Goal: Contribute content: Add original content to the website for others to see

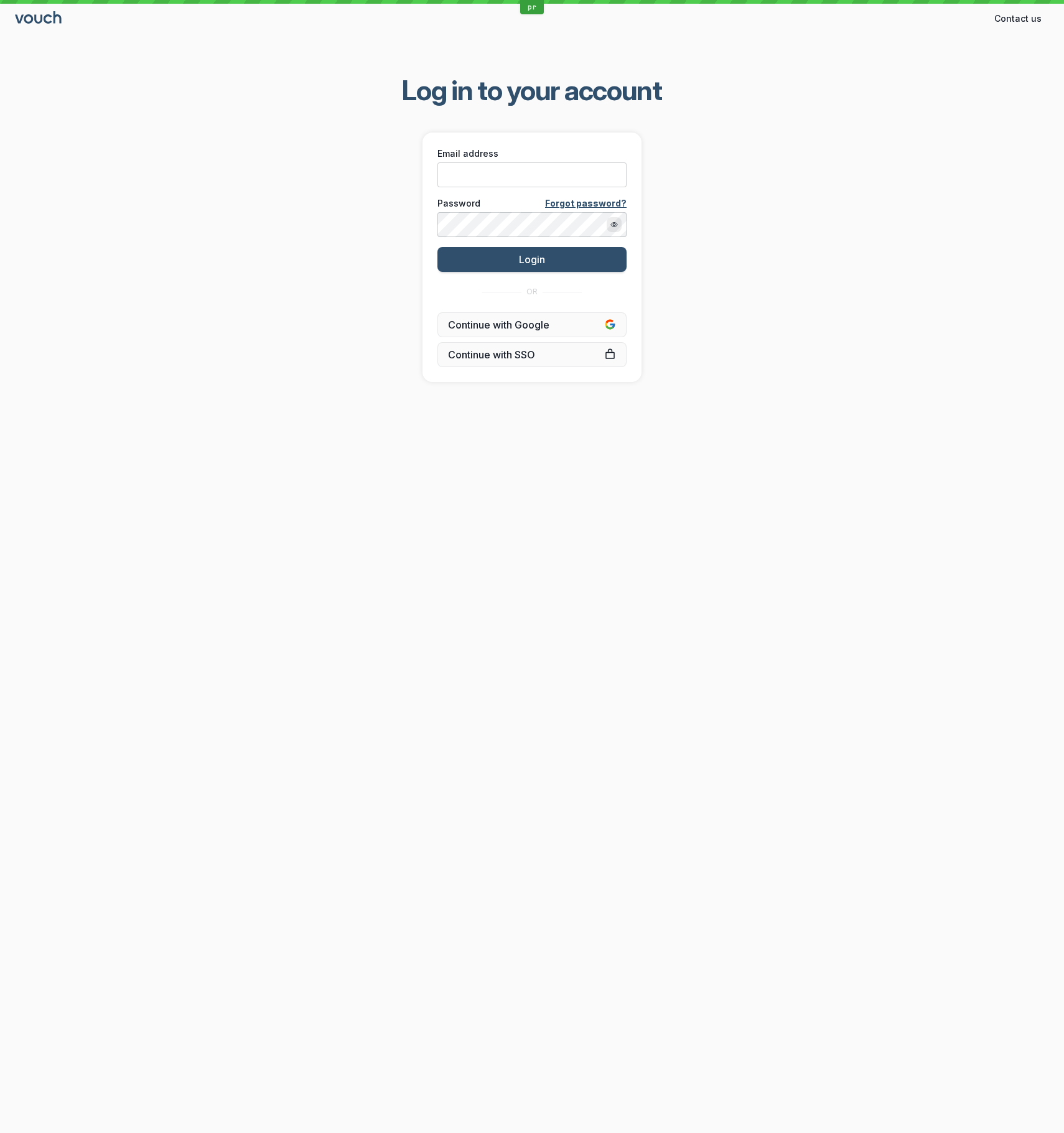
drag, startPoint x: 810, startPoint y: 391, endPoint x: 790, endPoint y: 355, distance: 41.2
click at [810, 391] on div "Log in to your account Email address Password Forgot password? Login OR Continu…" at bounding box center [532, 227] width 1064 height 349
click at [588, 170] on input "Email address" at bounding box center [532, 174] width 189 height 25
paste input "[EMAIL_ADDRESS][DOMAIN_NAME]"
type input "[EMAIL_ADDRESS][DOMAIN_NAME]"
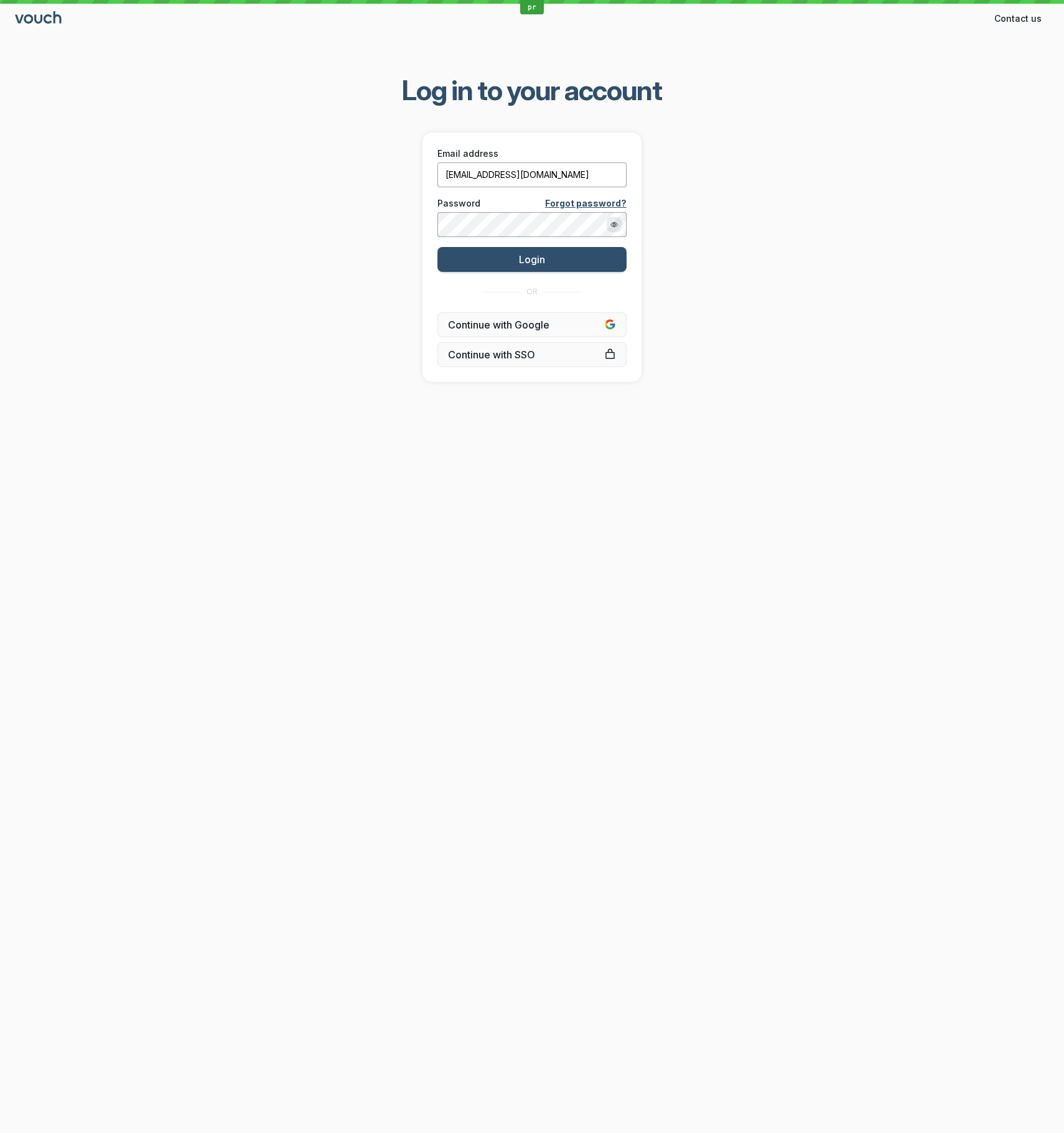
click at [438, 247] on button "Login" at bounding box center [532, 259] width 189 height 25
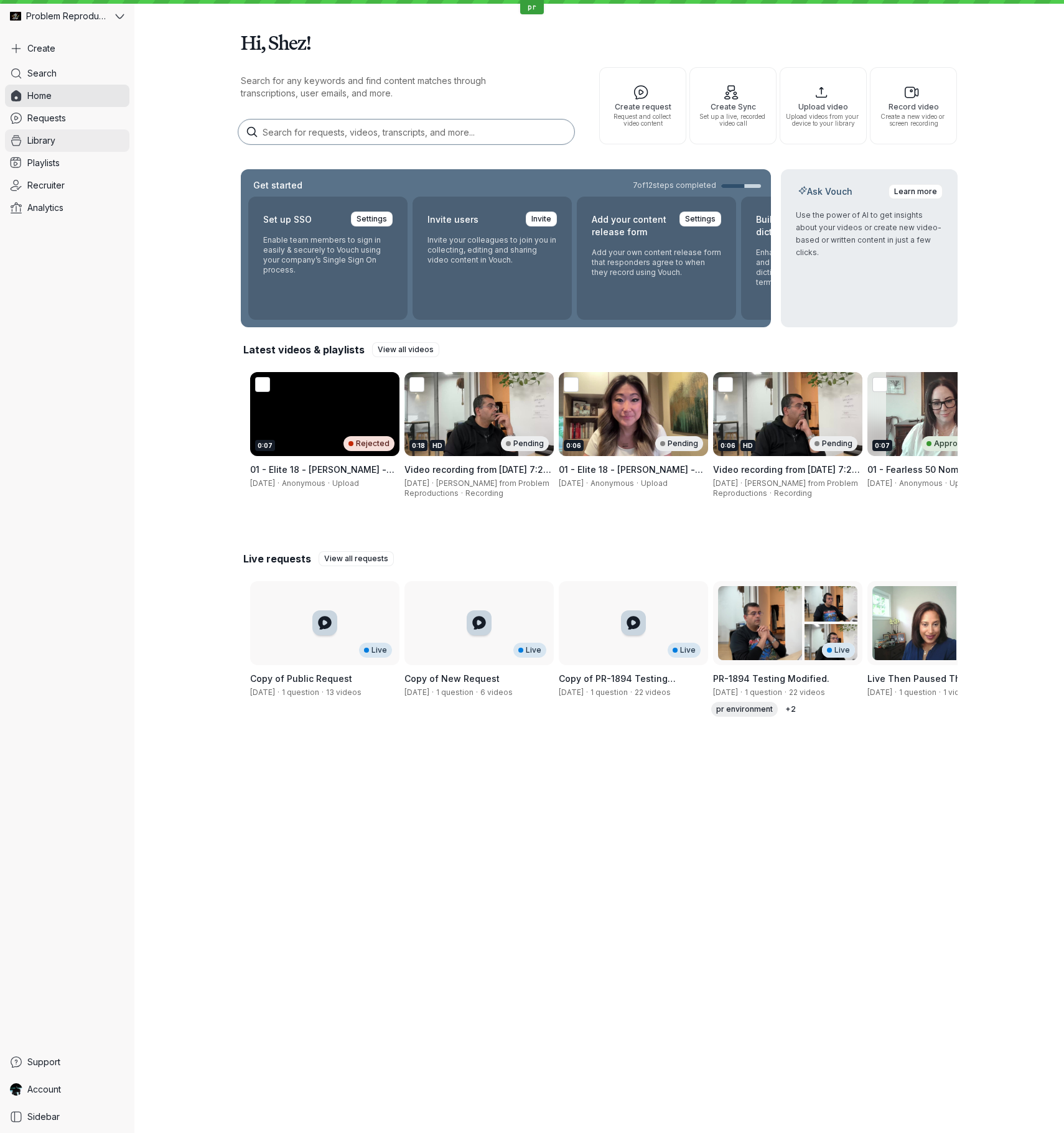
click at [66, 142] on link "Library" at bounding box center [67, 141] width 125 height 23
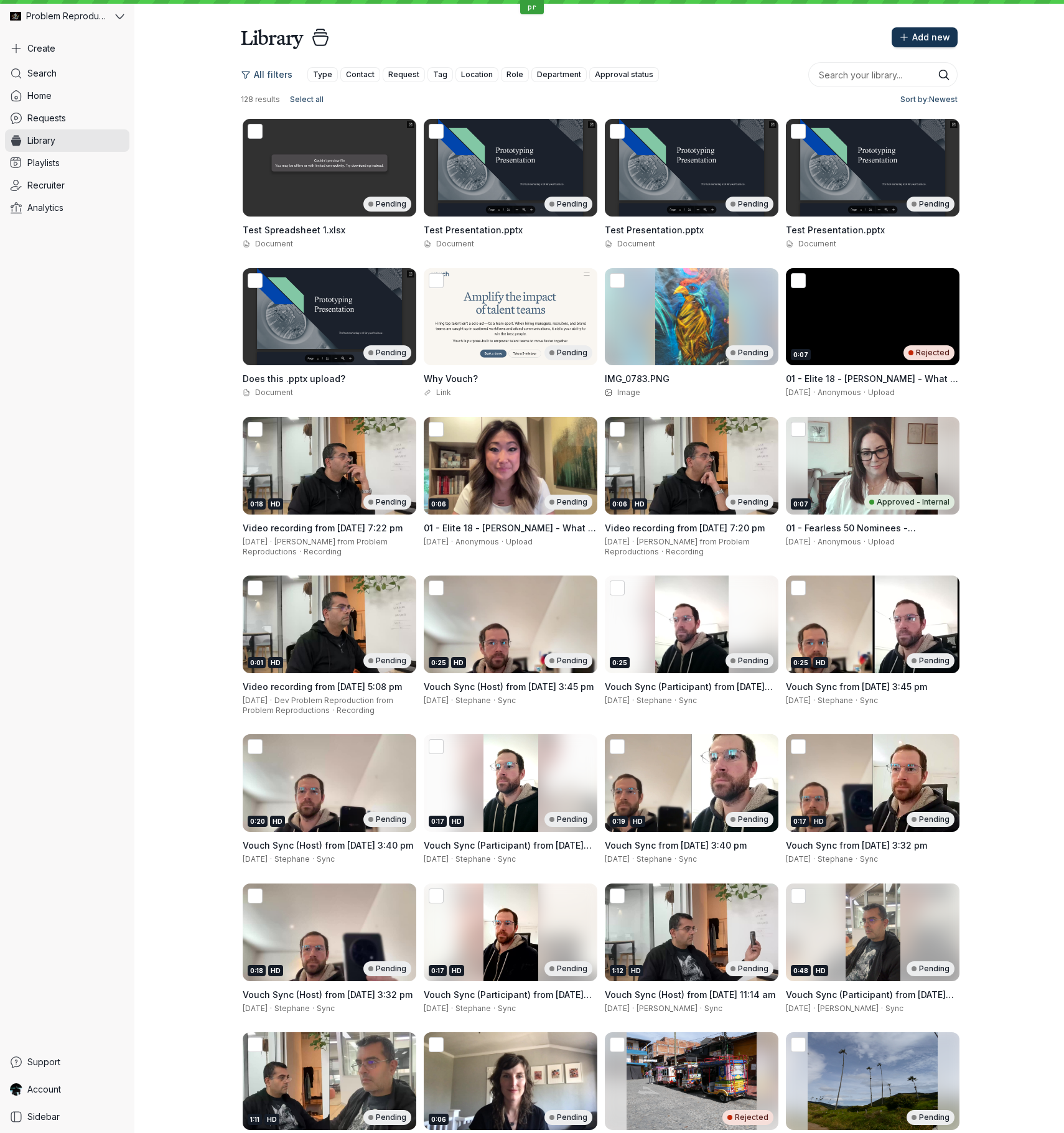
click at [915, 40] on span "Add new" at bounding box center [931, 37] width 38 height 12
drag, startPoint x: 931, startPoint y: 35, endPoint x: 924, endPoint y: 41, distance: 9.2
click at [930, 36] on span "Add new" at bounding box center [931, 37] width 38 height 12
click at [933, 37] on span "Add new" at bounding box center [931, 37] width 38 height 12
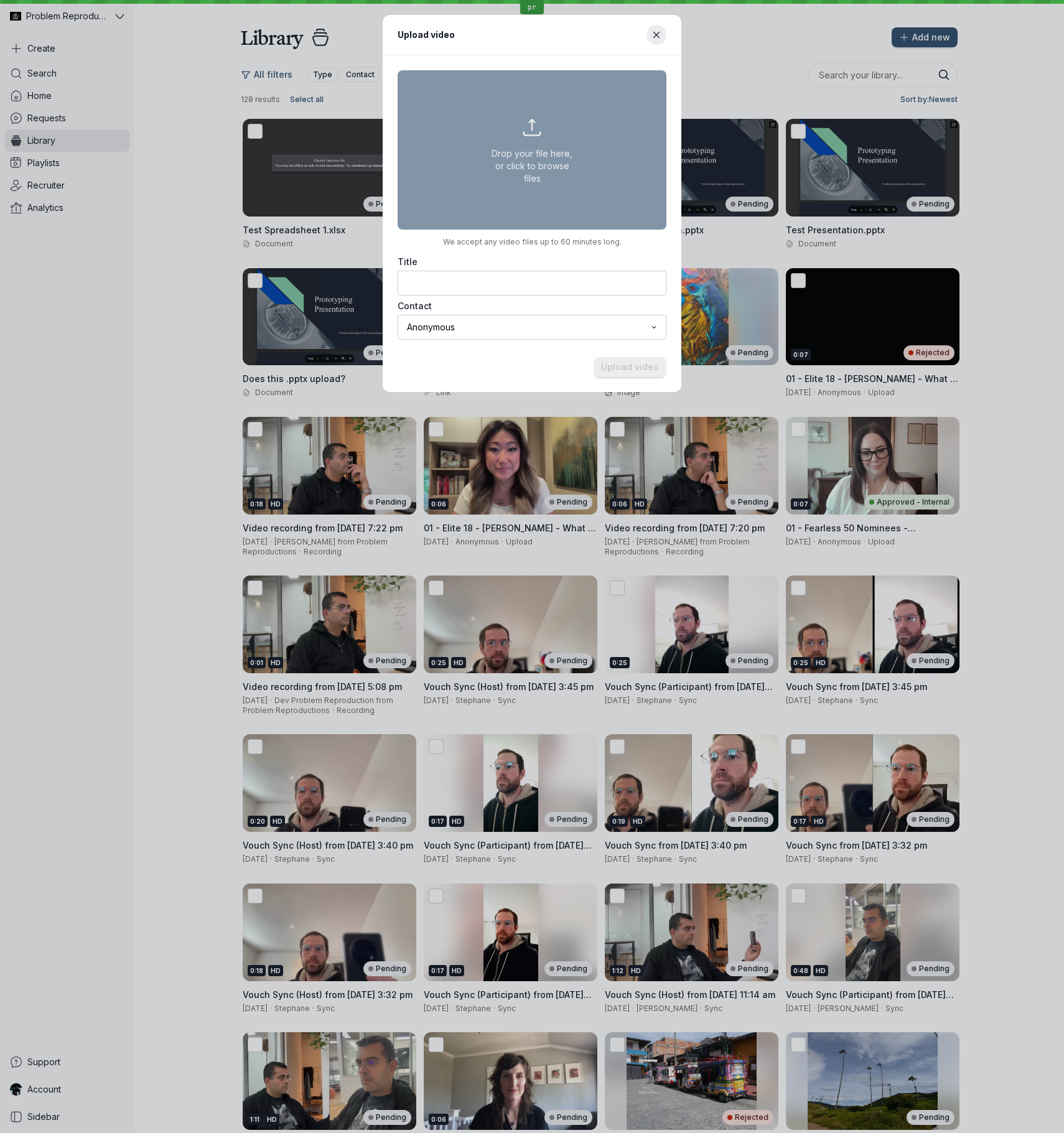
click at [542, 154] on button "Drop your file here, or click to browse files" at bounding box center [532, 149] width 269 height 159
type input "C:\fakepath\[PERSON_NAME] Composite.mp4"
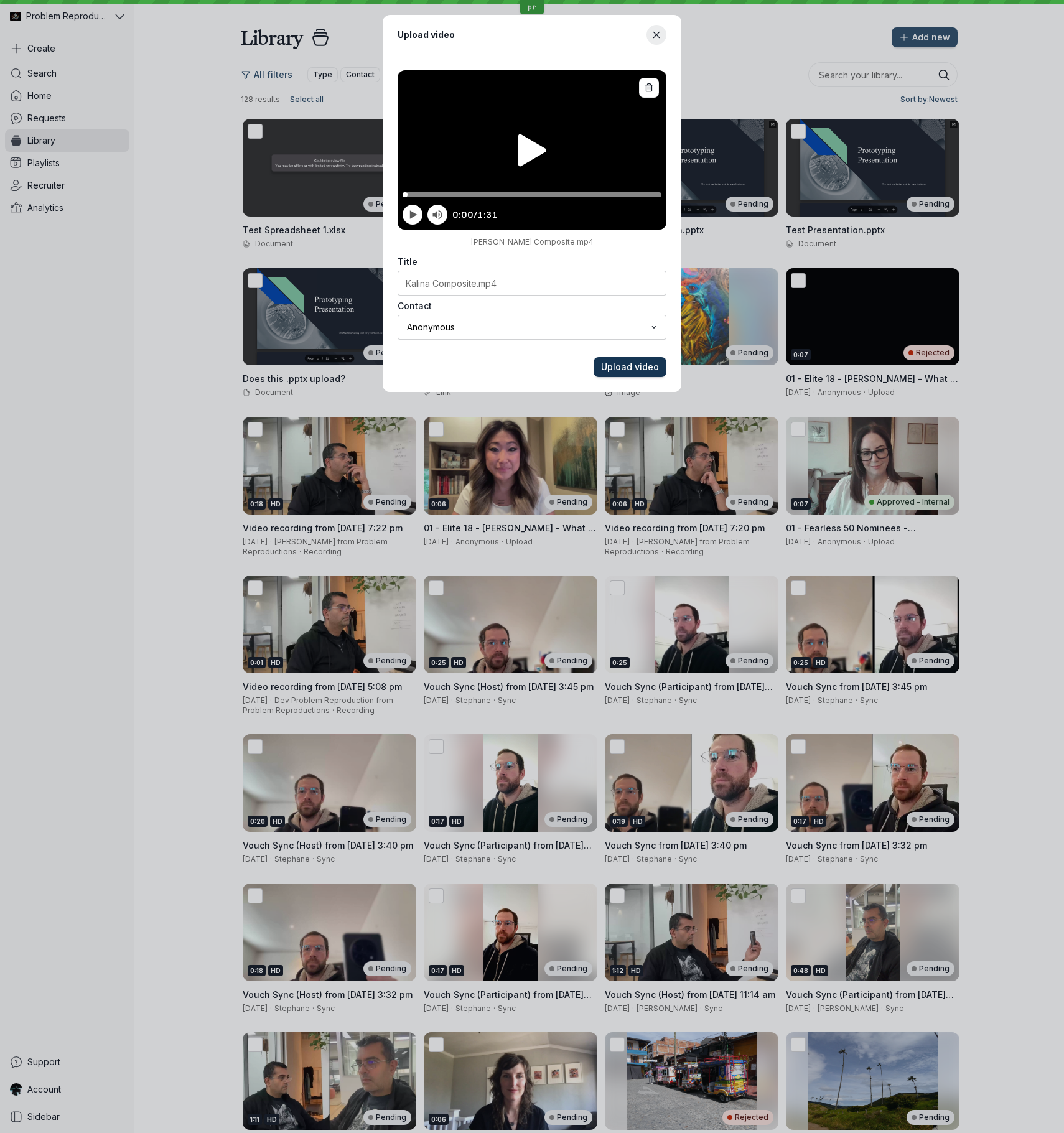
click at [655, 374] on button "Upload video" at bounding box center [630, 367] width 73 height 20
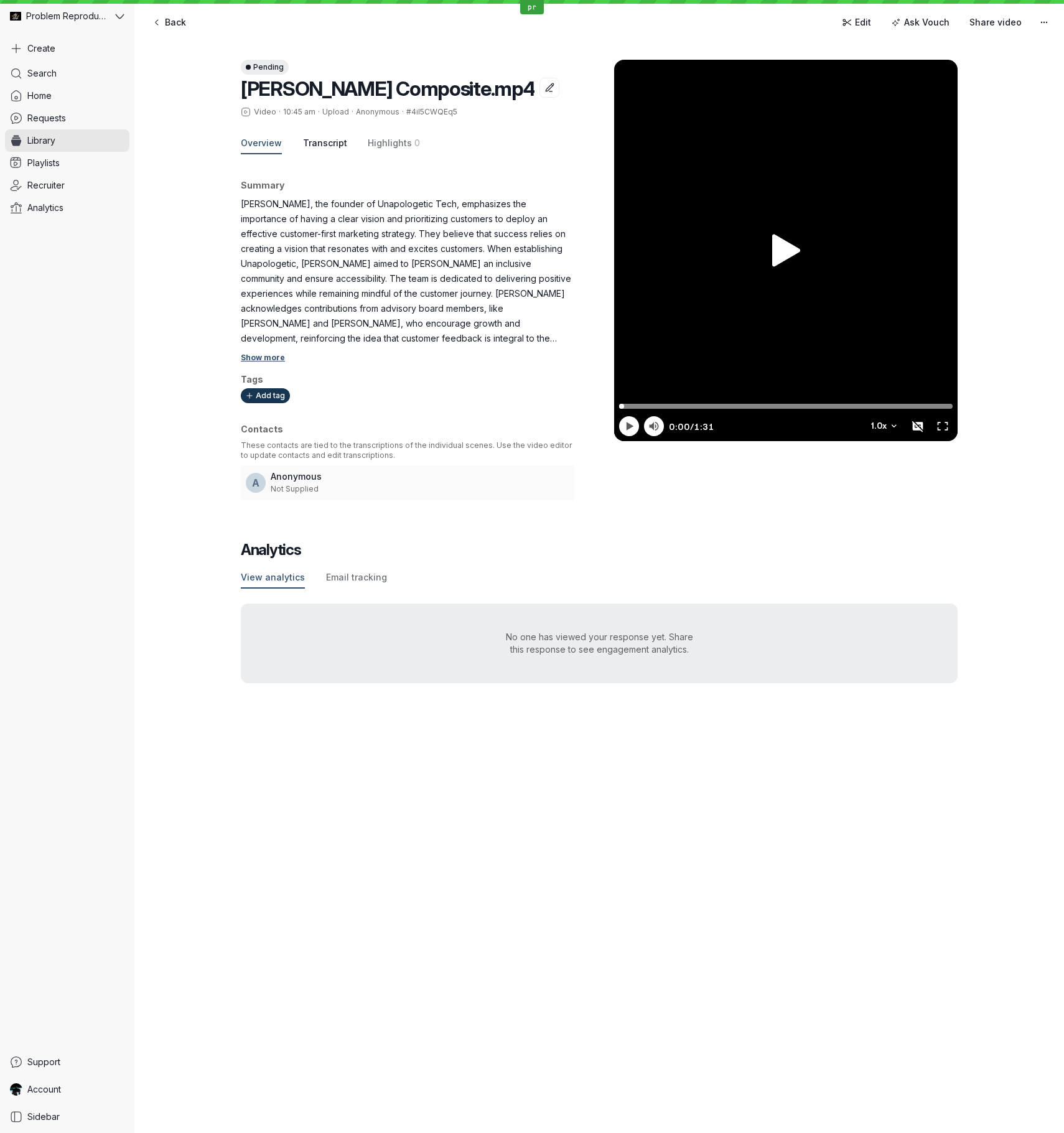
click at [327, 140] on span "Transcript" at bounding box center [325, 143] width 45 height 12
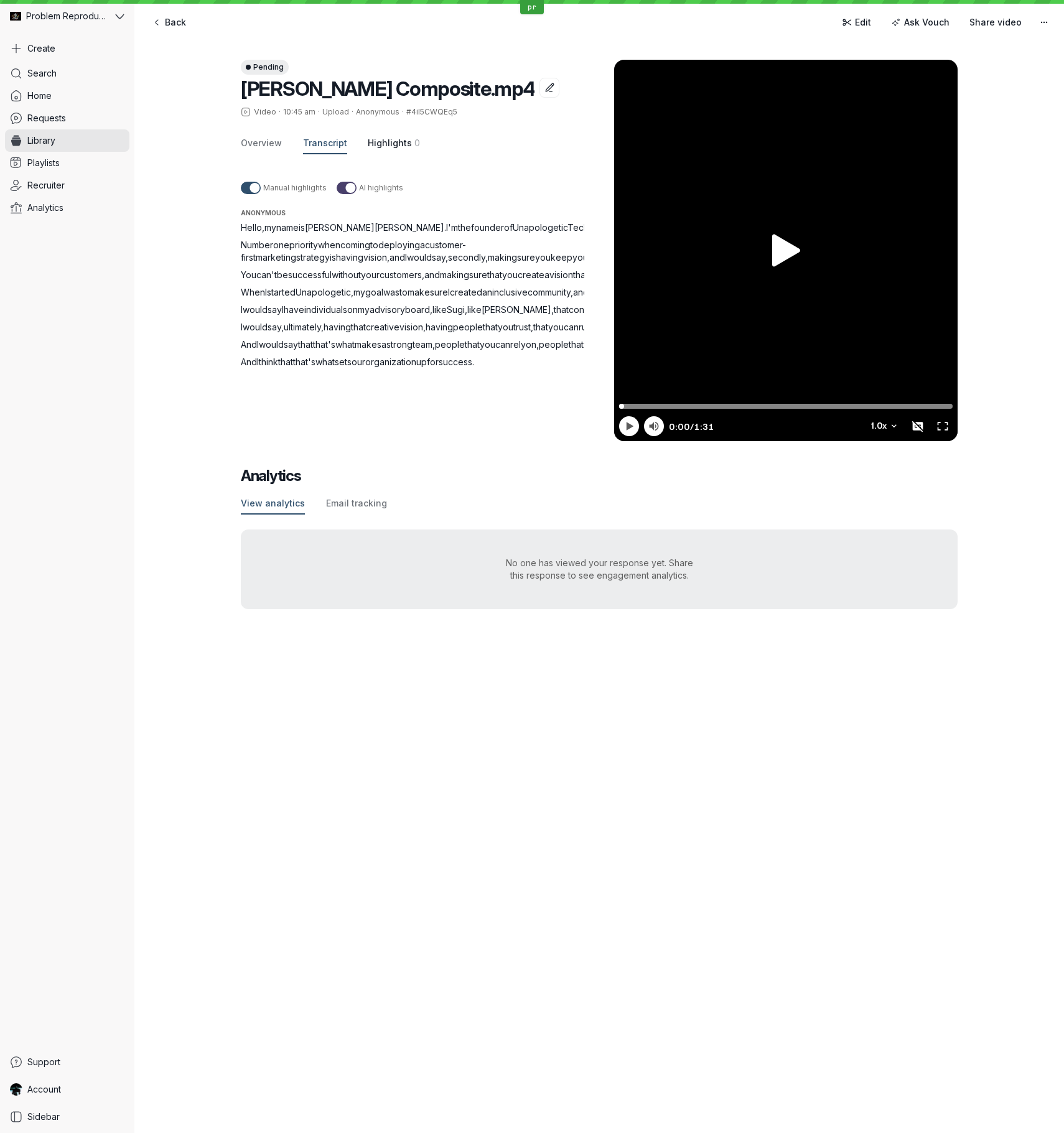
click at [376, 146] on span "Highlights" at bounding box center [389, 143] width 45 height 12
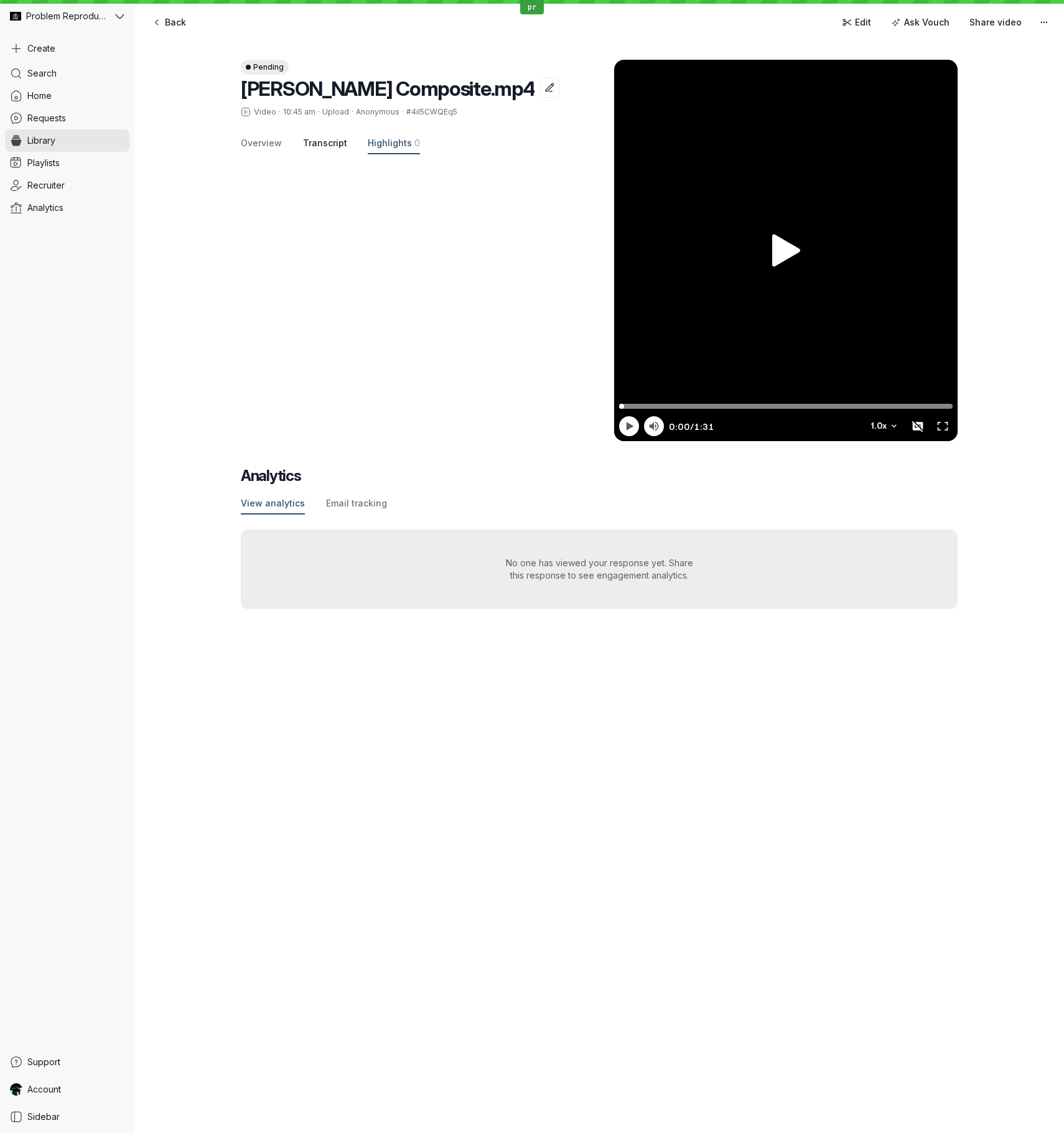
click at [325, 145] on span "Transcript" at bounding box center [325, 143] width 45 height 12
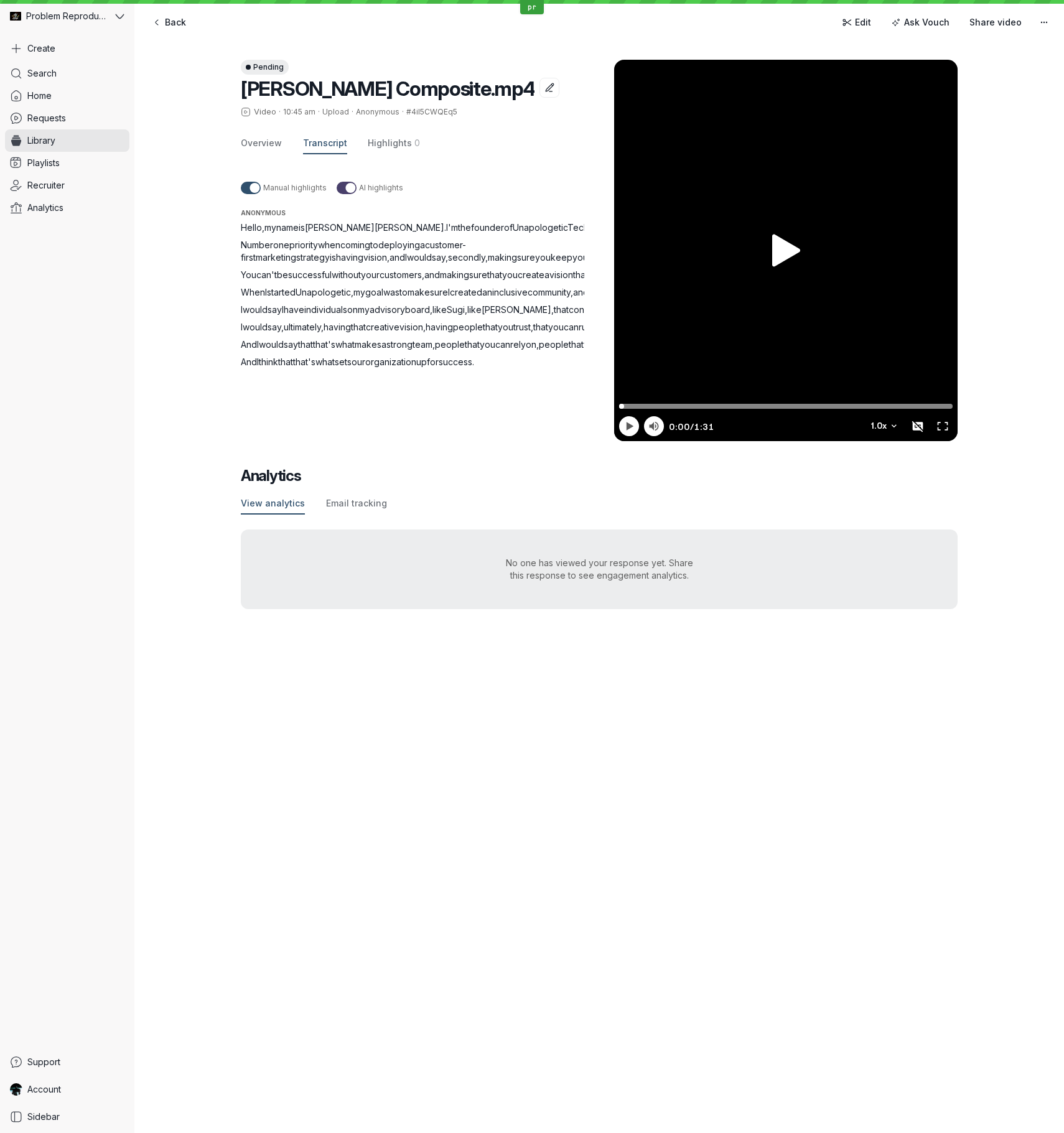
click at [309, 280] on span "successful" at bounding box center [310, 275] width 44 height 11
click at [421, 280] on span "customers" at bounding box center [401, 275] width 42 height 11
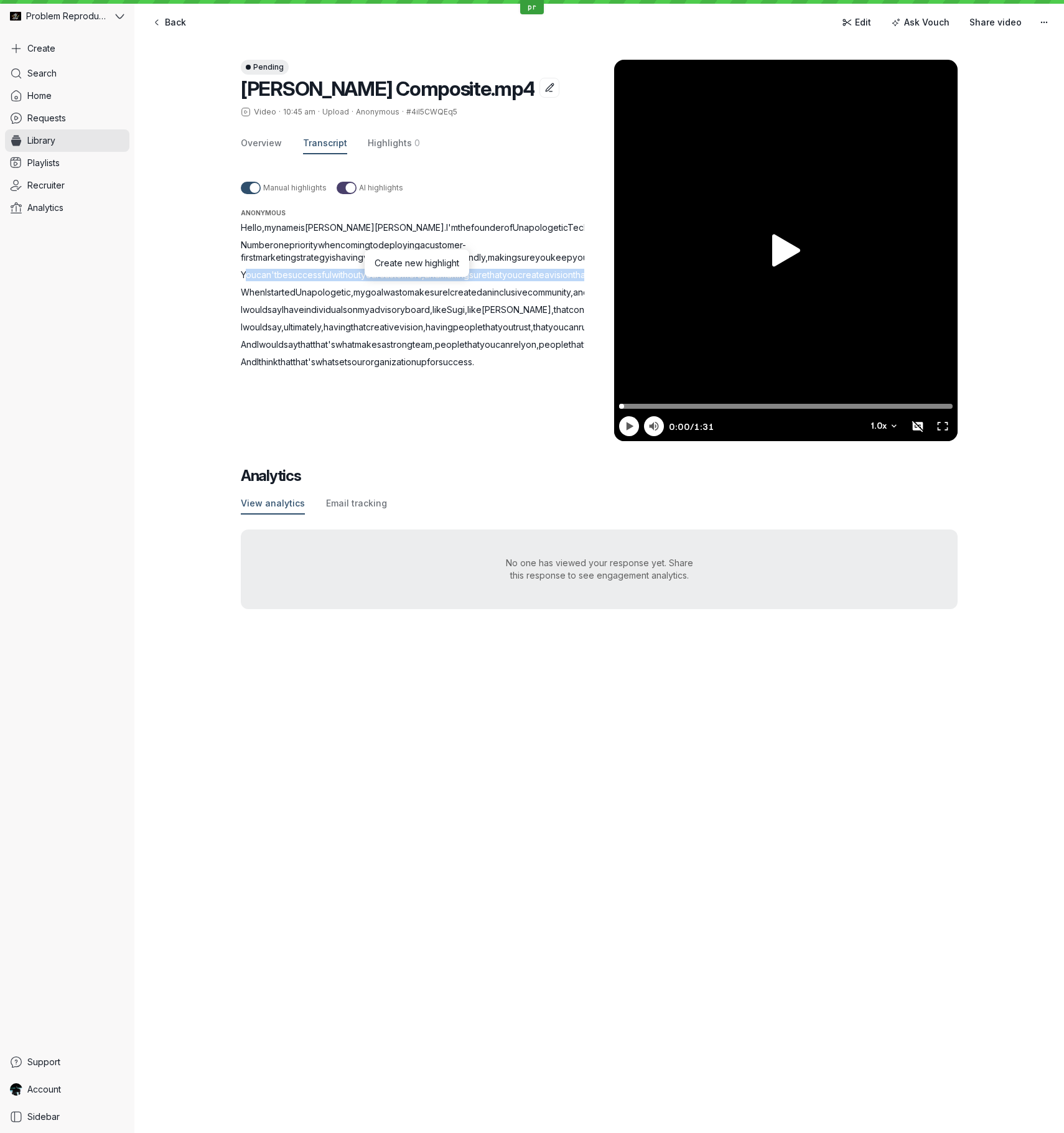
click at [421, 280] on span "customers" at bounding box center [401, 275] width 42 height 11
click at [416, 280] on span "customers" at bounding box center [401, 275] width 42 height 11
click at [621, 280] on span "get" at bounding box center [628, 275] width 14 height 11
click at [248, 280] on span "You" at bounding box center [248, 275] width 16 height 11
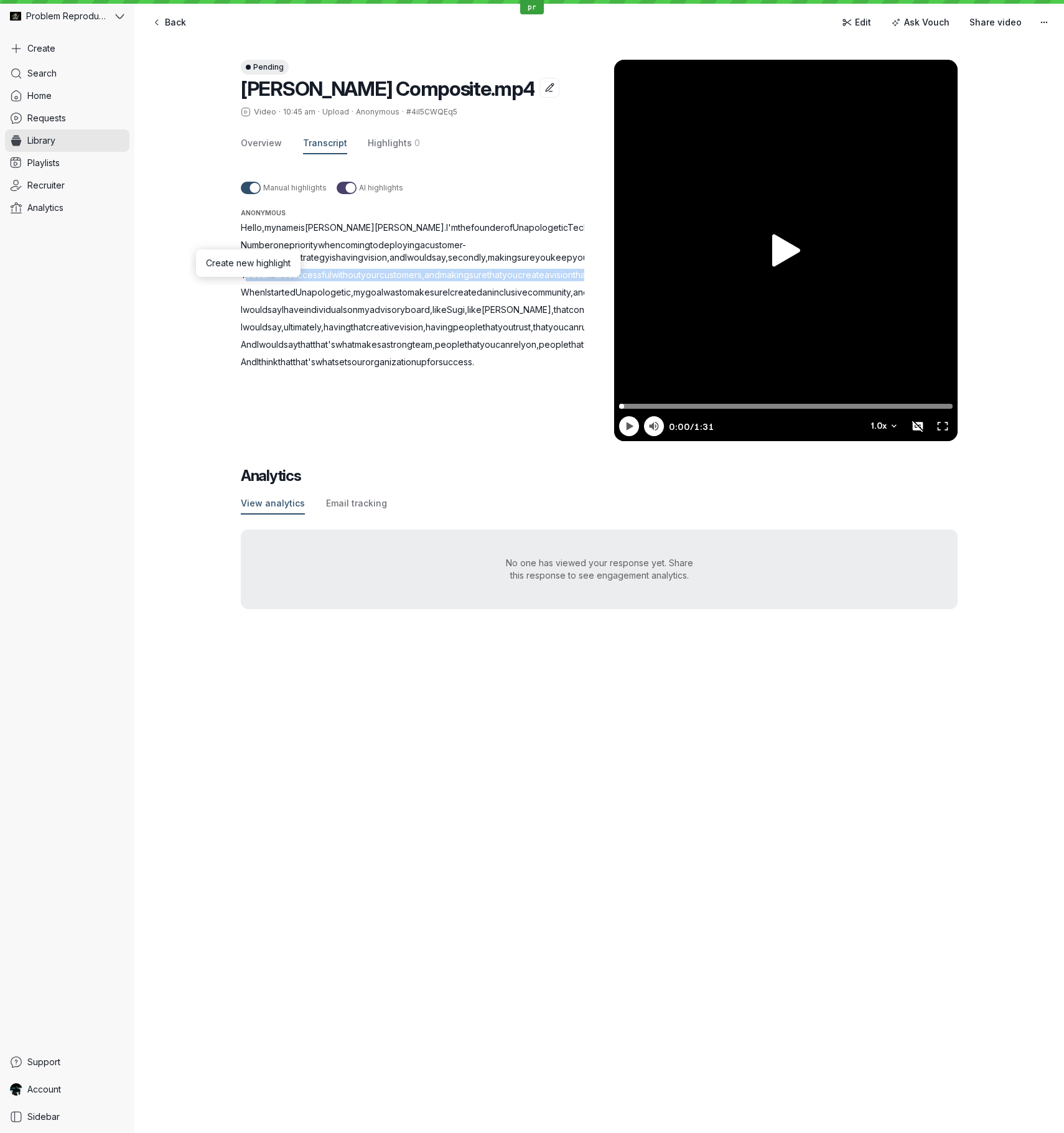
click at [248, 280] on span "You" at bounding box center [248, 275] width 16 height 11
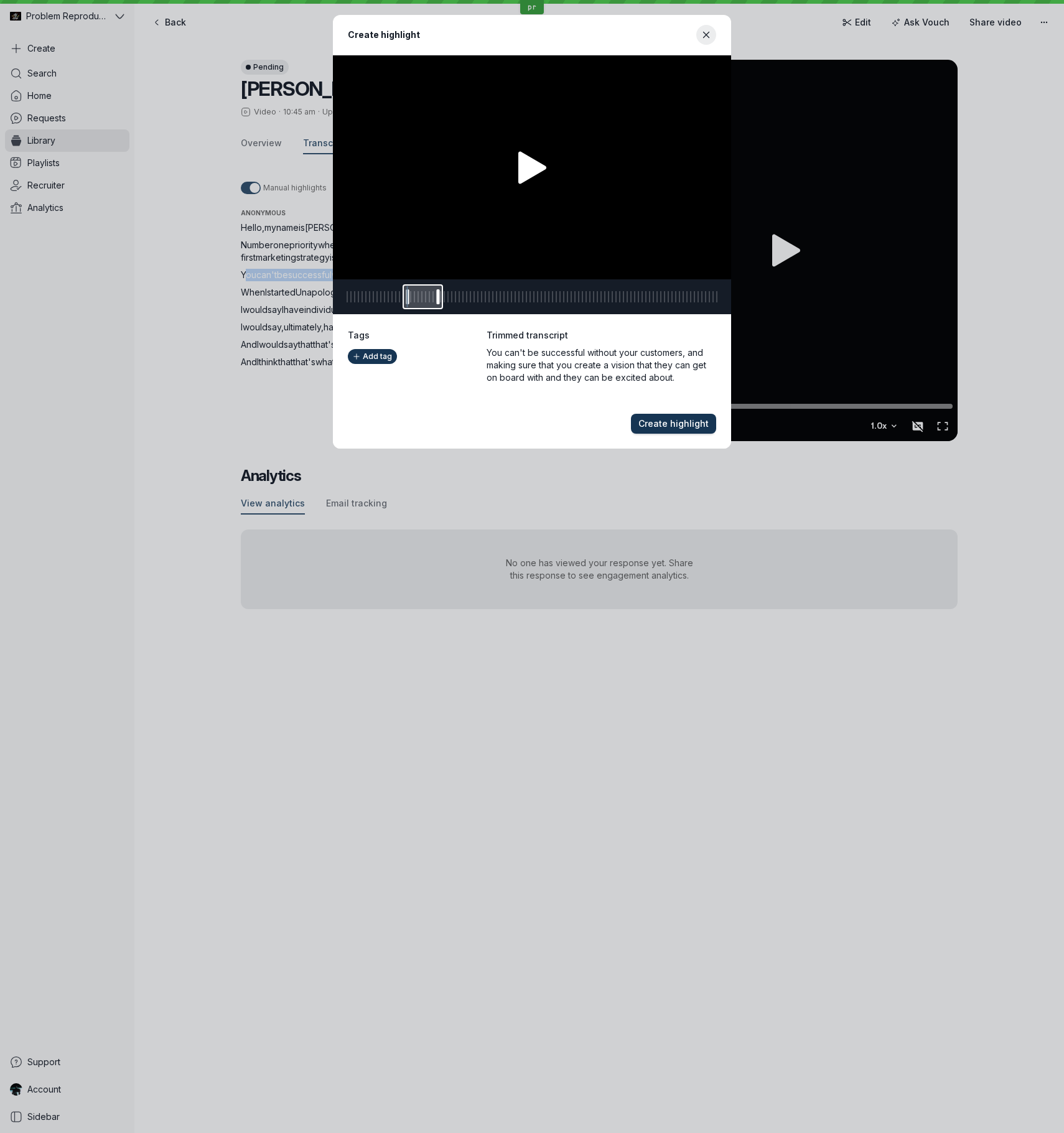
click at [702, 427] on span "Create highlight" at bounding box center [673, 423] width 70 height 12
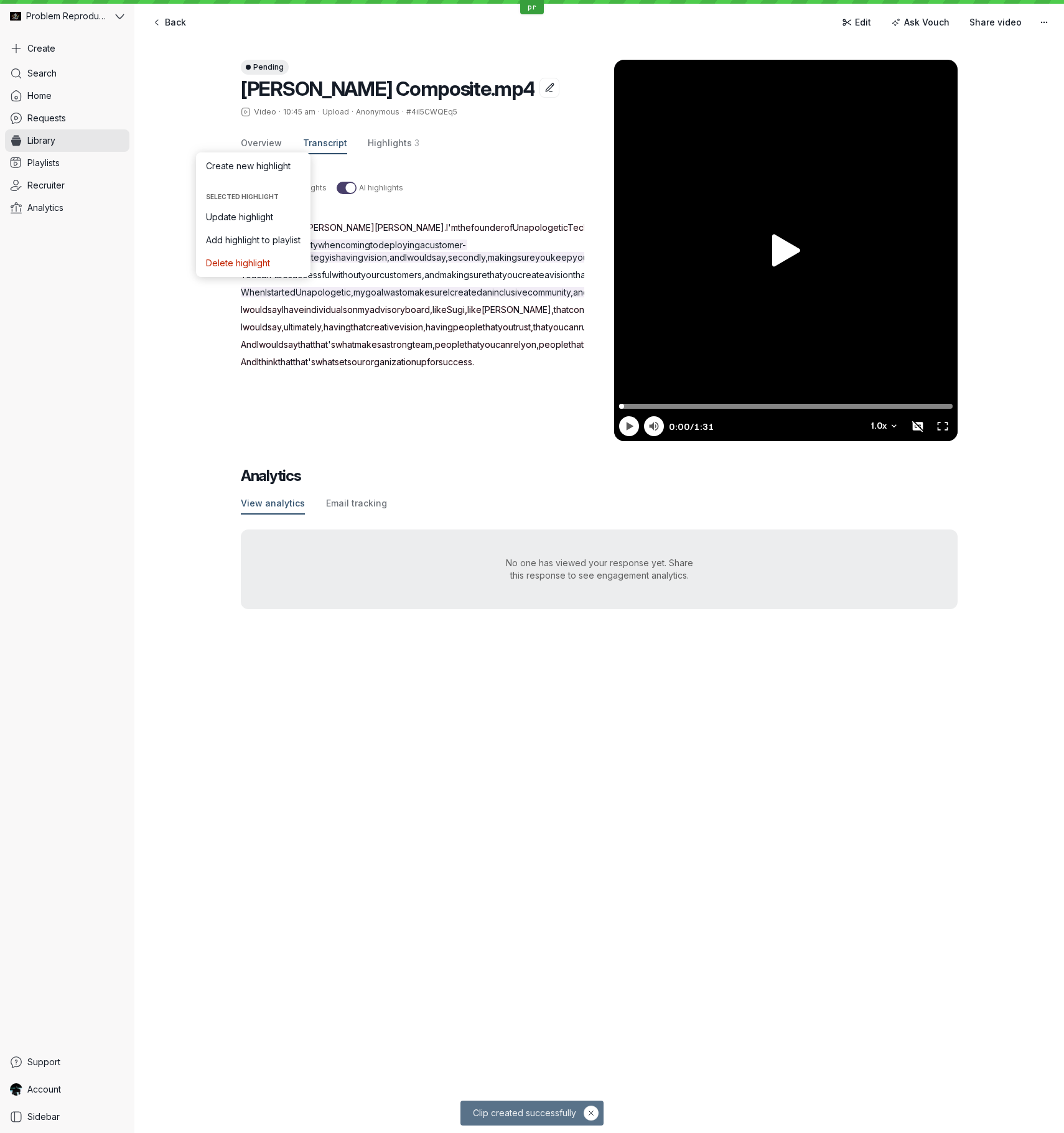
click at [192, 362] on div "Pending [PERSON_NAME] Composite.mp4 Video · 10:45 am · Upload · Anonymous · #4i…" at bounding box center [599, 334] width 930 height 599
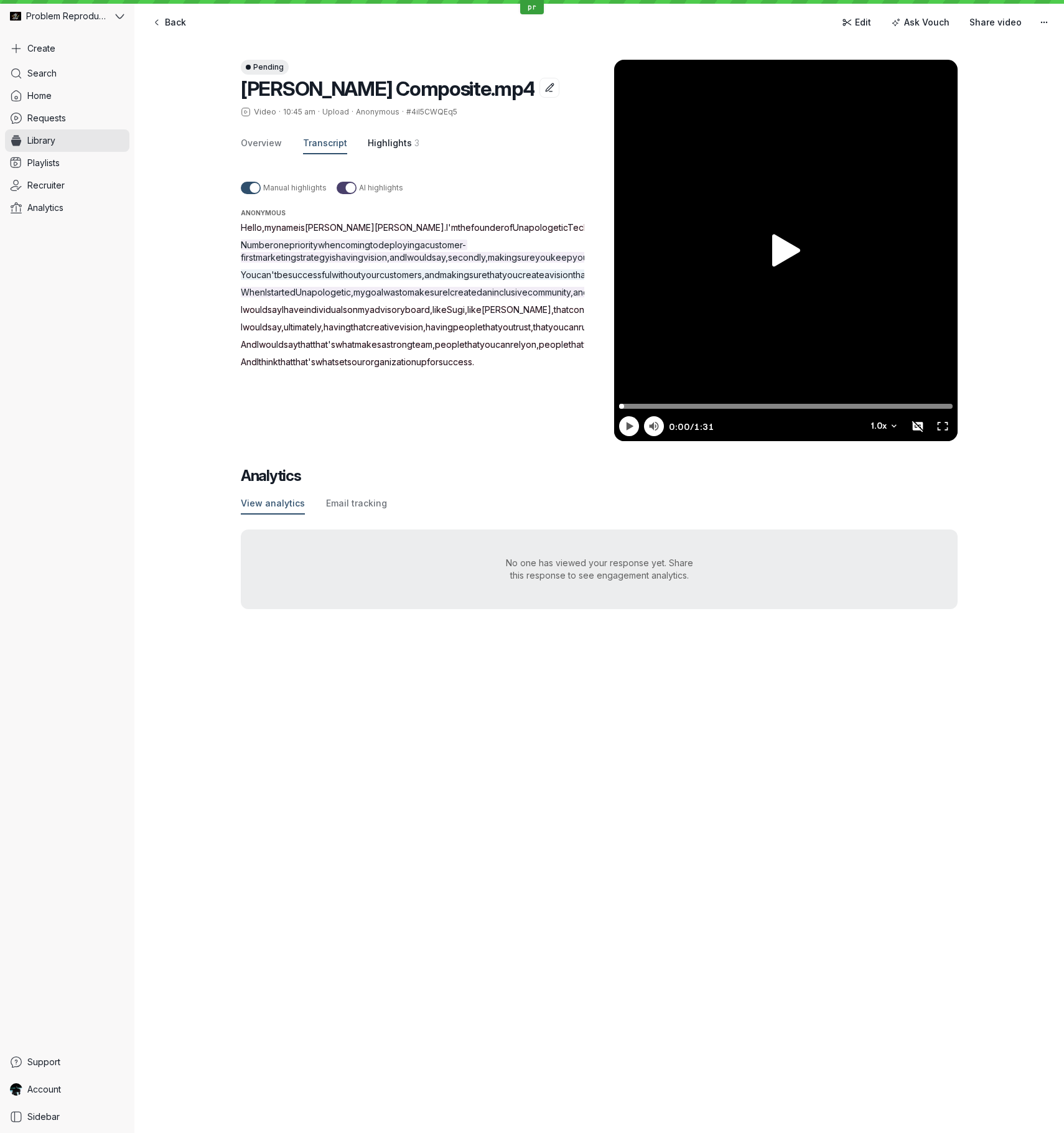
click at [407, 146] on button "Highlights 3" at bounding box center [393, 144] width 51 height 21
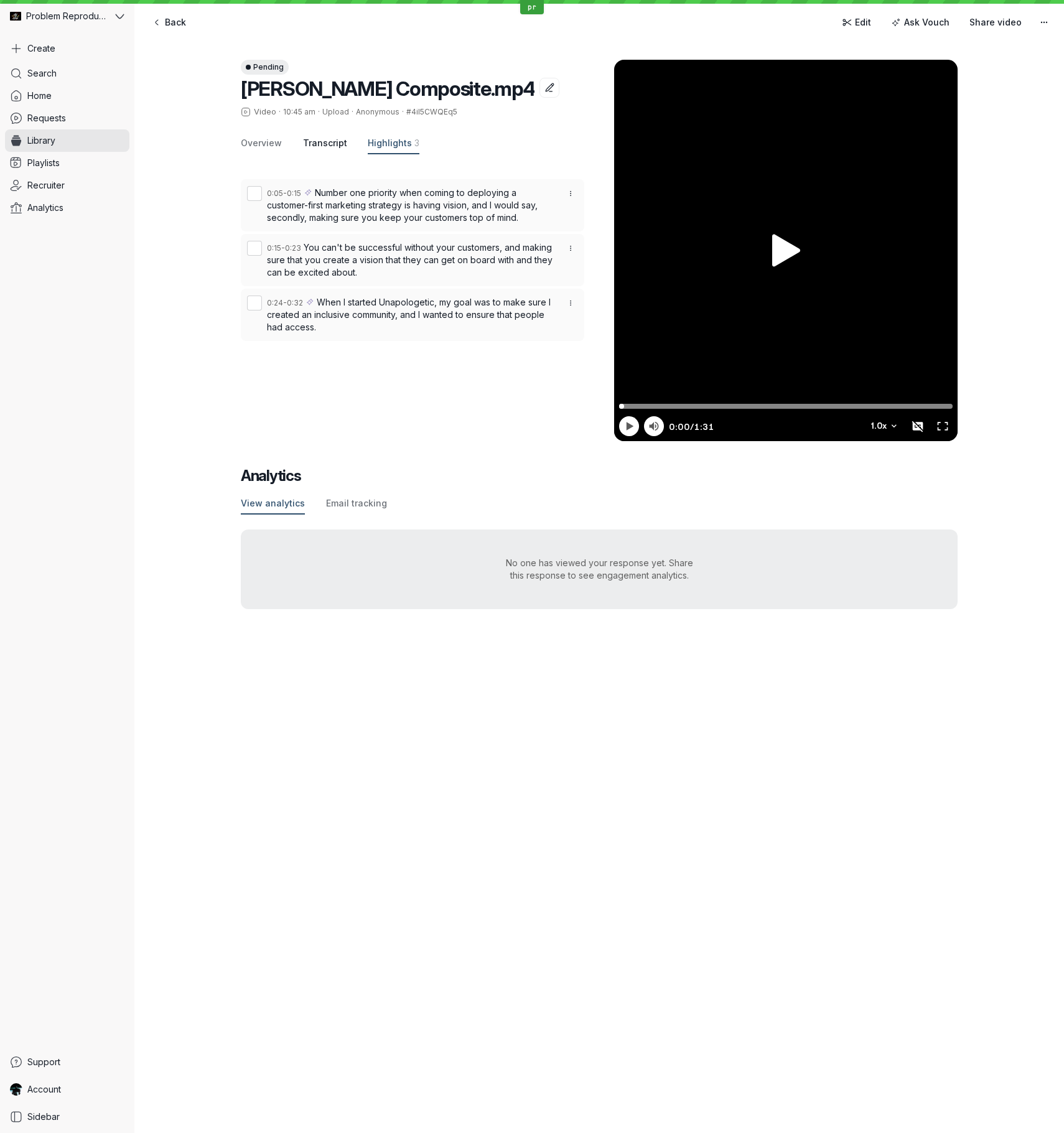
click at [314, 147] on span "Transcript" at bounding box center [325, 143] width 45 height 12
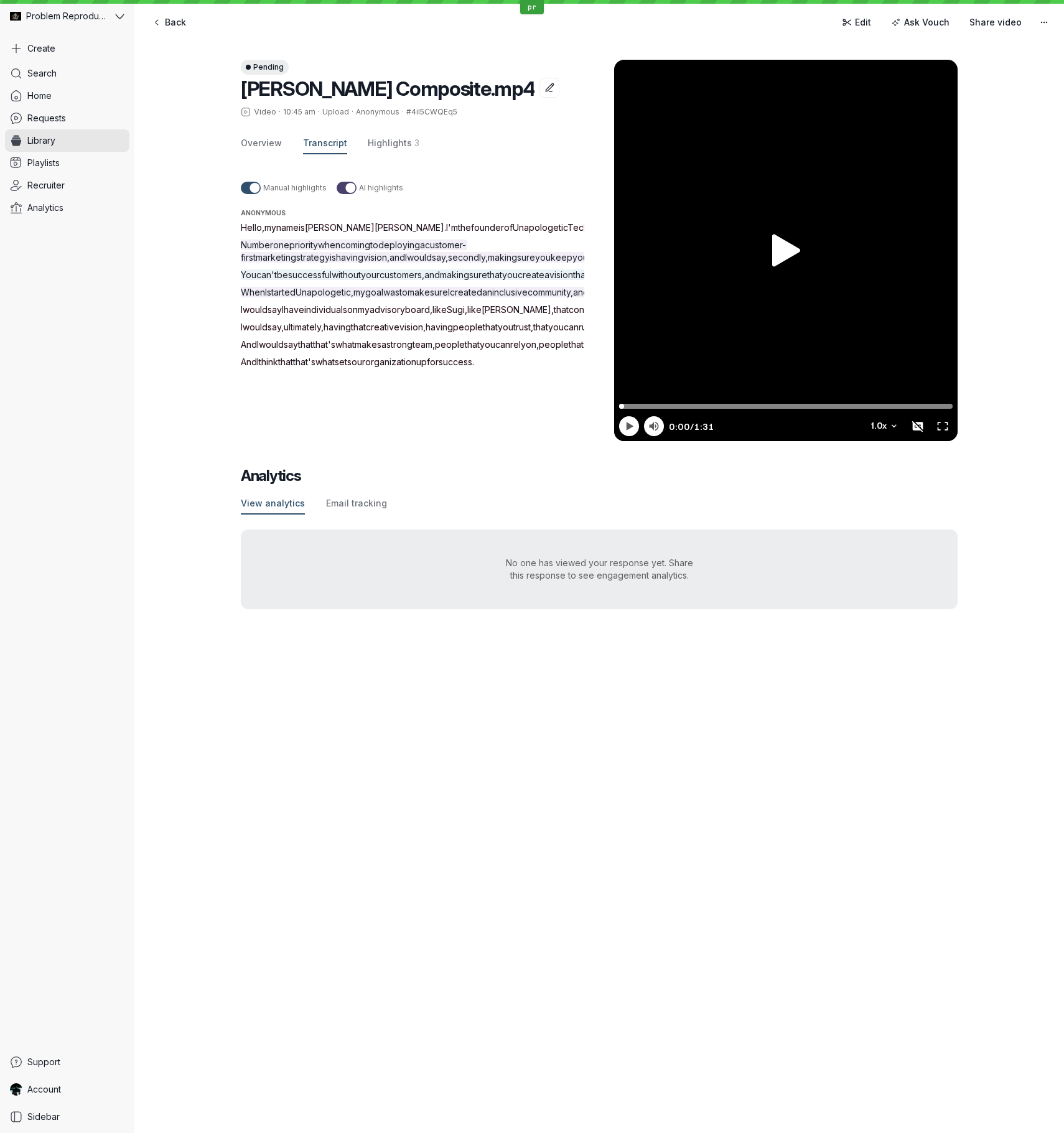
click at [347, 187] on div at bounding box center [350, 188] width 10 height 10
click at [0, 0] on input "AI highlights" at bounding box center [0, 0] width 0 height 0
click at [346, 187] on div at bounding box center [346, 188] width 20 height 12
click at [0, 0] on input "AI highlights" at bounding box center [0, 0] width 0 height 0
click at [386, 144] on span "Highlights" at bounding box center [389, 143] width 45 height 12
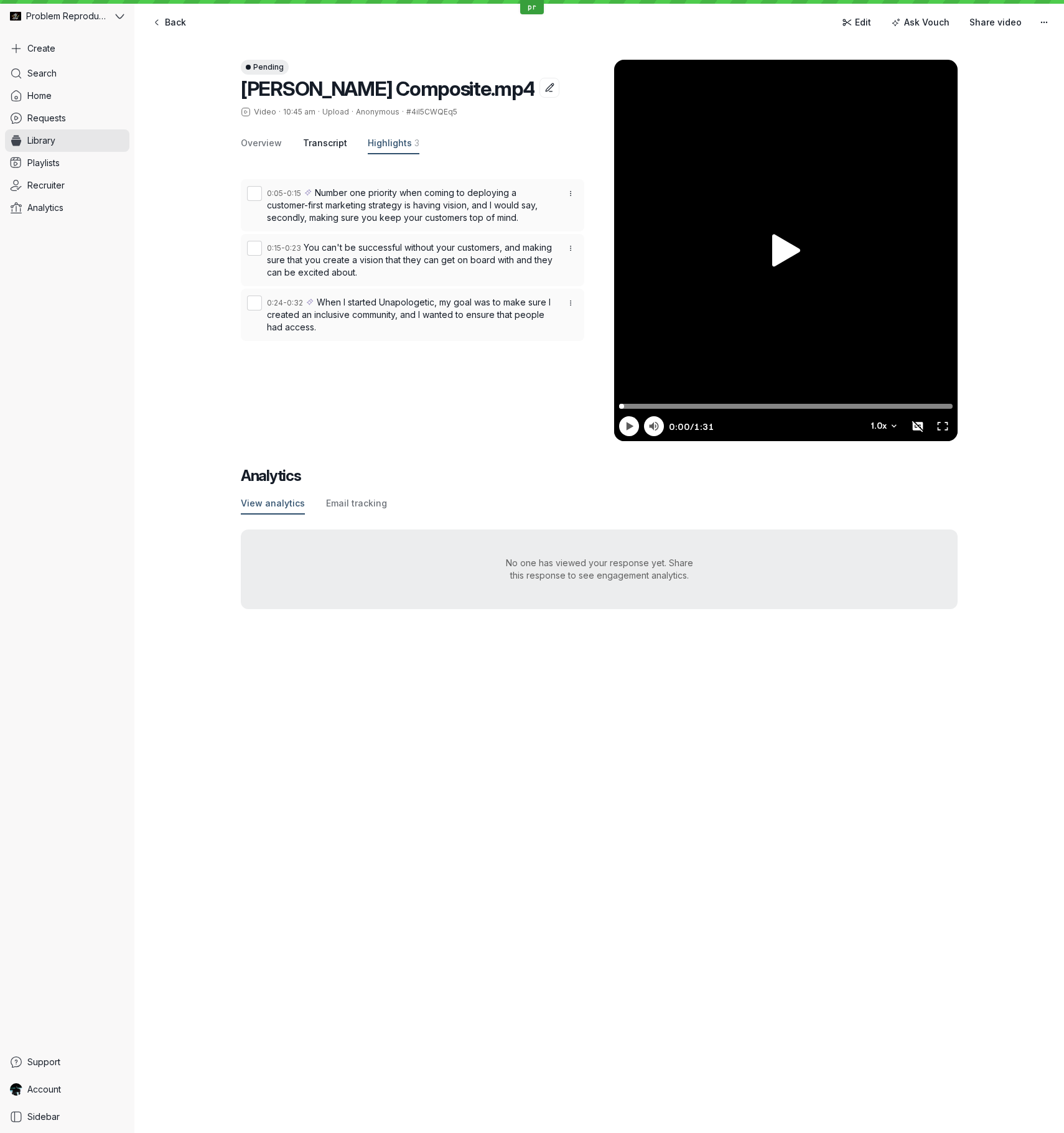
click at [319, 143] on span "Transcript" at bounding box center [325, 143] width 45 height 12
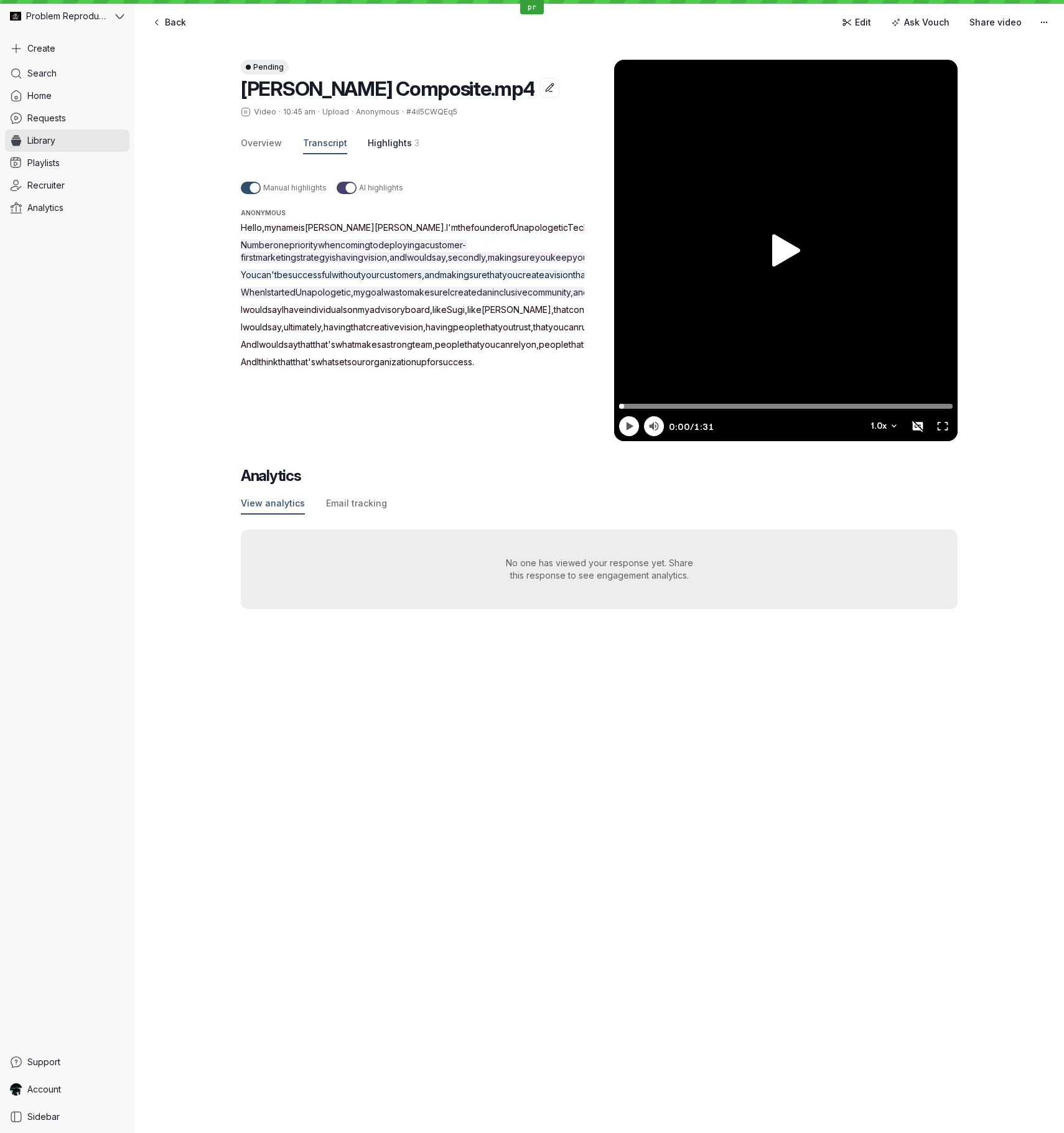
click at [385, 139] on span "Highlights" at bounding box center [389, 143] width 45 height 12
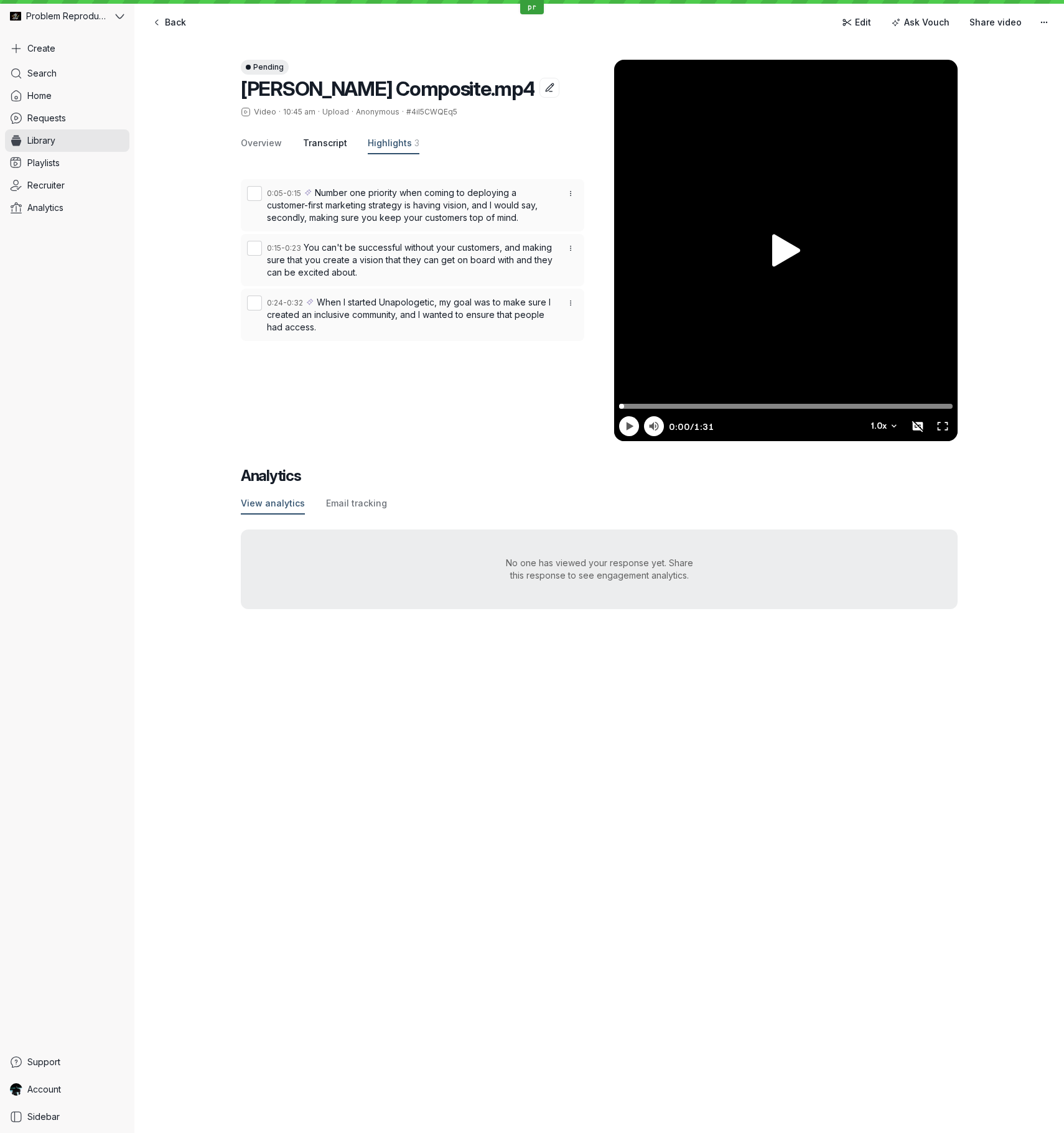
click at [321, 140] on span "Transcript" at bounding box center [325, 143] width 45 height 12
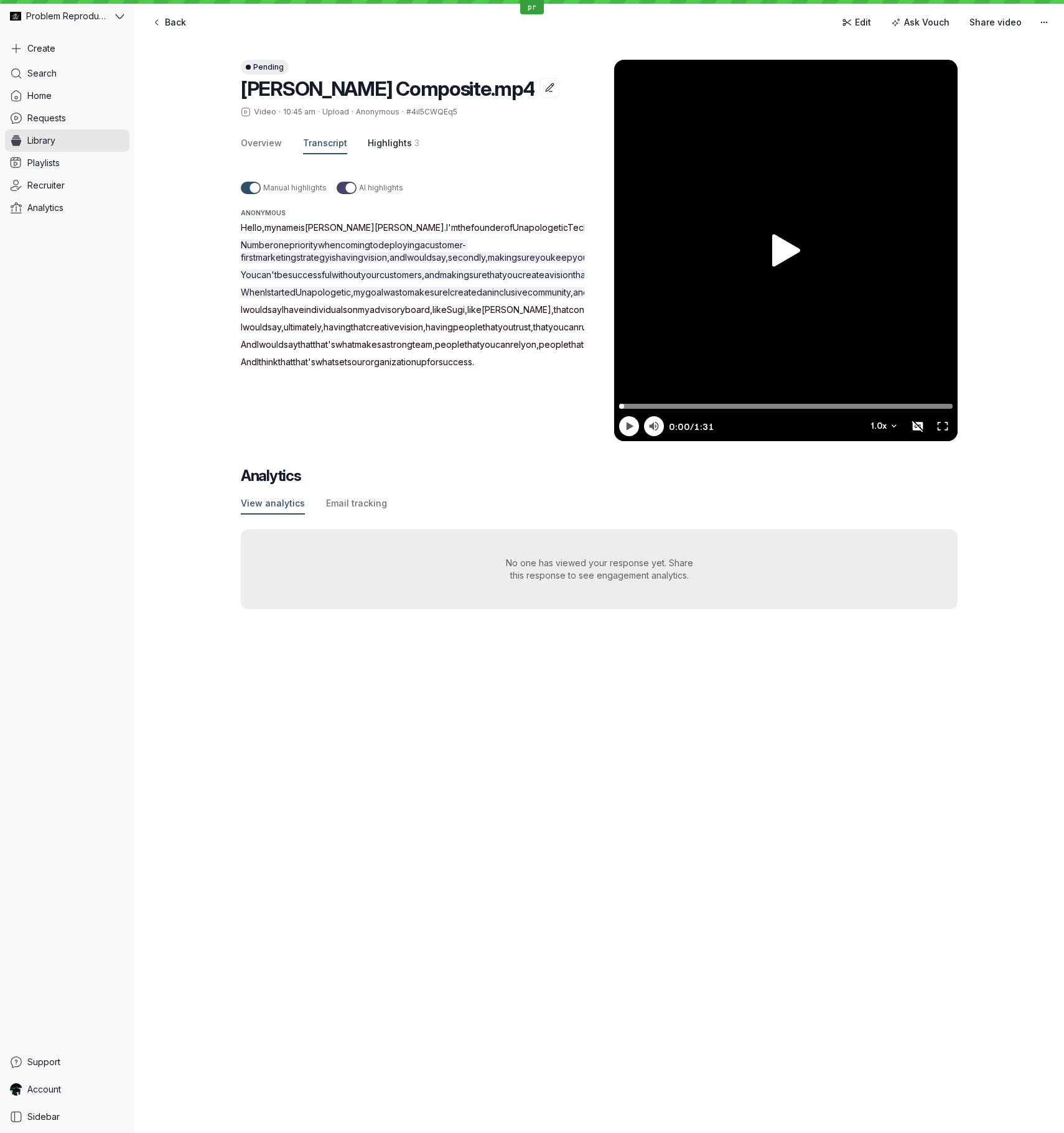
click at [392, 144] on span "Highlights" at bounding box center [389, 143] width 45 height 12
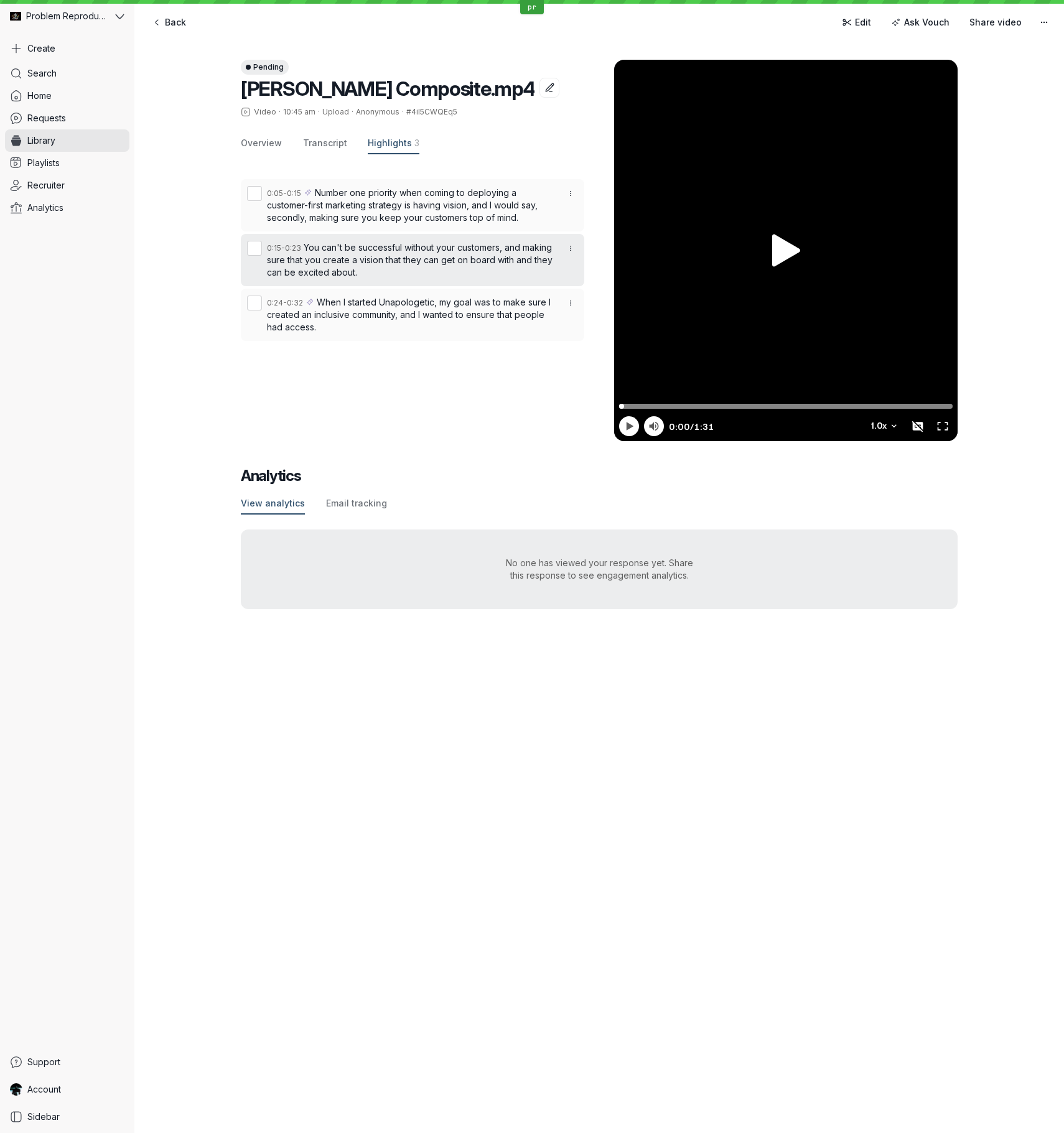
click at [381, 247] on span "You can't be successful without your customers, and making sure that you create…" at bounding box center [410, 259] width 286 height 35
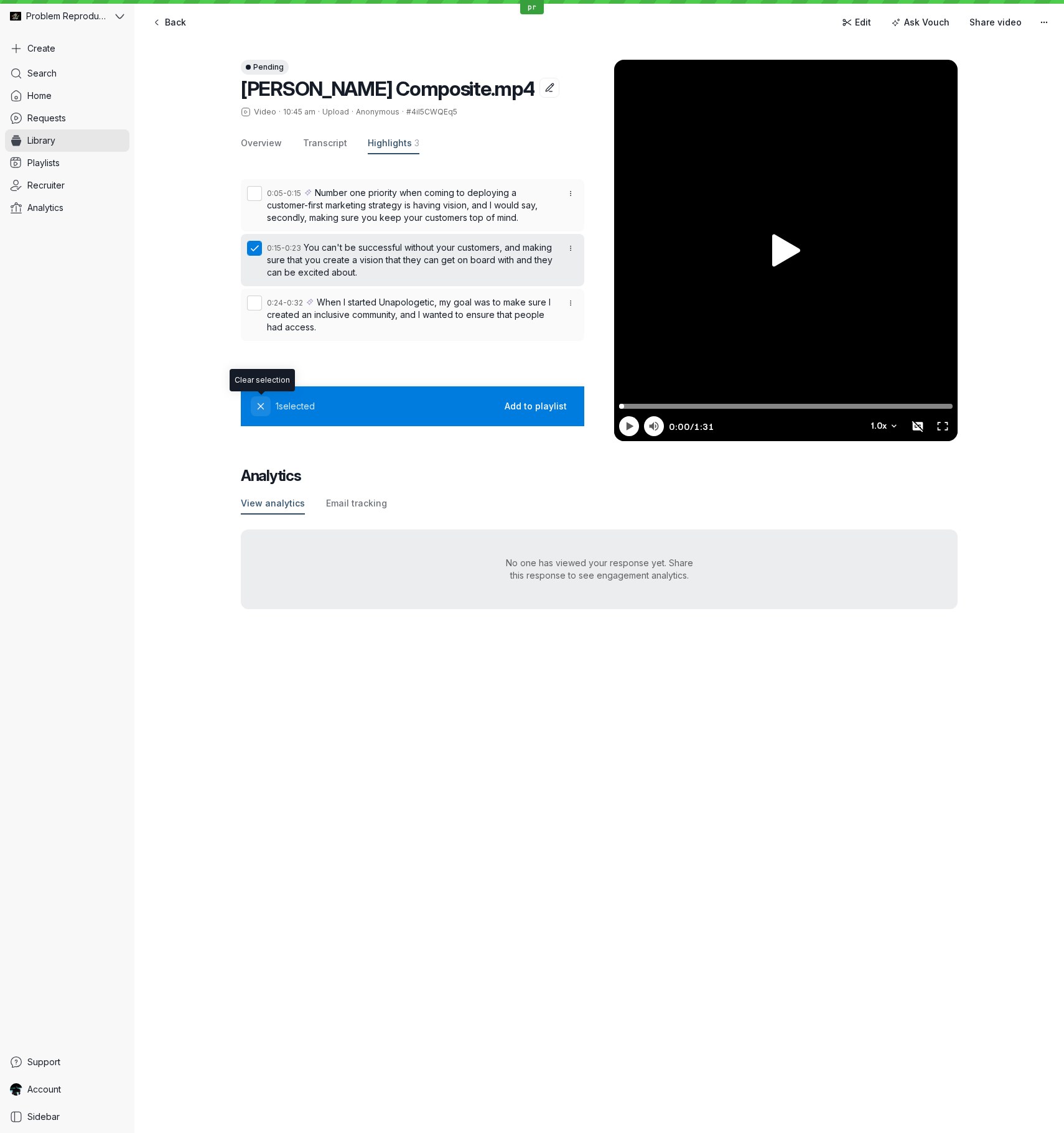
click at [263, 407] on icon "button" at bounding box center [261, 407] width 11 height 11
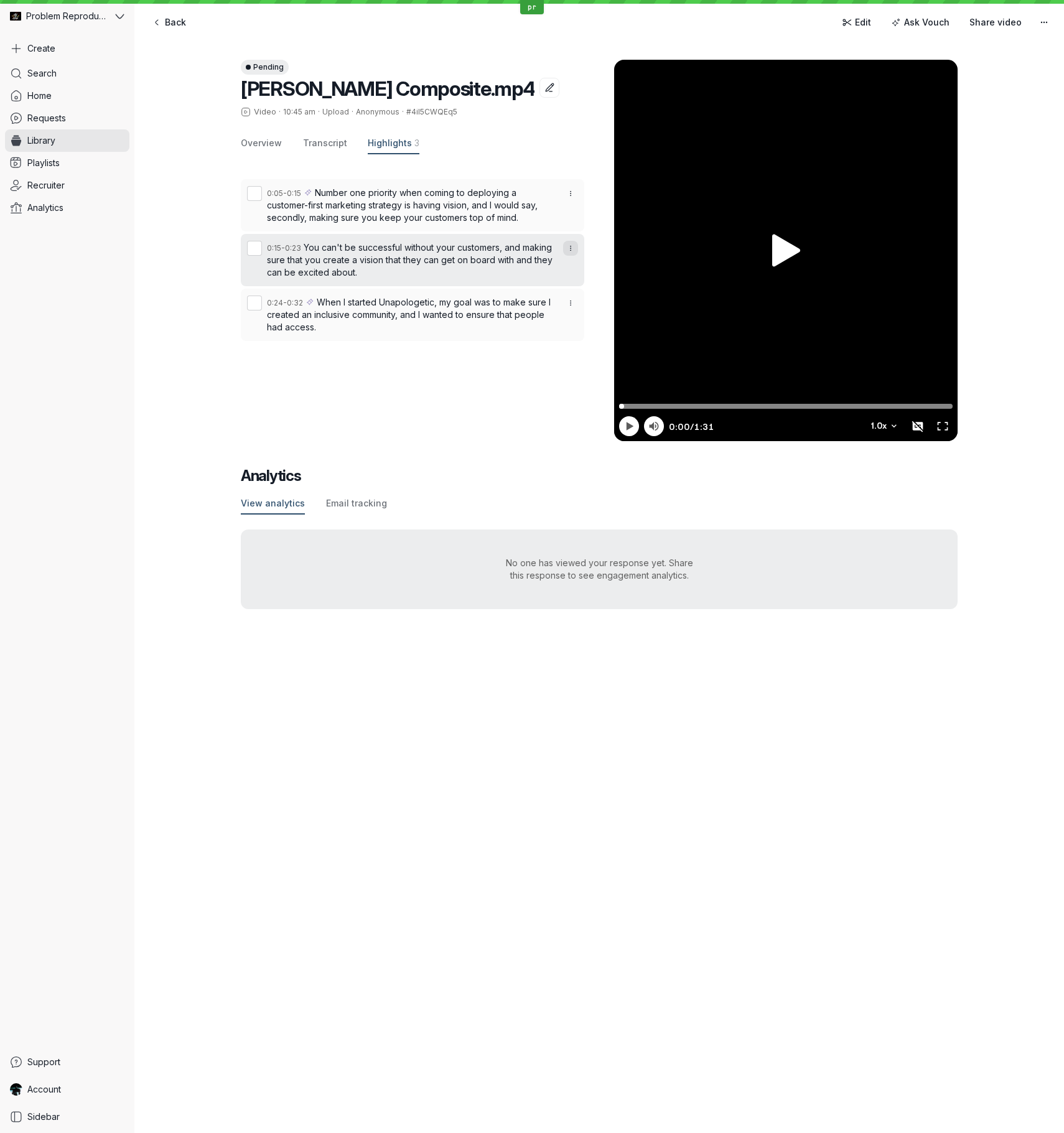
click at [577, 244] on button "button" at bounding box center [570, 248] width 15 height 15
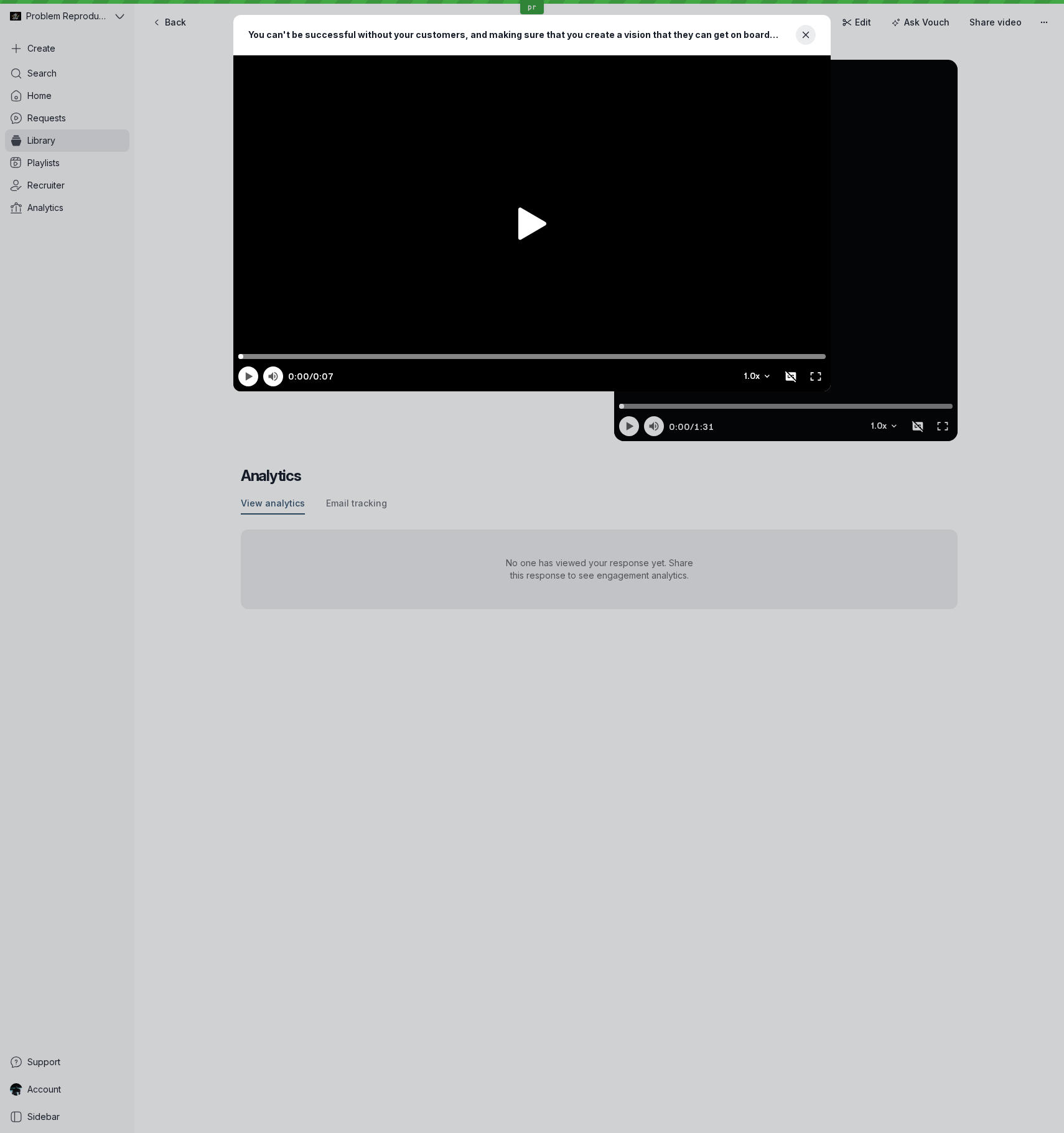
click at [530, 223] on icon at bounding box center [532, 223] width 28 height 32
type input "7.36"
drag, startPoint x: 805, startPoint y: 41, endPoint x: 798, endPoint y: 48, distance: 9.9
click at [805, 41] on button "Close modal" at bounding box center [806, 35] width 20 height 20
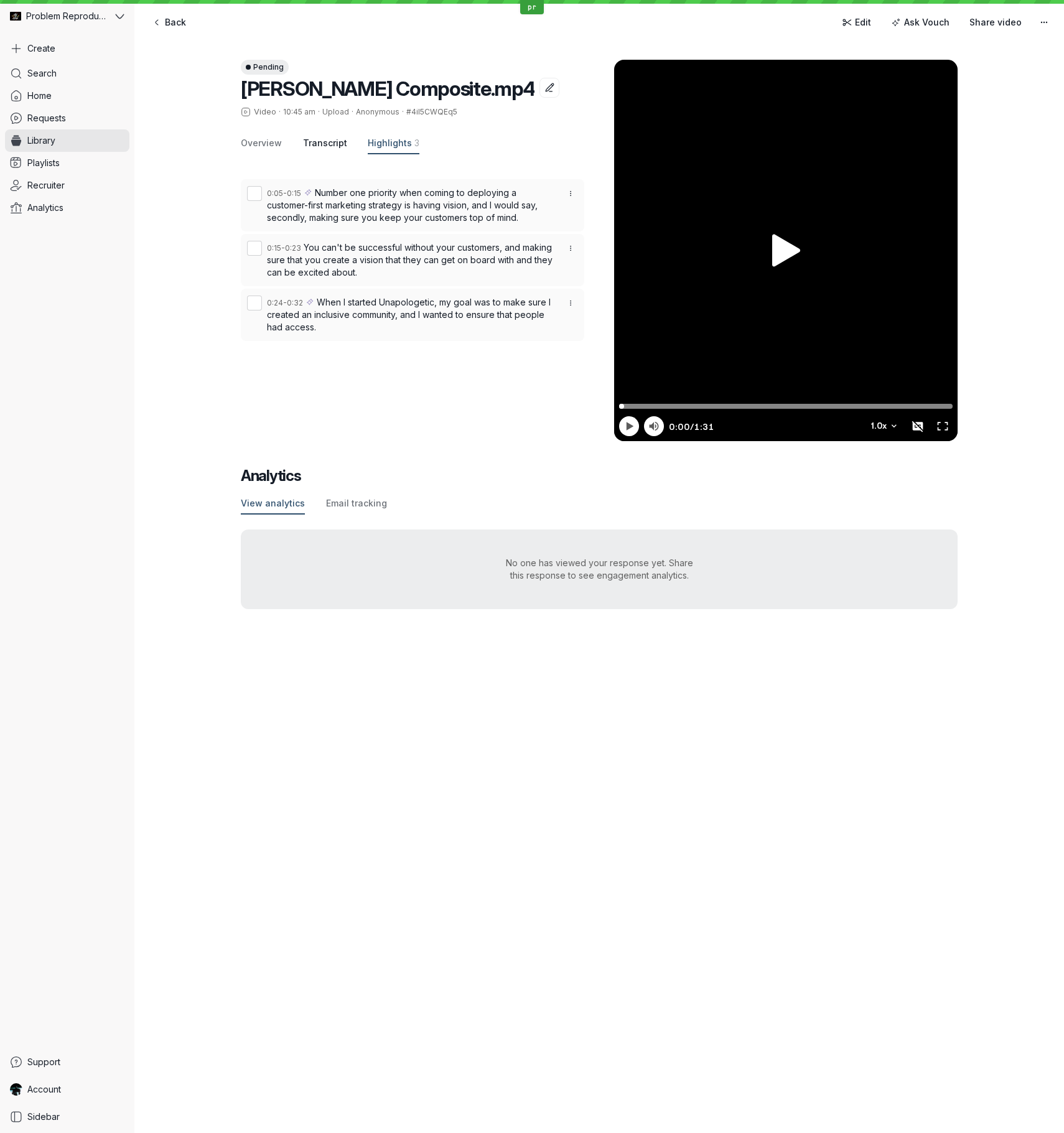
click at [322, 144] on span "Transcript" at bounding box center [325, 143] width 45 height 12
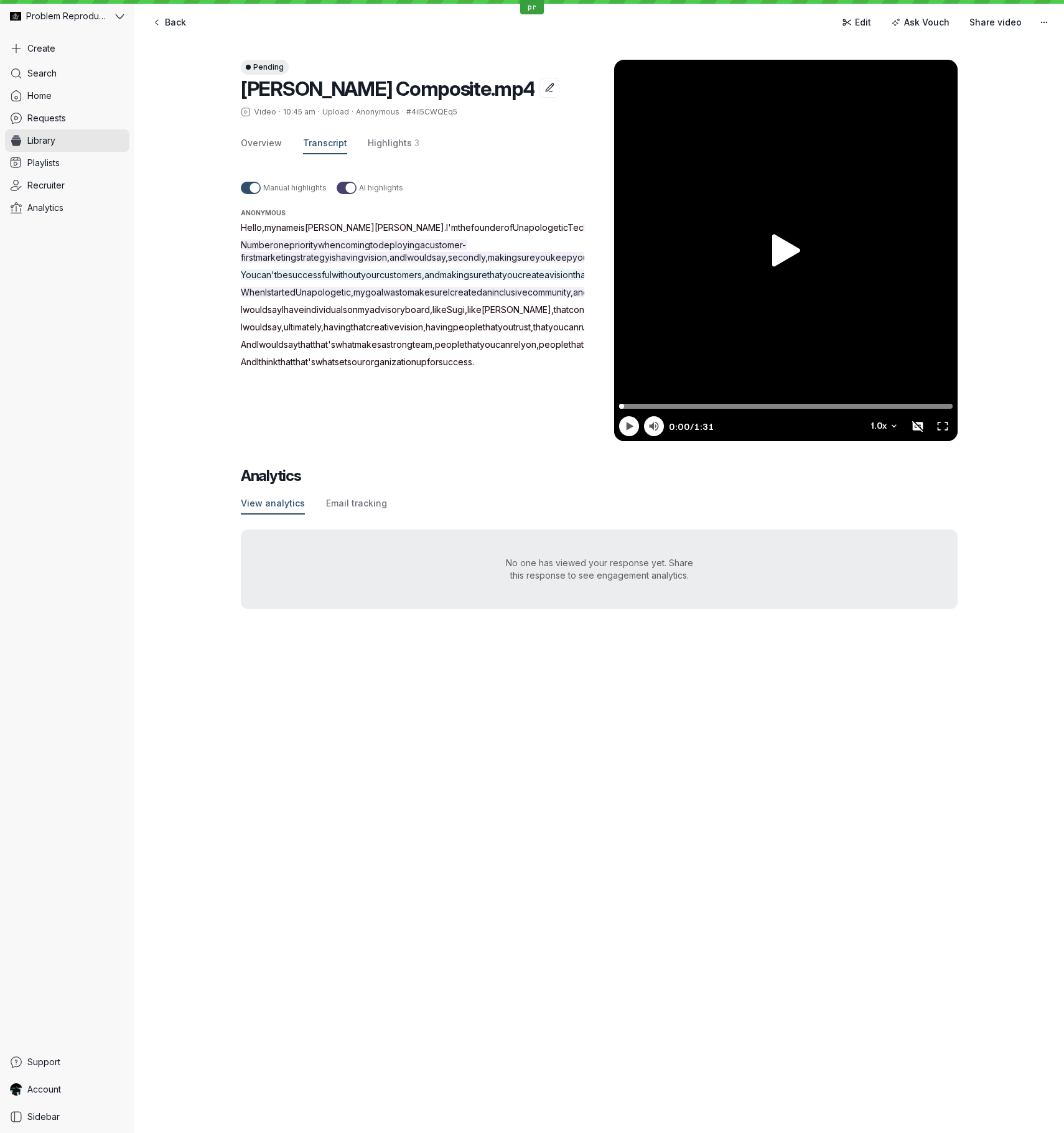
click at [250, 226] on span "Hello" at bounding box center [251, 227] width 21 height 11
drag, startPoint x: 250, startPoint y: 226, endPoint x: 301, endPoint y: 536, distance: 314.2
click at [301, 368] on div "Hello , my name is [PERSON_NAME] . I'm the founder of Unapologetic Tech . Numbe…" at bounding box center [427, 295] width 374 height 147
click at [488, 253] on span "making" at bounding box center [503, 257] width 29 height 11
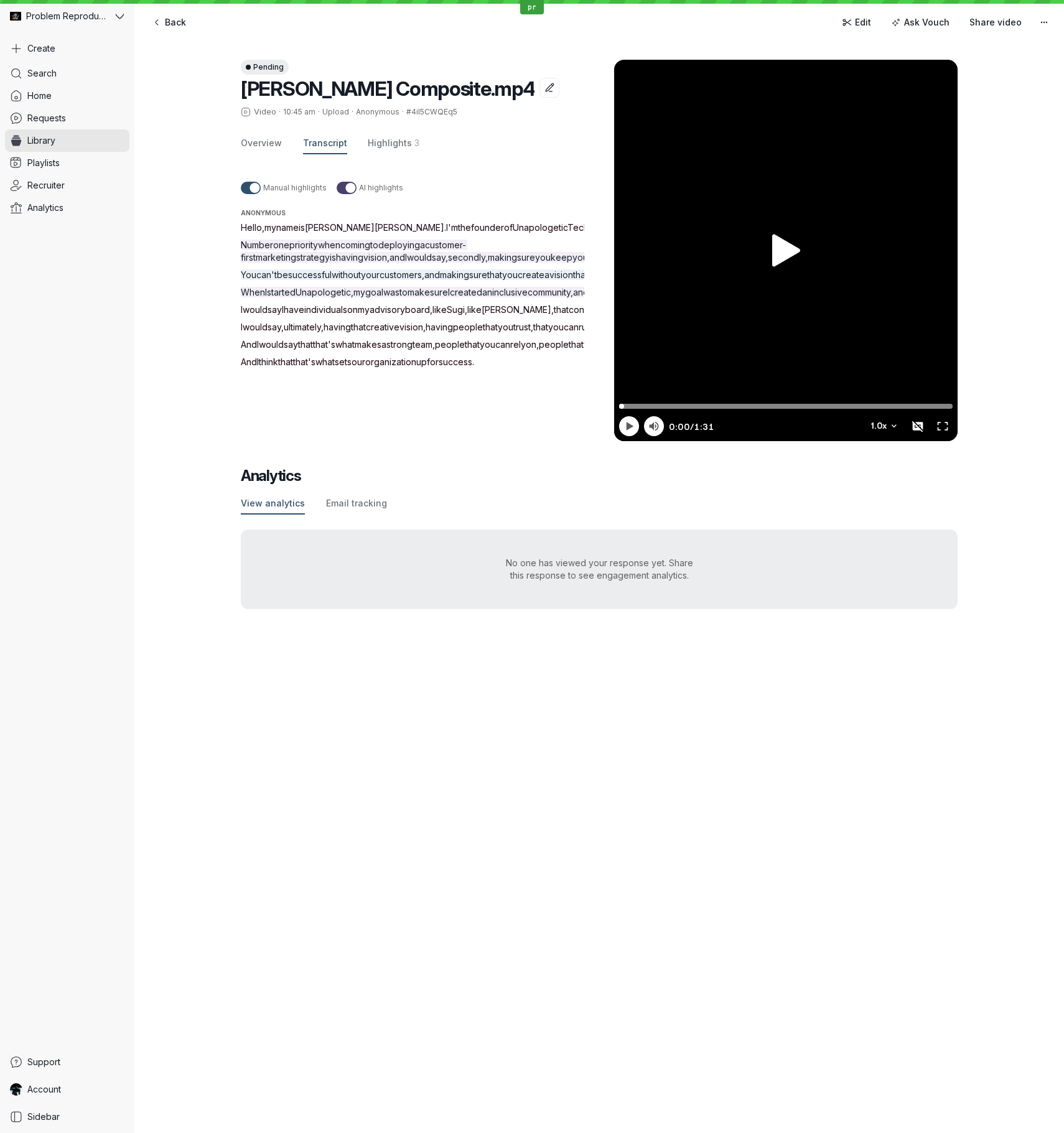
click at [253, 226] on span "Hello" at bounding box center [251, 227] width 21 height 11
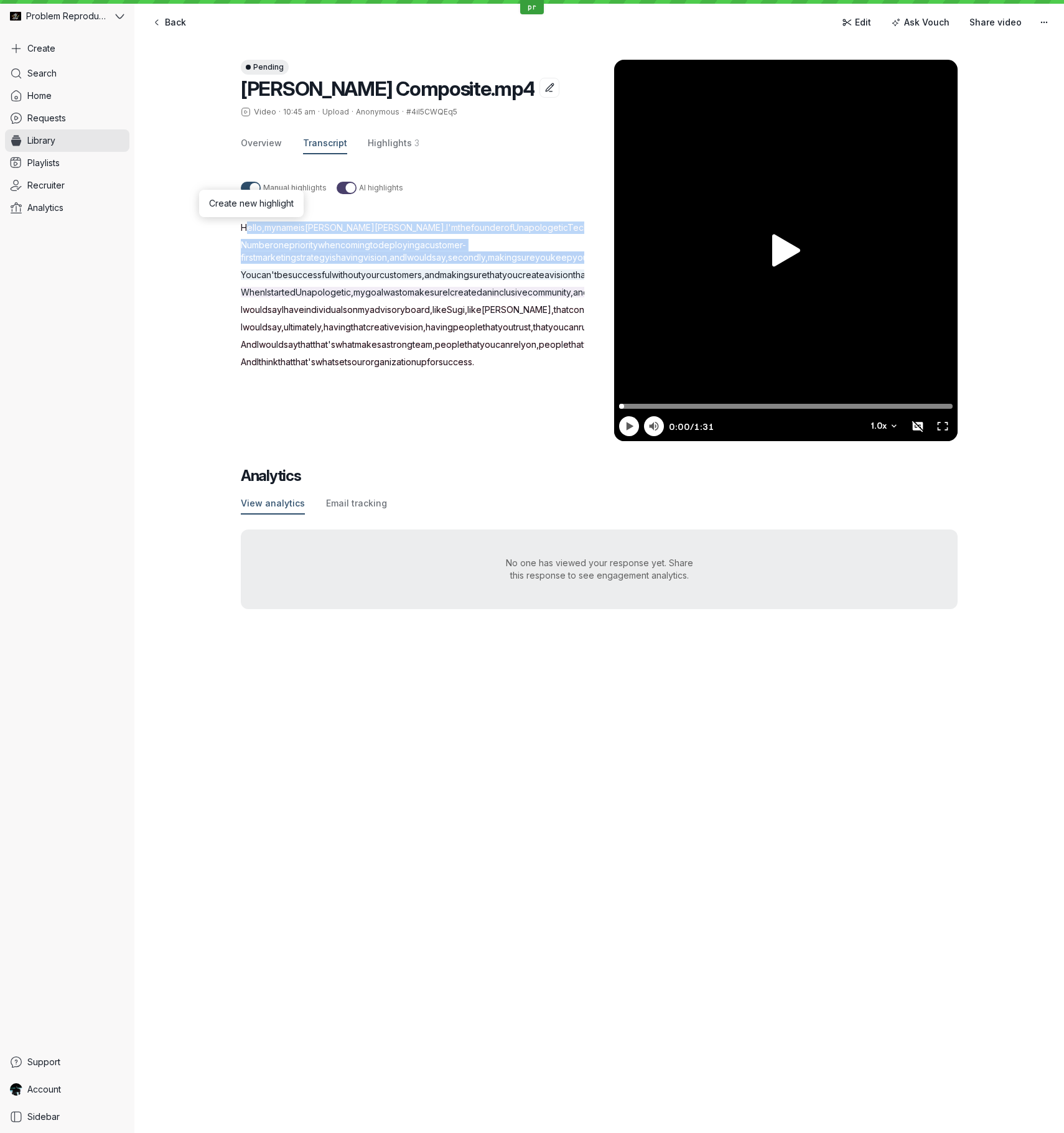
drag, startPoint x: 253, startPoint y: 226, endPoint x: 308, endPoint y: 268, distance: 69.2
click at [309, 268] on div "Hello , my name is [PERSON_NAME] . I'm the founder of Unapologetic Tech . Numbe…" at bounding box center [427, 295] width 374 height 147
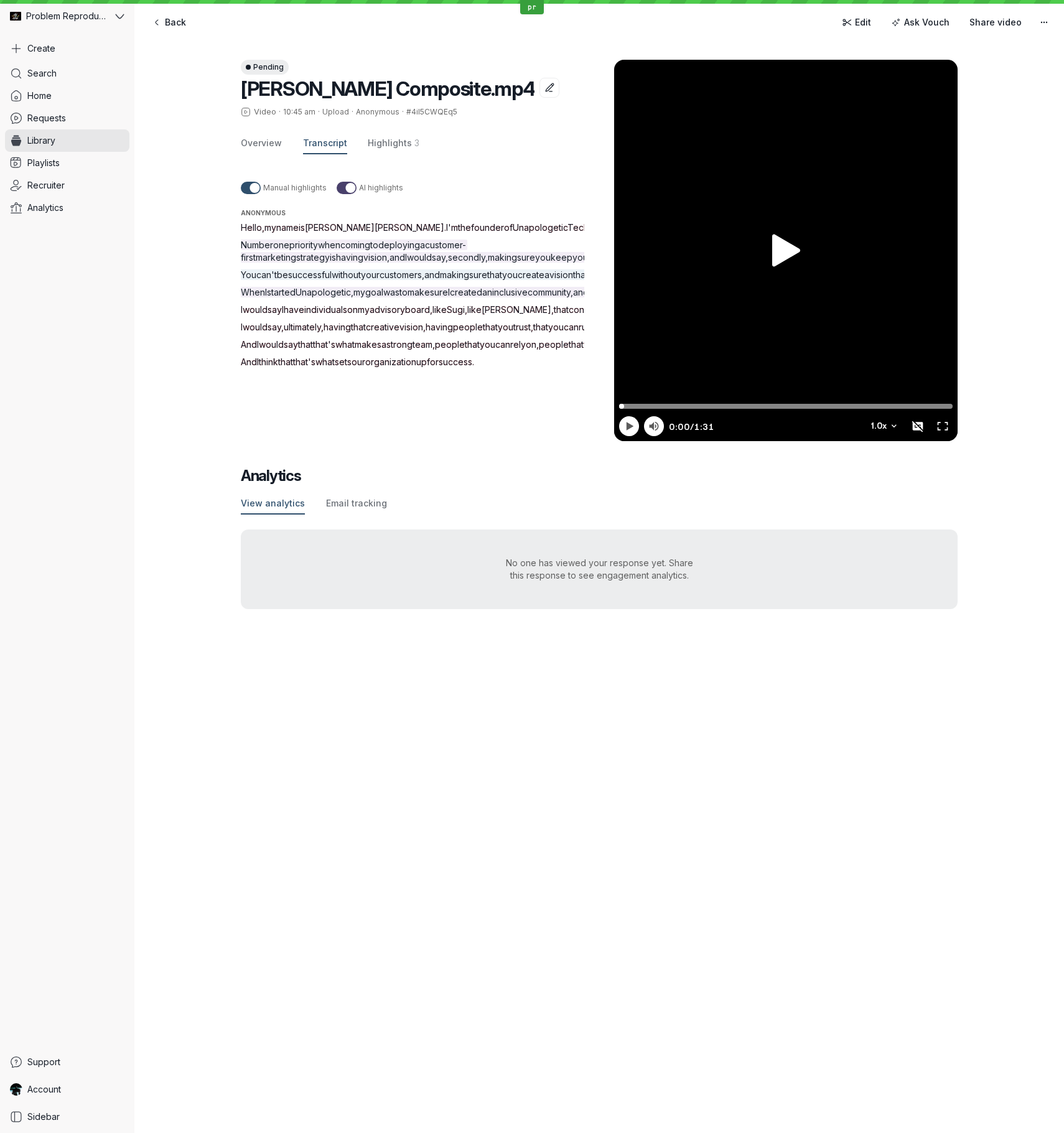
click at [282, 315] on span "say" at bounding box center [275, 309] width 14 height 11
drag, startPoint x: 285, startPoint y: 383, endPoint x: 288, endPoint y: 462, distance: 79.1
click at [288, 368] on div "Hello , my name is [PERSON_NAME] . I'm the founder of Unapologetic Tech . Numbe…" at bounding box center [427, 295] width 374 height 147
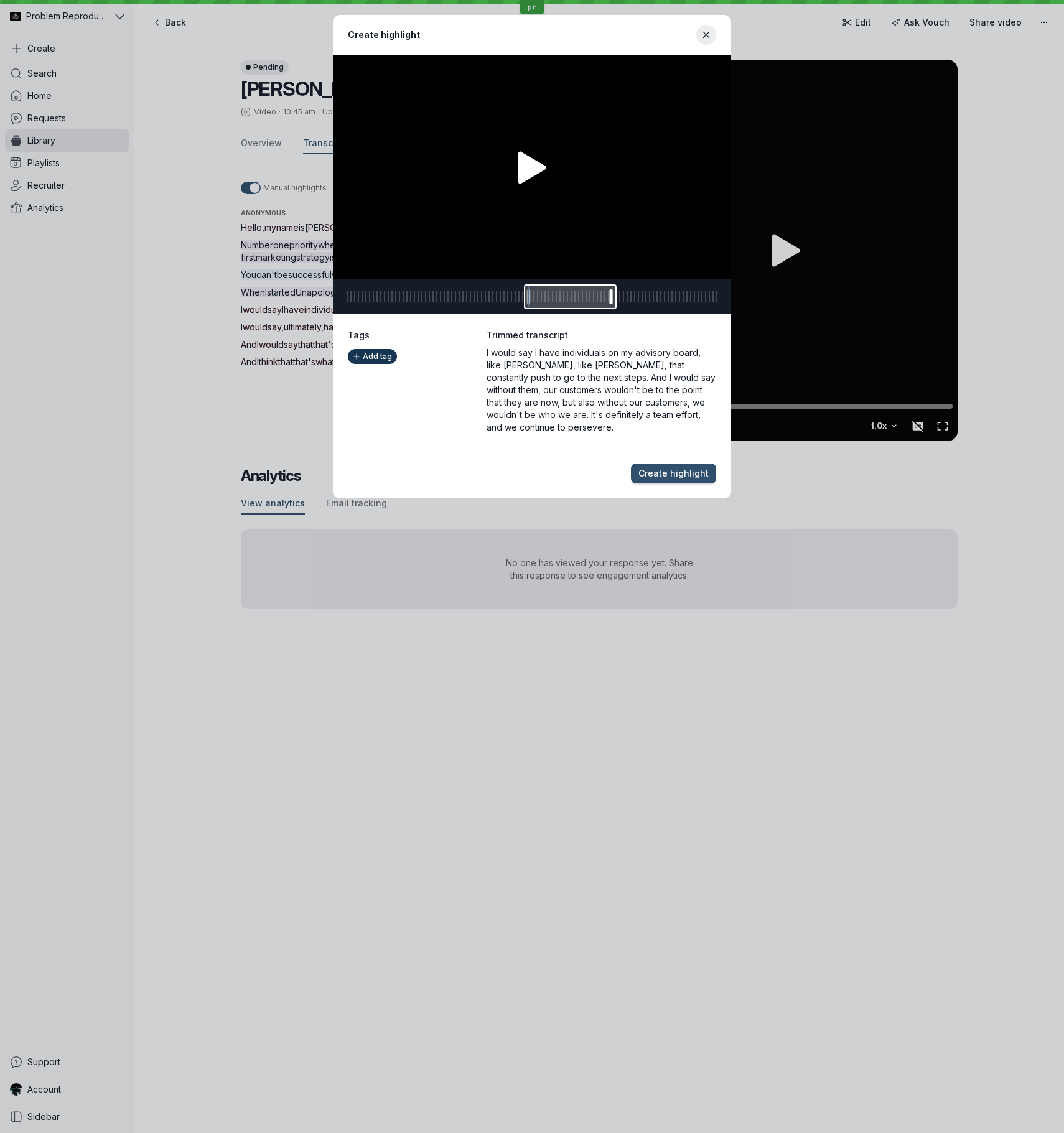
click at [586, 468] on footer "Create highlight" at bounding box center [532, 474] width 398 height 50
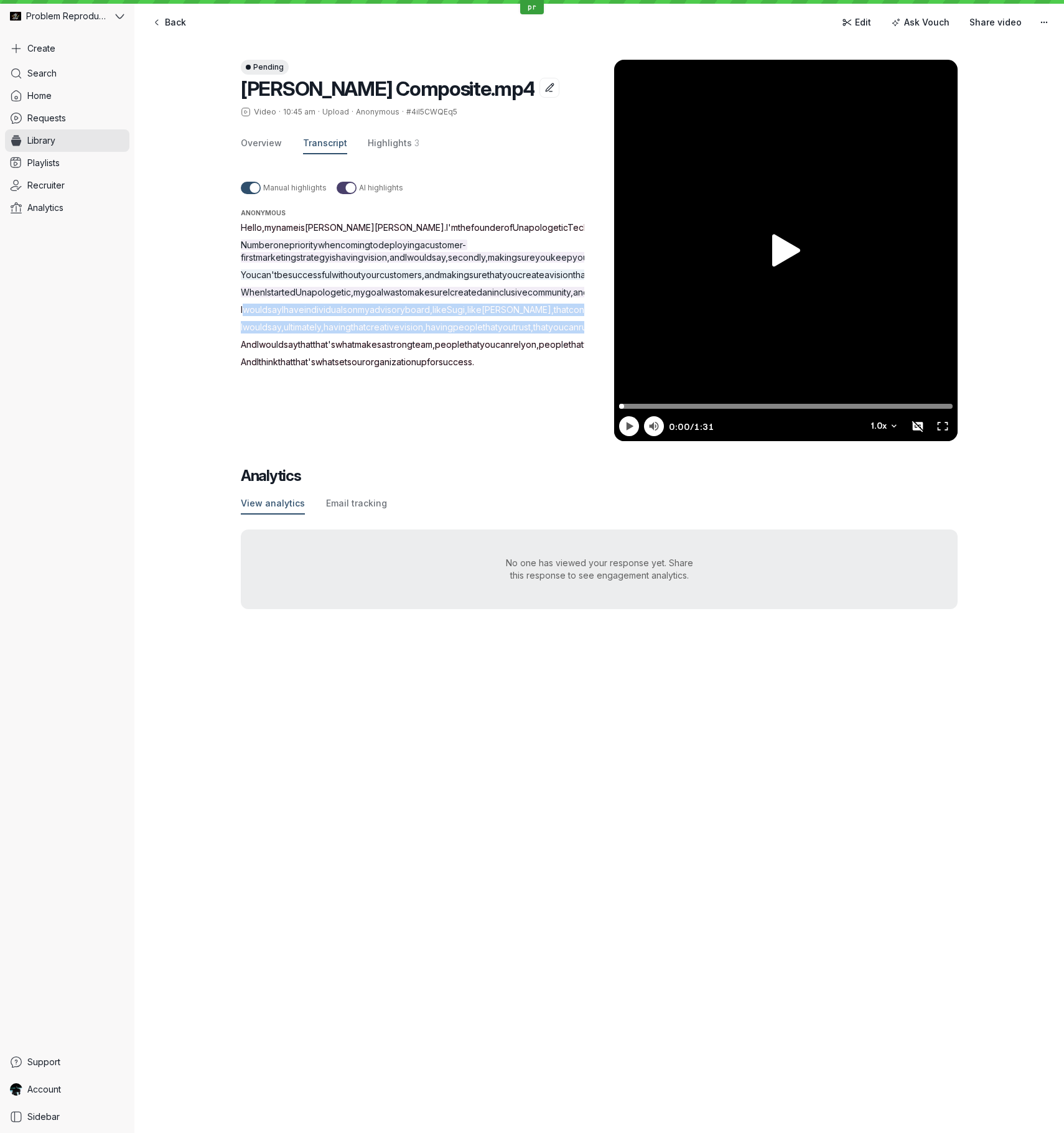
drag, startPoint x: 240, startPoint y: 383, endPoint x: 379, endPoint y: 476, distance: 167.2
click at [379, 368] on div "Hello , my name is [PERSON_NAME] . I'm the founder of Unapologetic Tech . Numbe…" at bounding box center [427, 295] width 374 height 147
click at [254, 226] on span "Hello" at bounding box center [251, 227] width 21 height 11
drag, startPoint x: 254, startPoint y: 226, endPoint x: 524, endPoint y: 540, distance: 414.1
click at [524, 368] on div "Hello , my name is [PERSON_NAME] . I'm the founder of Unapologetic Tech . Numbe…" at bounding box center [427, 295] width 374 height 147
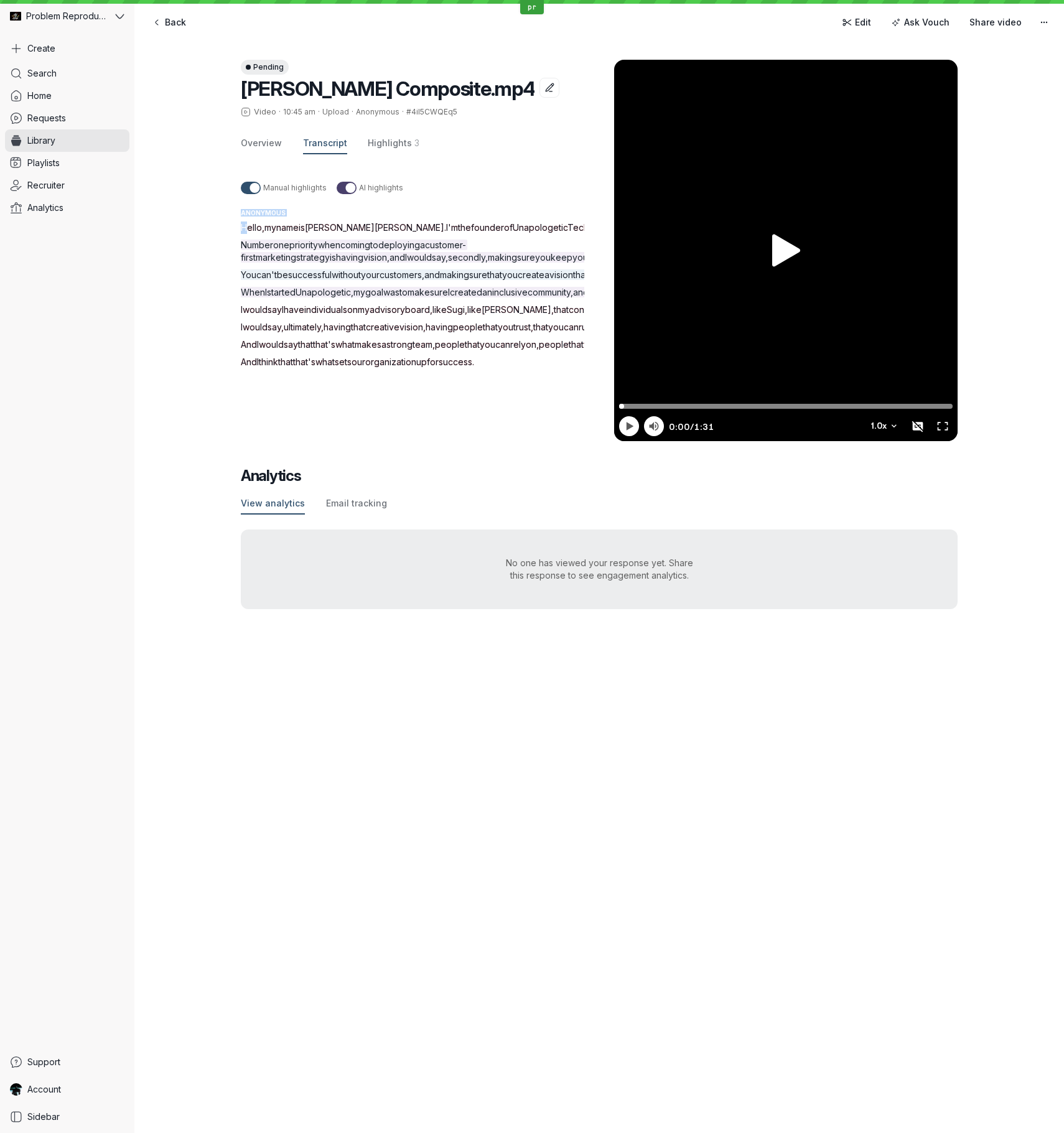
click at [147, 256] on div "Pending [PERSON_NAME] Composite.mp4 Video · 10:45 am · Upload · Anonymous · #4i…" at bounding box center [599, 334] width 930 height 599
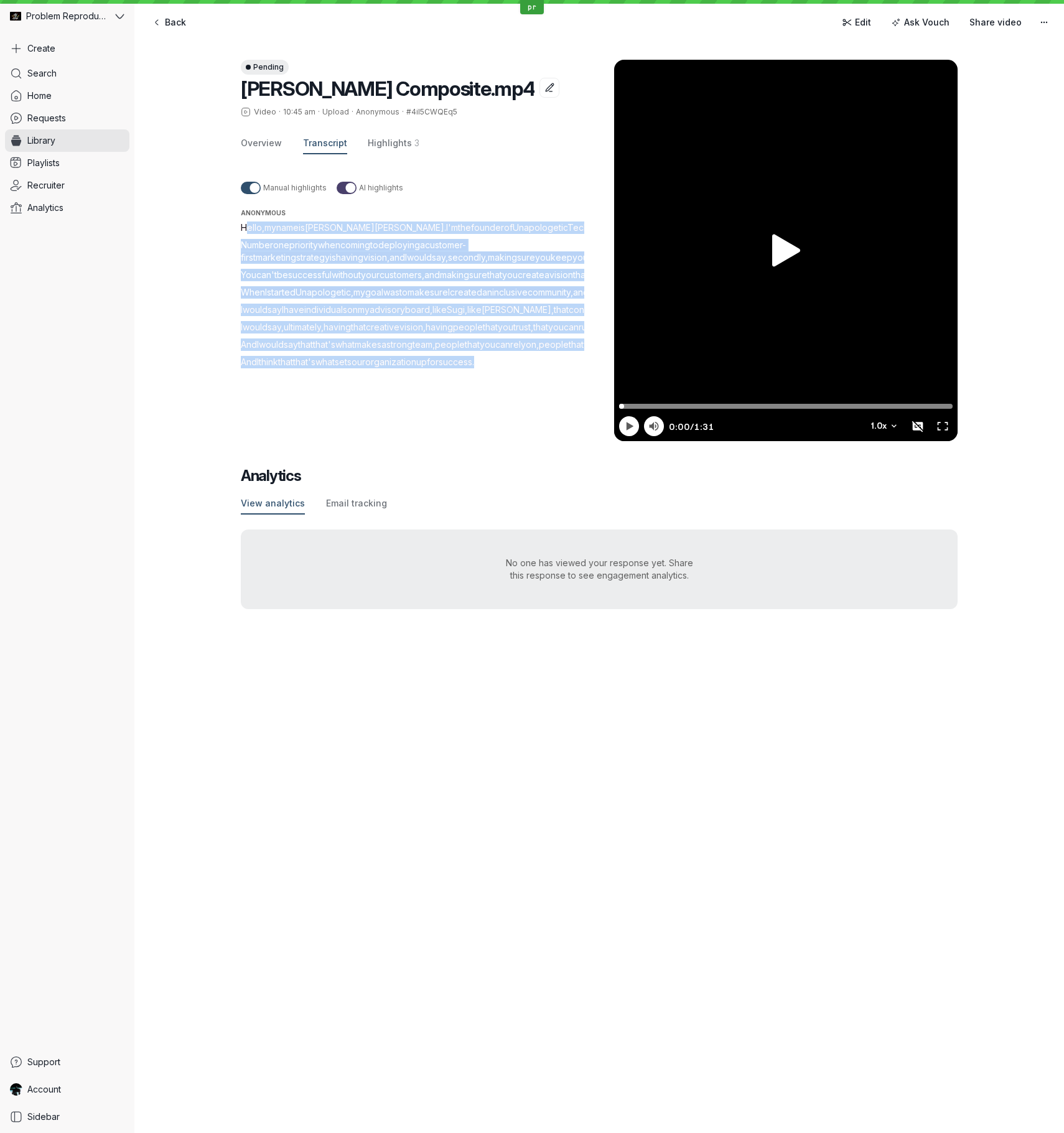
drag, startPoint x: 241, startPoint y: 227, endPoint x: 543, endPoint y: 535, distance: 431.4
click at [543, 368] on div "Hello , my name is [PERSON_NAME] . I'm the founder of Unapologetic Tech . Numbe…" at bounding box center [427, 295] width 374 height 147
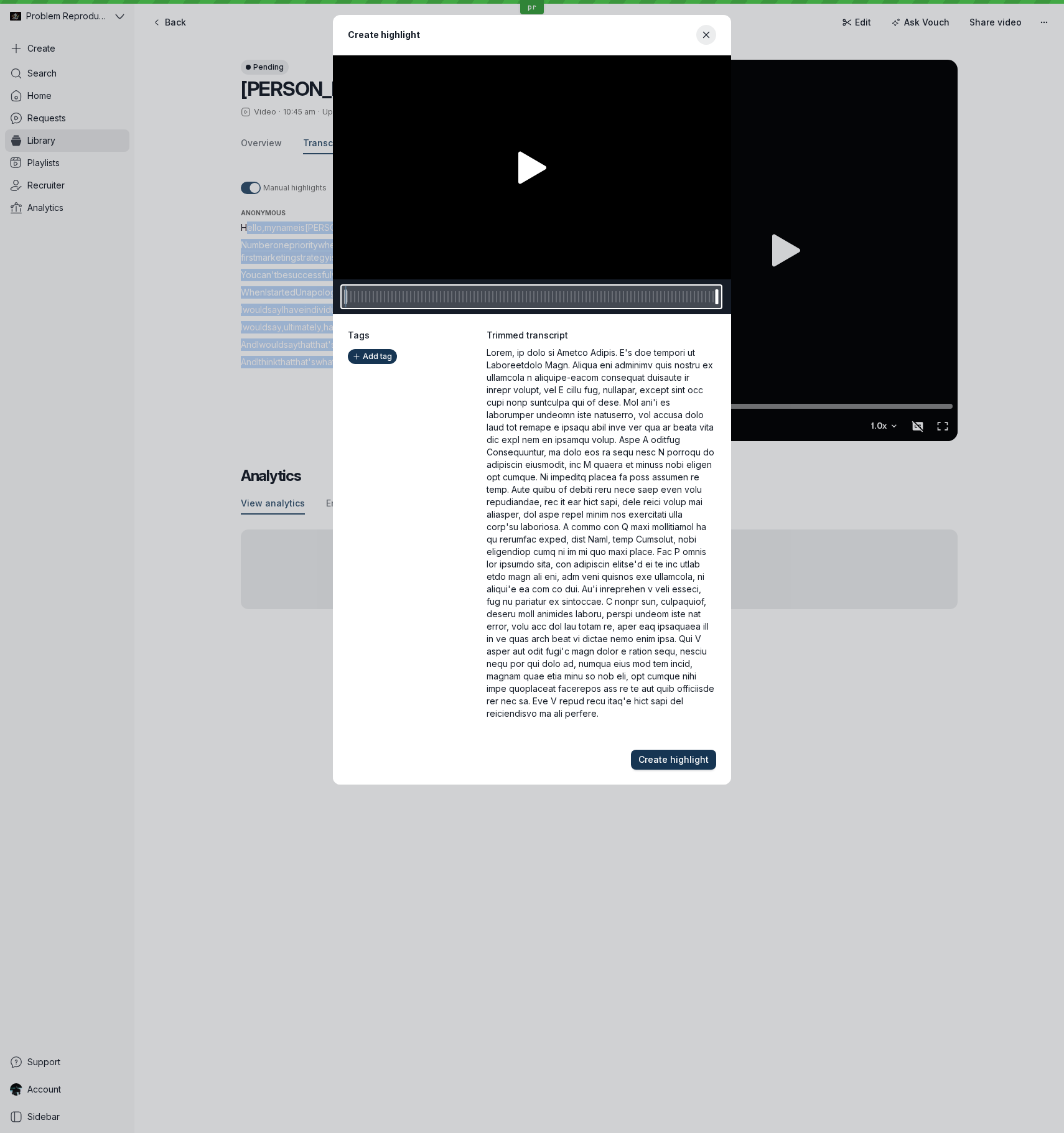
click at [660, 609] on span "Create highlight" at bounding box center [673, 760] width 70 height 12
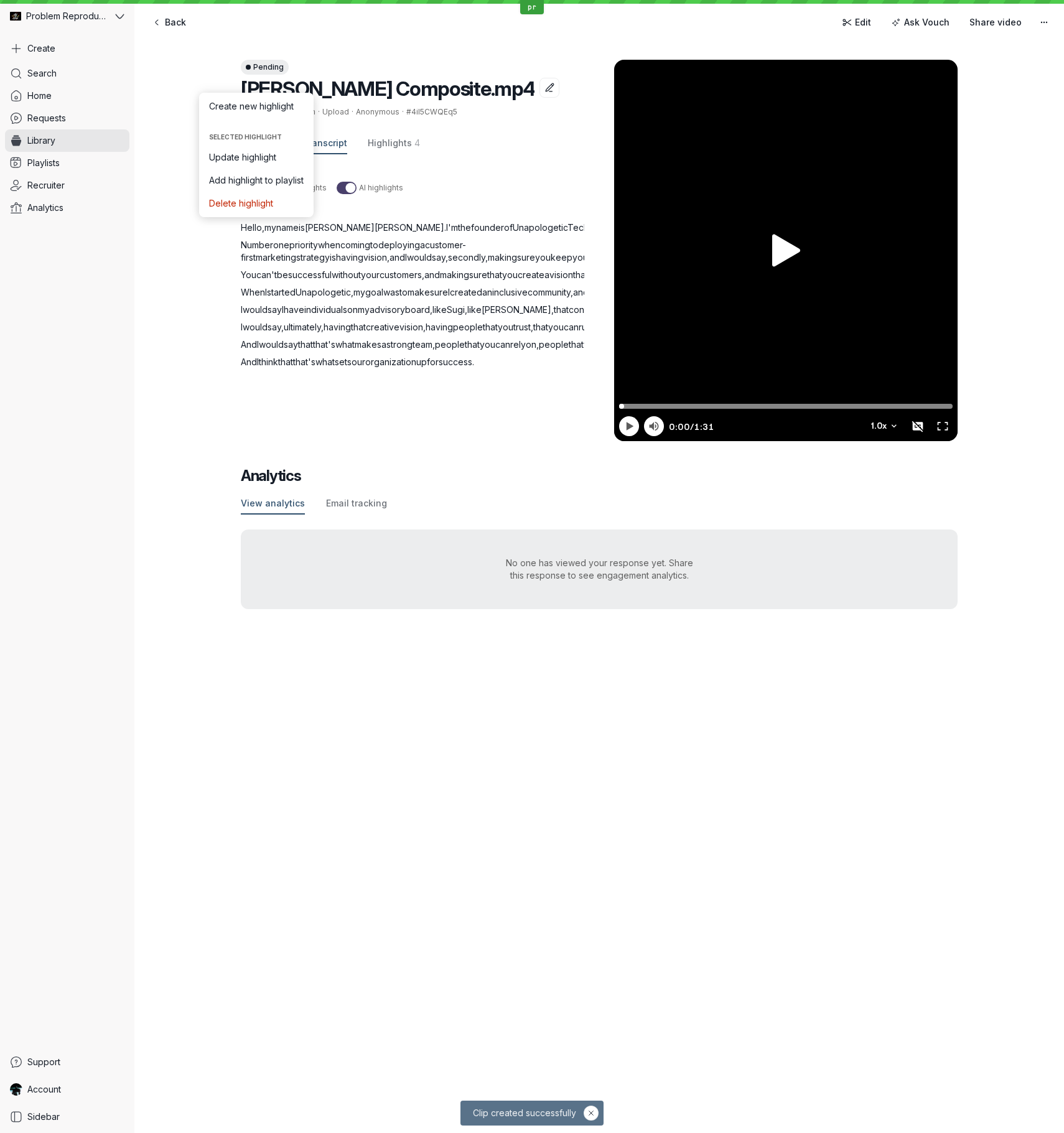
click at [523, 172] on div "Manual highlights AI highlights Anonymous Hello , my name is [PERSON_NAME] . I'…" at bounding box center [427, 297] width 374 height 257
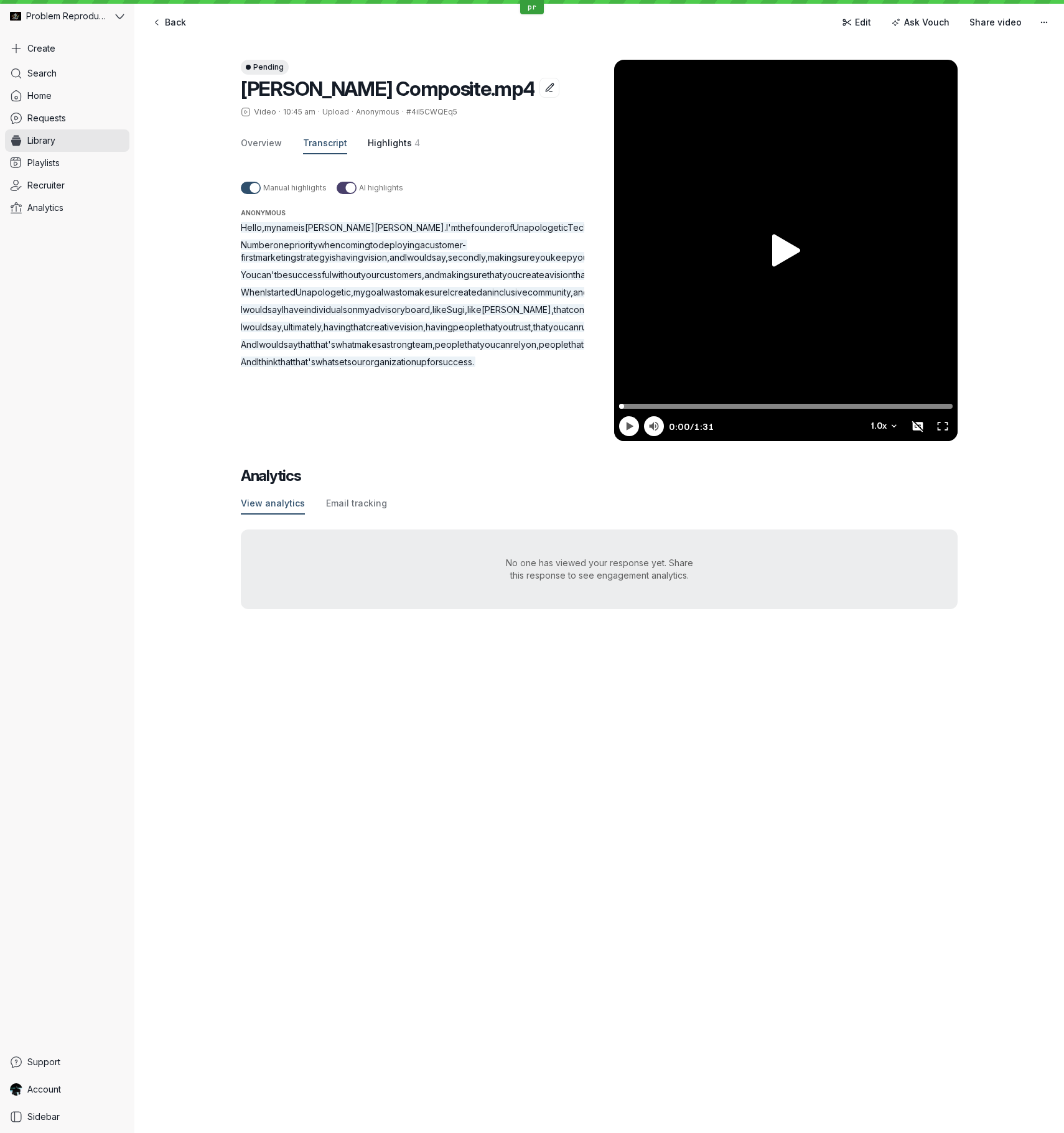
click at [398, 143] on span "Highlights" at bounding box center [389, 143] width 45 height 12
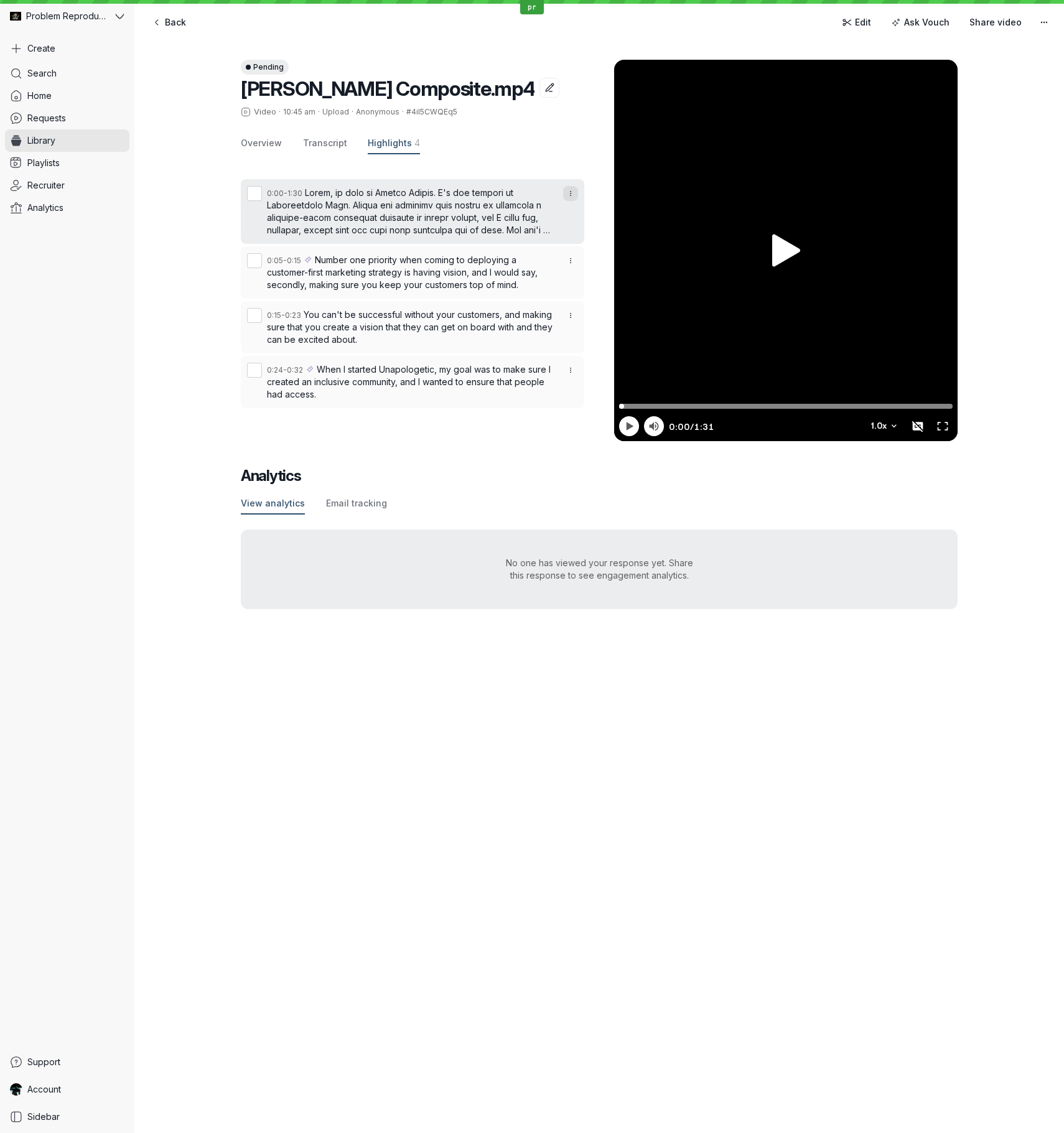
click at [571, 192] on icon "button" at bounding box center [570, 194] width 8 height 8
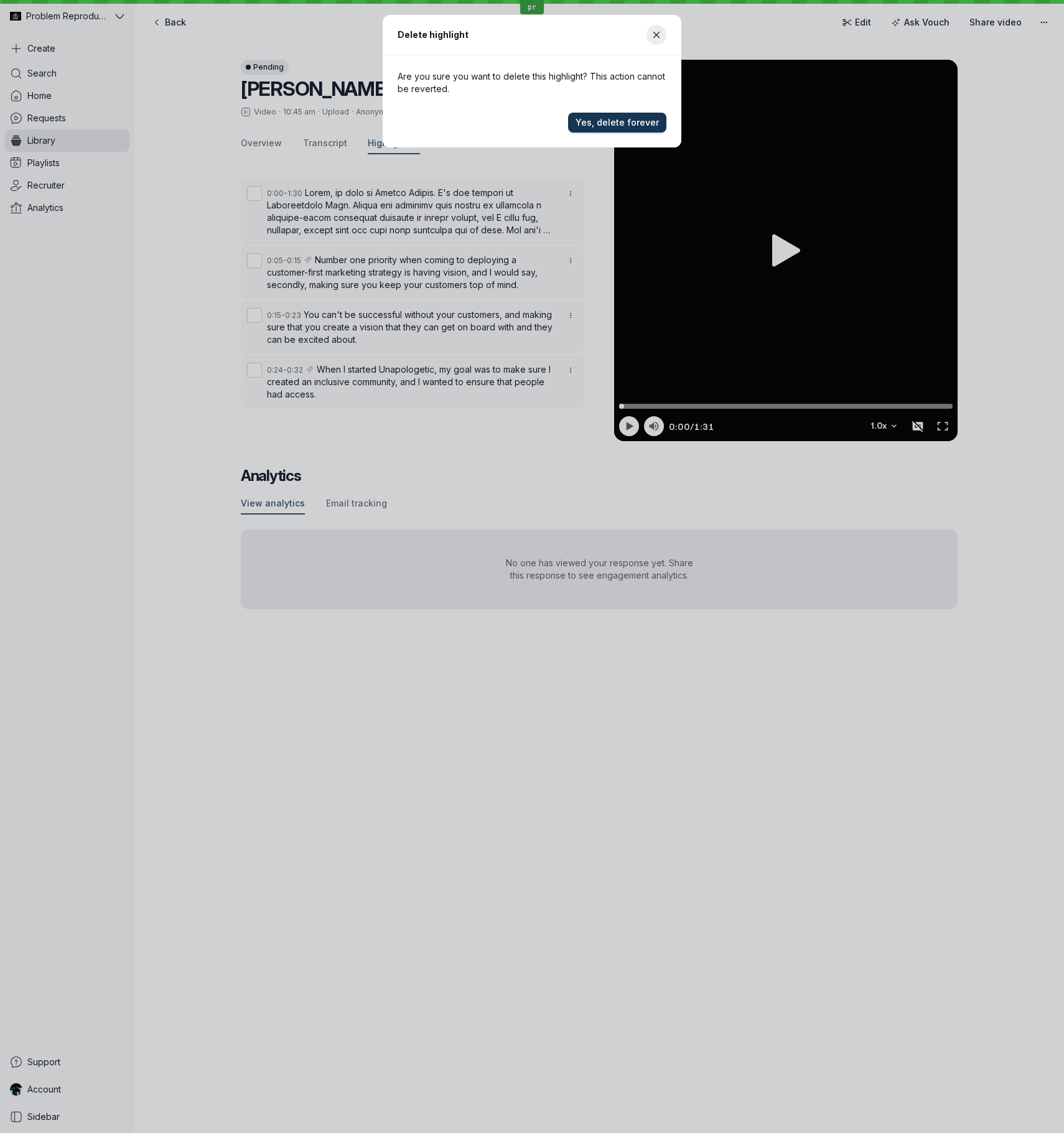
click at [623, 119] on span "Yes, delete forever" at bounding box center [617, 122] width 84 height 12
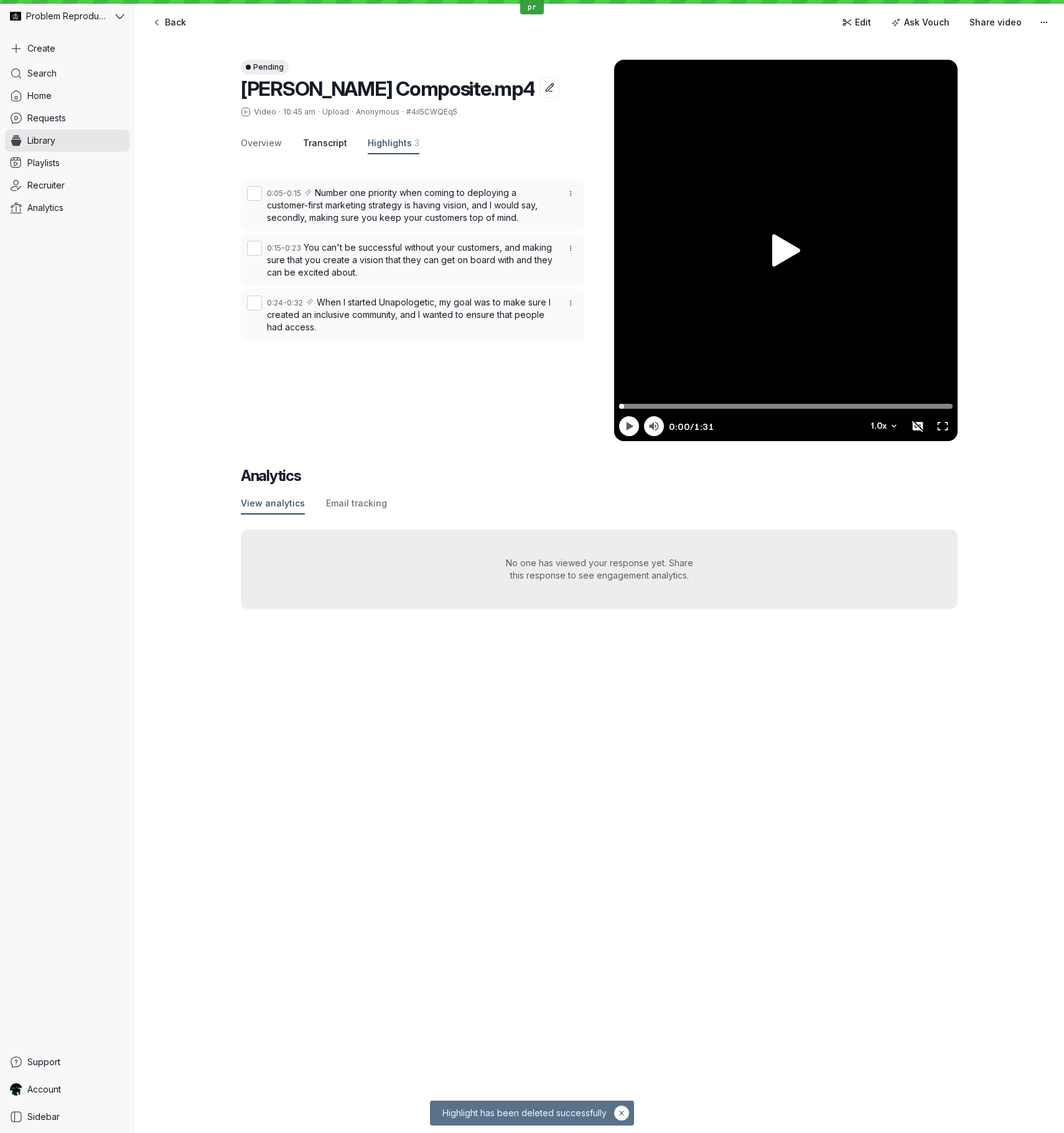
click at [343, 143] on span "Transcript" at bounding box center [325, 143] width 45 height 12
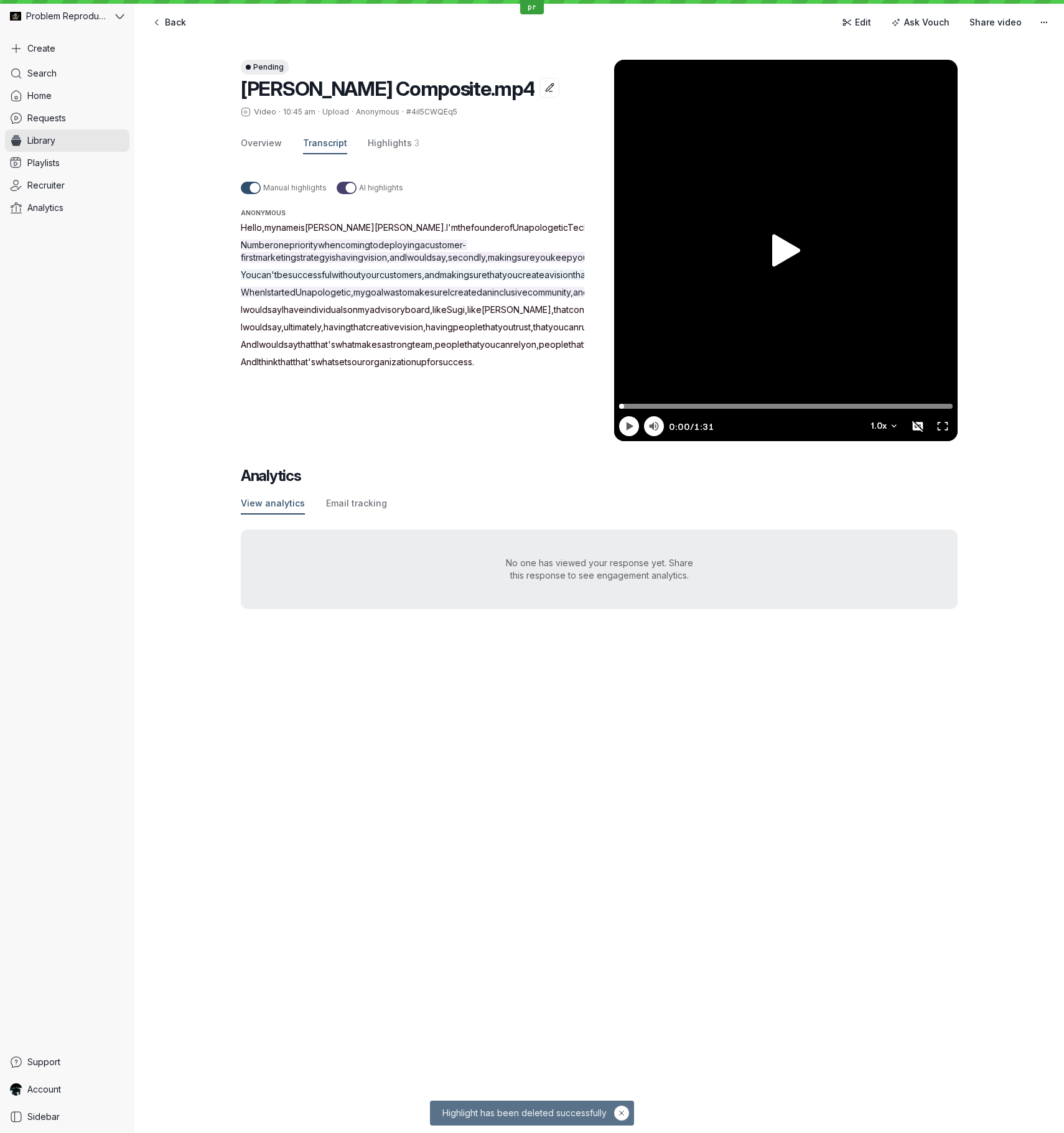
click at [250, 226] on span "Hello" at bounding box center [251, 227] width 21 height 11
drag, startPoint x: 250, startPoint y: 226, endPoint x: 531, endPoint y: 537, distance: 419.1
click at [531, 368] on div "Hello , my name is [PERSON_NAME] . I'm the founder of Unapologetic Tech . Numbe…" at bounding box center [427, 295] width 374 height 147
drag, startPoint x: 467, startPoint y: 184, endPoint x: 447, endPoint y: 190, distance: 20.9
click at [467, 184] on div "Manual highlights AI highlights" at bounding box center [427, 188] width 374 height 17
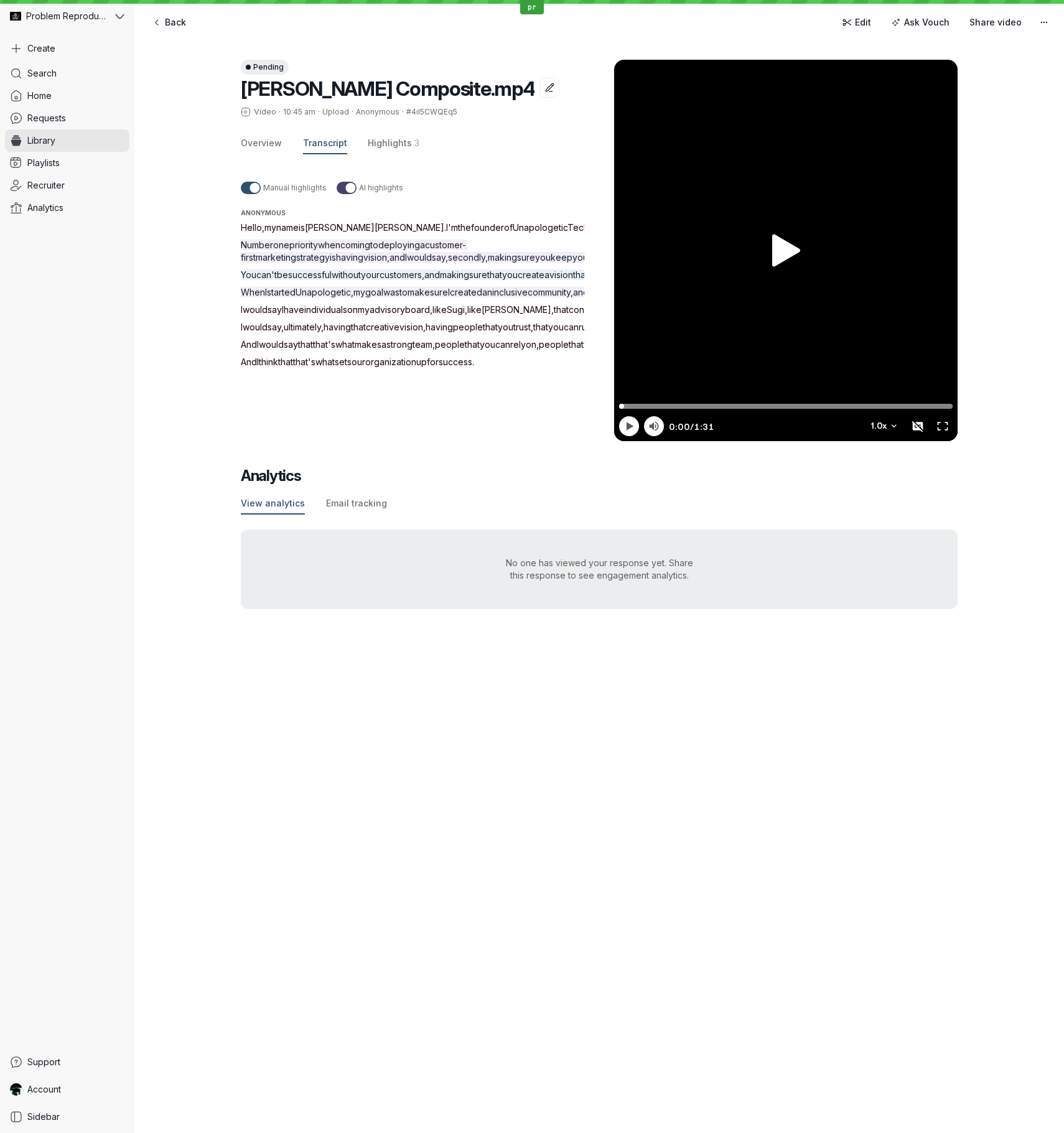
click at [458, 226] on span "the" at bounding box center [464, 227] width 13 height 11
drag, startPoint x: 400, startPoint y: 226, endPoint x: 444, endPoint y: 540, distance: 317.1
click at [444, 368] on div "Hello , my name is [PERSON_NAME] . I'm the founder of Unapologetic Tech . Numbe…" at bounding box center [427, 295] width 374 height 147
drag, startPoint x: 534, startPoint y: 170, endPoint x: 520, endPoint y: 170, distance: 14.0
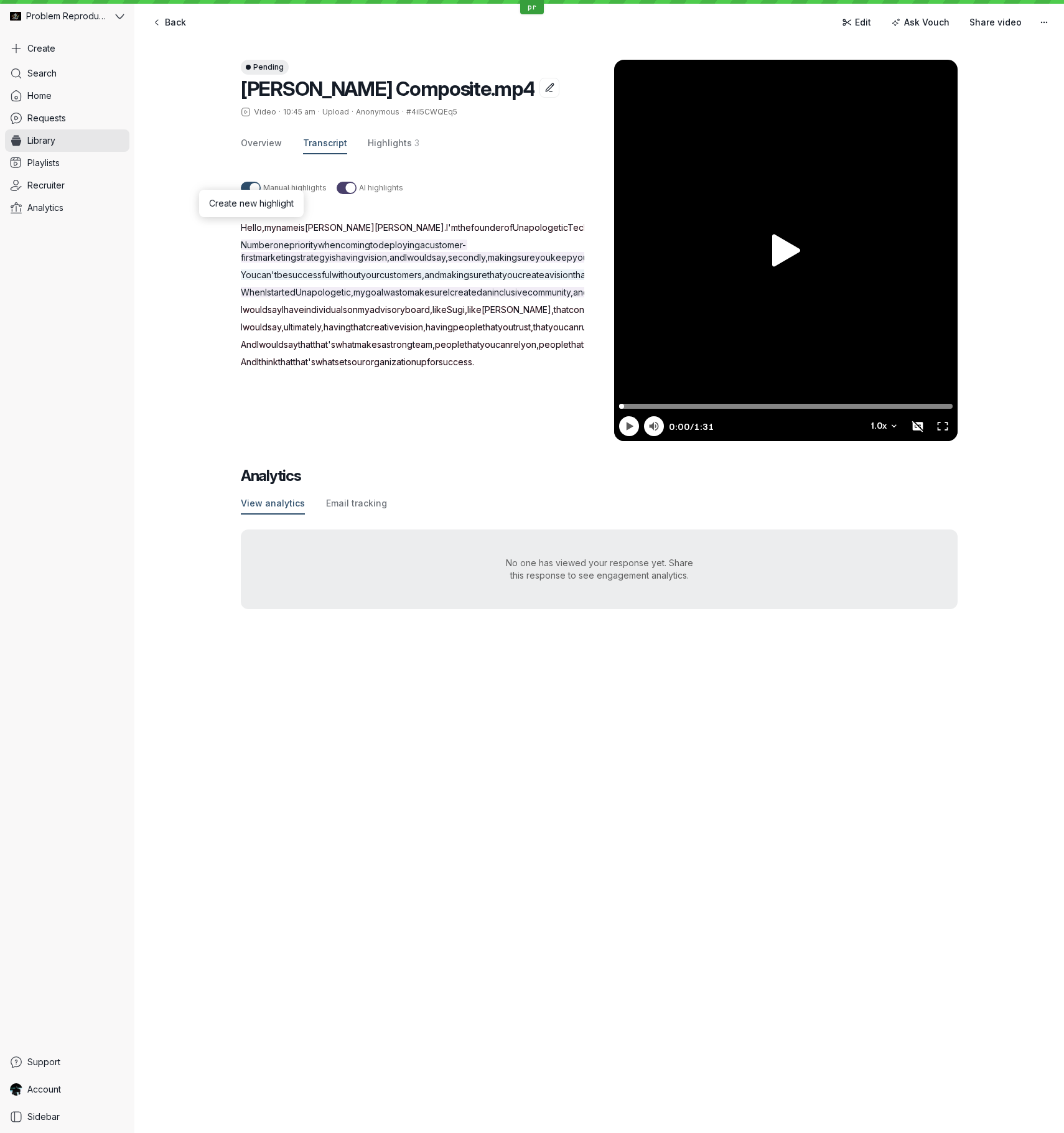
click at [533, 170] on div "Manual highlights AI highlights Anonymous Hello , my name is [PERSON_NAME] . I'…" at bounding box center [427, 297] width 374 height 257
click at [251, 226] on span "Hello" at bounding box center [251, 227] width 21 height 11
click at [515, 368] on p "And I think that that's what sets our organization up for success ." at bounding box center [427, 362] width 374 height 12
click at [313, 280] on span "successful" at bounding box center [310, 275] width 44 height 11
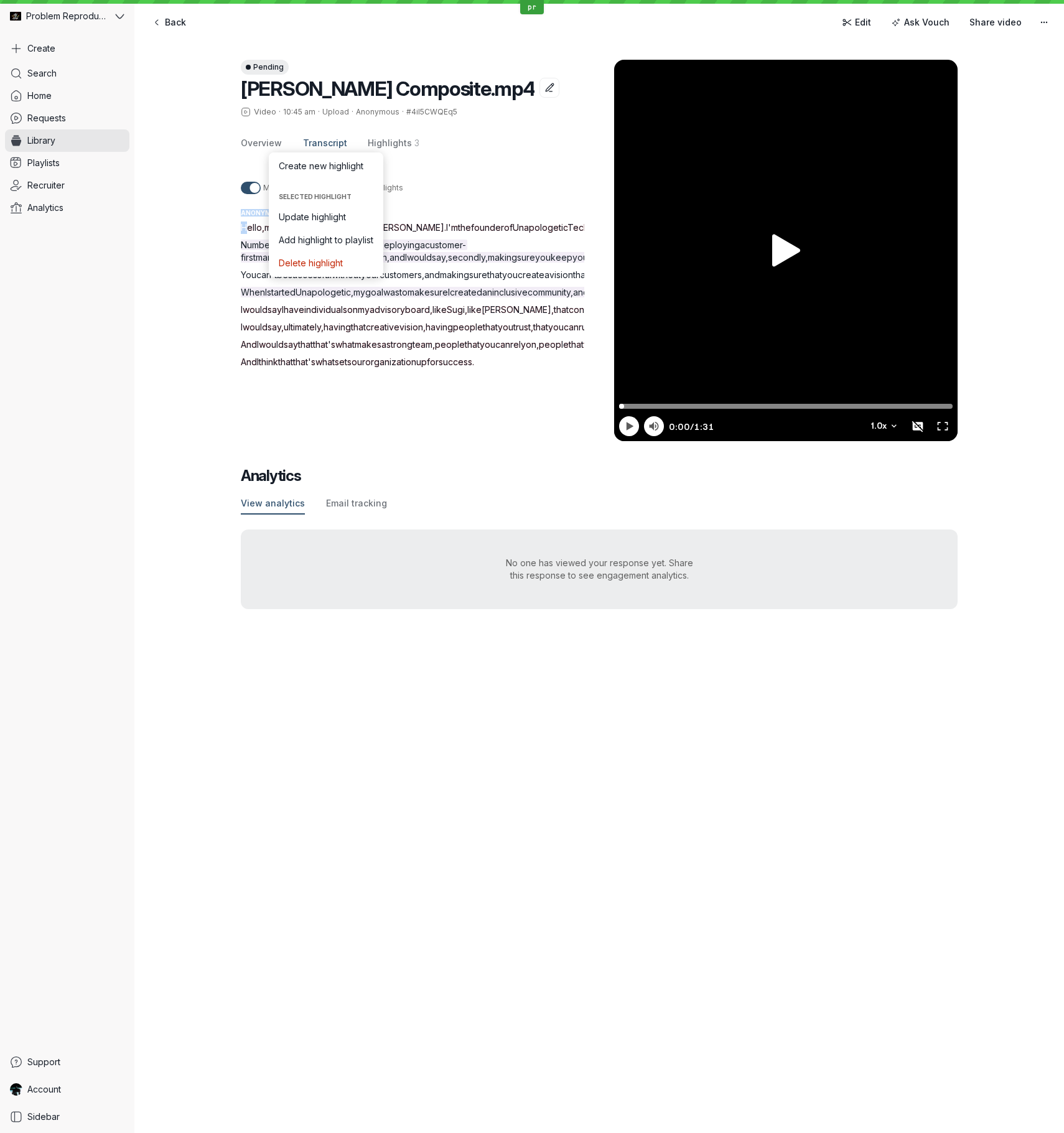
click at [494, 176] on div "Manual highlights AI highlights Anonymous Hello , my name is [PERSON_NAME] . I'…" at bounding box center [427, 297] width 374 height 257
click at [251, 226] on span "Hello" at bounding box center [251, 227] width 21 height 11
click at [253, 226] on span "Hello" at bounding box center [251, 227] width 21 height 11
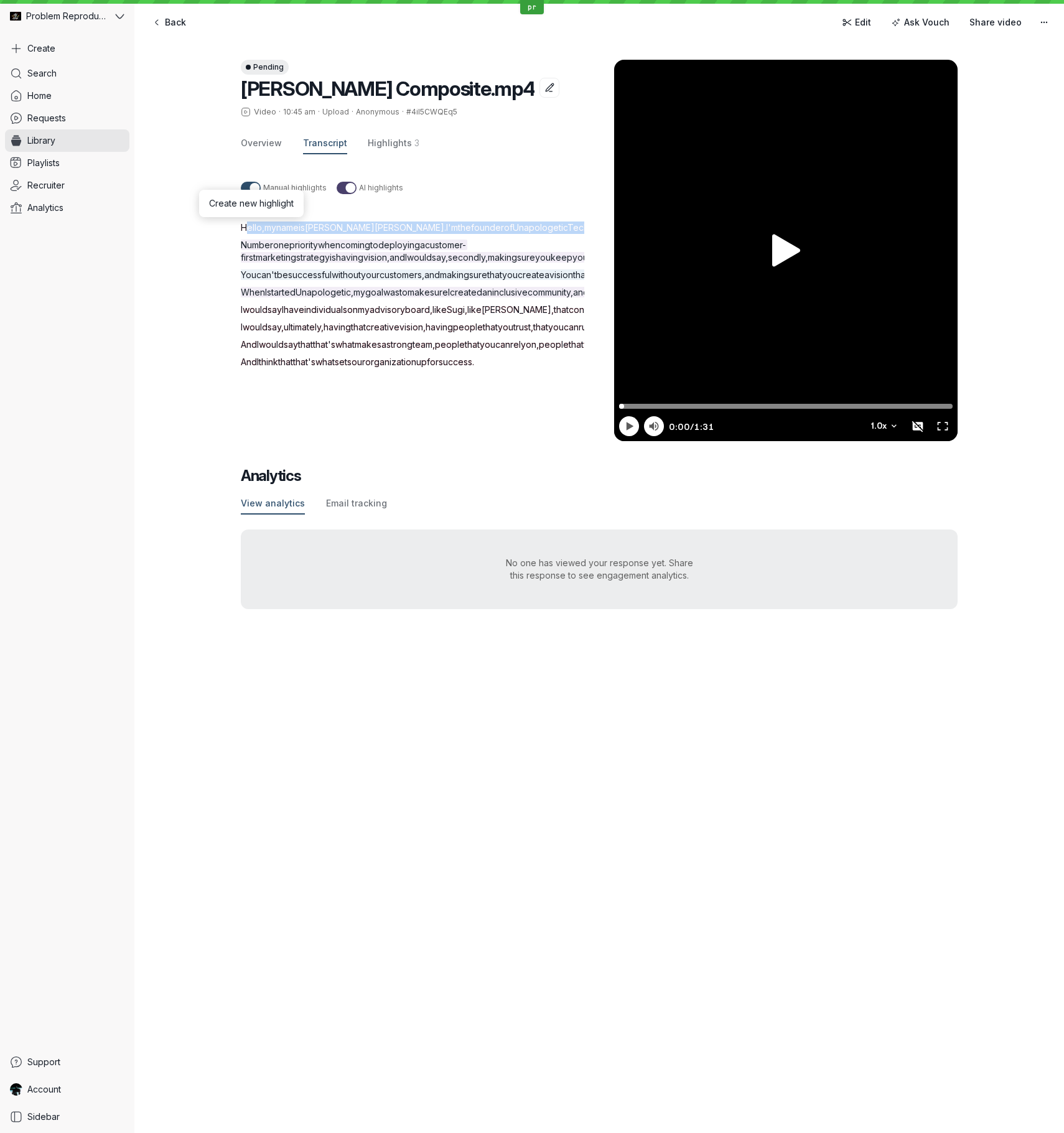
drag, startPoint x: 253, startPoint y: 226, endPoint x: 213, endPoint y: 232, distance: 40.4
click at [251, 227] on span "Hello" at bounding box center [251, 227] width 21 height 11
click at [190, 234] on div "Pending [PERSON_NAME] Composite.mp4 Video · 10:45 am · Upload · Anonymous · #4i…" at bounding box center [599, 334] width 930 height 599
click at [470, 192] on div "Manual highlights AI highlights" at bounding box center [427, 188] width 374 height 17
click at [256, 226] on span "Hello" at bounding box center [251, 227] width 21 height 11
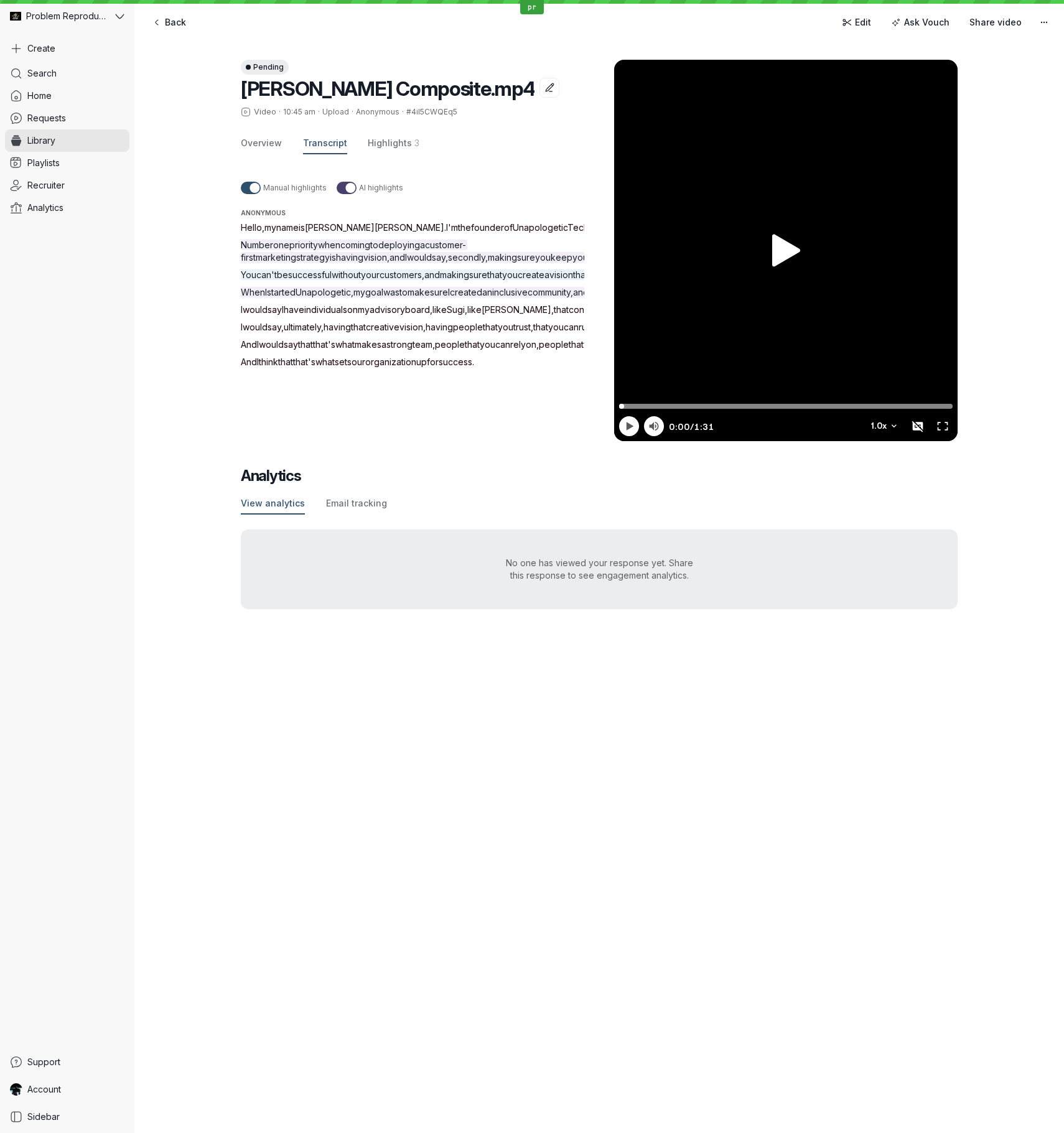
drag, startPoint x: 241, startPoint y: 227, endPoint x: 259, endPoint y: 227, distance: 18.0
click at [259, 227] on span "Hello" at bounding box center [251, 227] width 21 height 11
click at [232, 228] on div "Pending [PERSON_NAME] Composite.mp4 Video · 10:45 am · Upload · Anonymous · #4i…" at bounding box center [599, 334] width 930 height 599
drag, startPoint x: 241, startPoint y: 227, endPoint x: 262, endPoint y: 227, distance: 21.0
click at [263, 226] on p "Hello , my name is [PERSON_NAME] . I'm the founder of Unapologetic Tech ." at bounding box center [427, 228] width 374 height 12
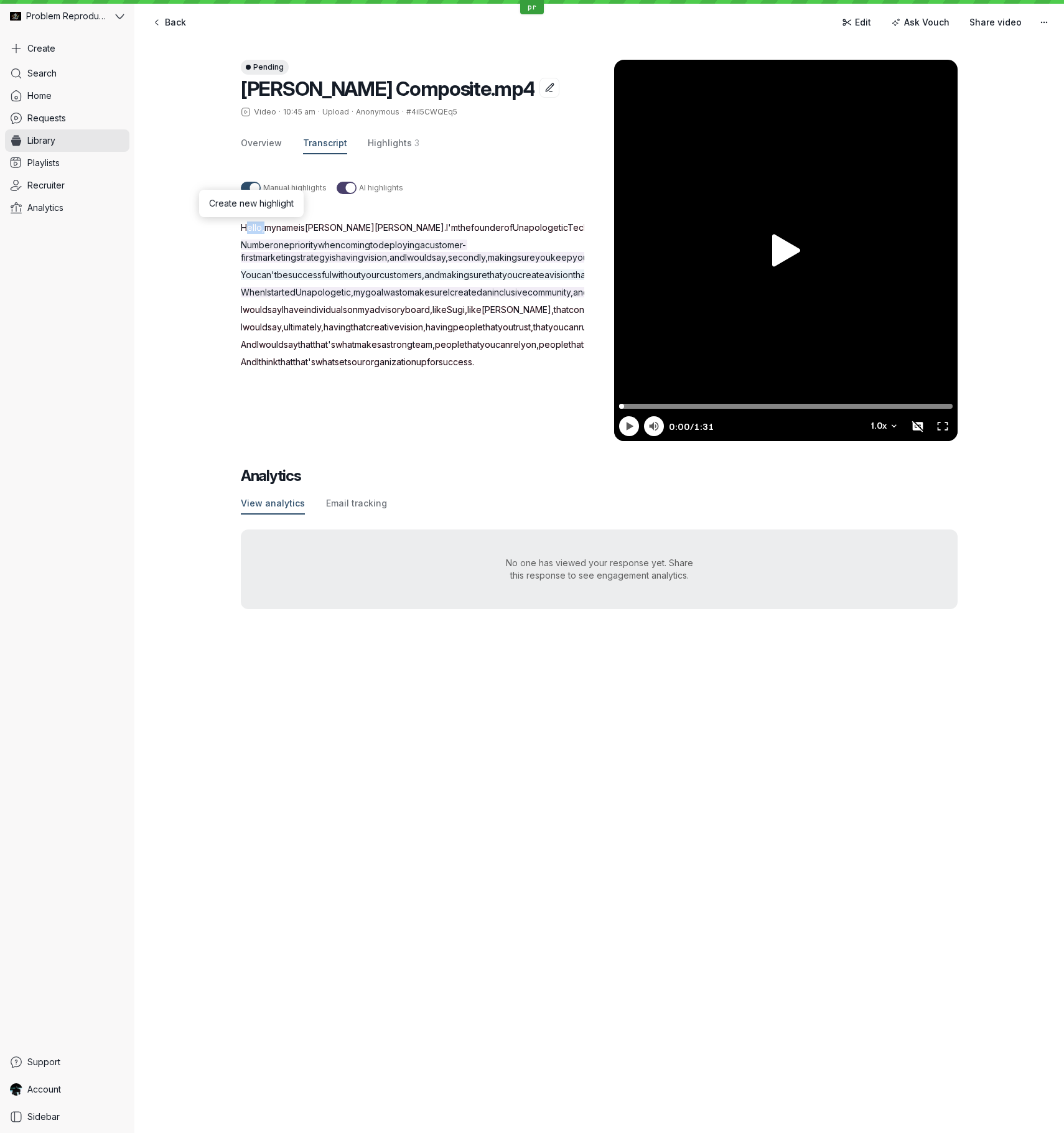
click at [228, 230] on div "Pending [PERSON_NAME] Composite.mp4 Video · 10:45 am · Upload · Anonymous · #4i…" at bounding box center [599, 334] width 930 height 599
click at [201, 236] on div "Pending [PERSON_NAME] Composite.mp4 Video · 10:45 am · Upload · Anonymous · #4i…" at bounding box center [599, 334] width 930 height 599
drag, startPoint x: 508, startPoint y: 200, endPoint x: 440, endPoint y: 206, distance: 68.3
click at [500, 201] on div "Manual highlights AI highlights Anonymous Hello , my name is [PERSON_NAME] . I'…" at bounding box center [427, 297] width 374 height 257
click at [251, 226] on span "Hello" at bounding box center [251, 227] width 21 height 11
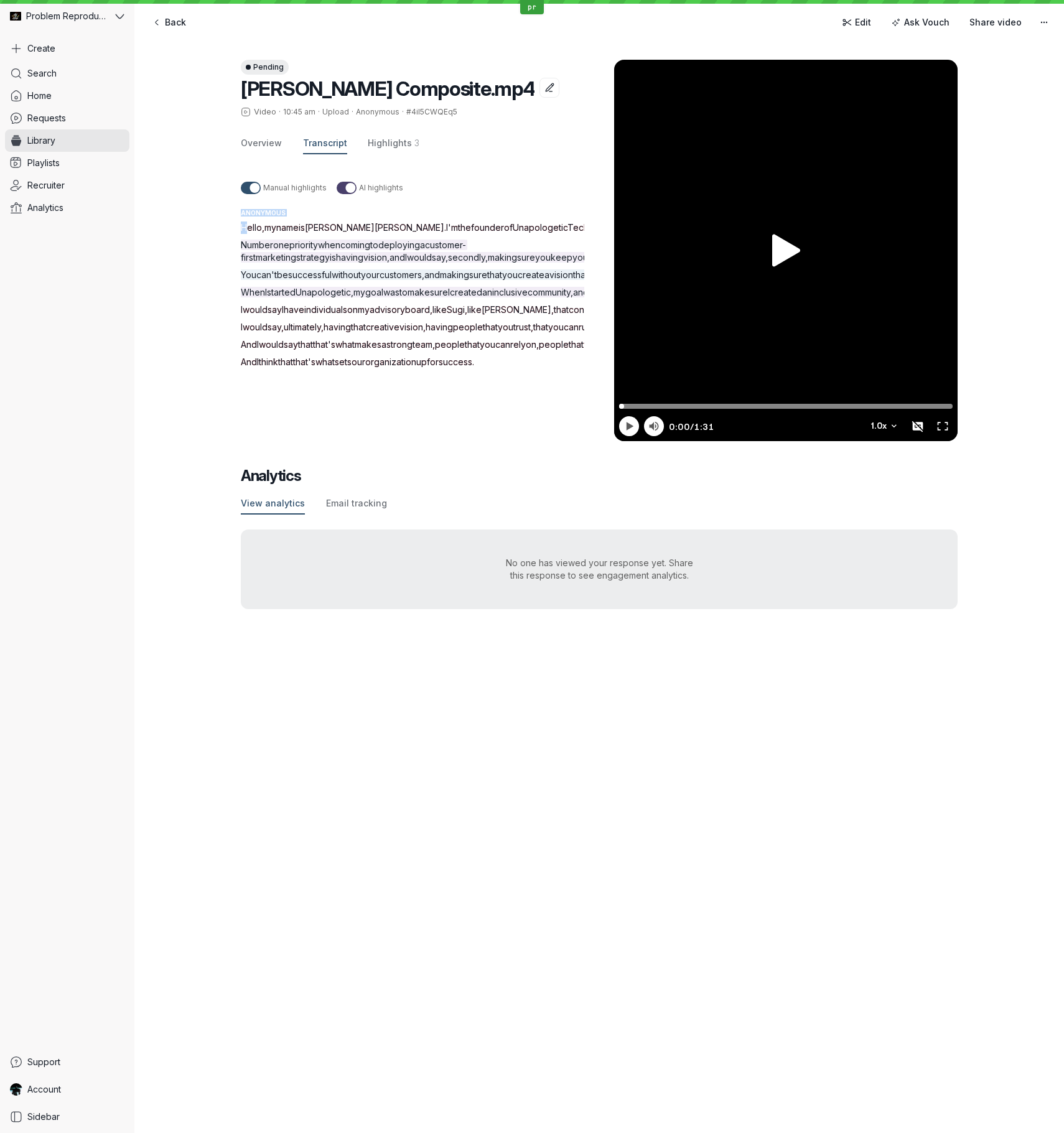
drag, startPoint x: 251, startPoint y: 226, endPoint x: 545, endPoint y: 541, distance: 430.9
click at [545, 368] on div "Hello , my name is [PERSON_NAME] . I'm the founder of Unapologetic Tech . Numbe…" at bounding box center [427, 295] width 374 height 147
click at [232, 213] on div "Pending [PERSON_NAME] Composite.mp4 Video · 10:45 am · Upload · Anonymous · #4i…" at bounding box center [599, 334] width 930 height 599
click at [254, 226] on span "Hello" at bounding box center [251, 227] width 21 height 11
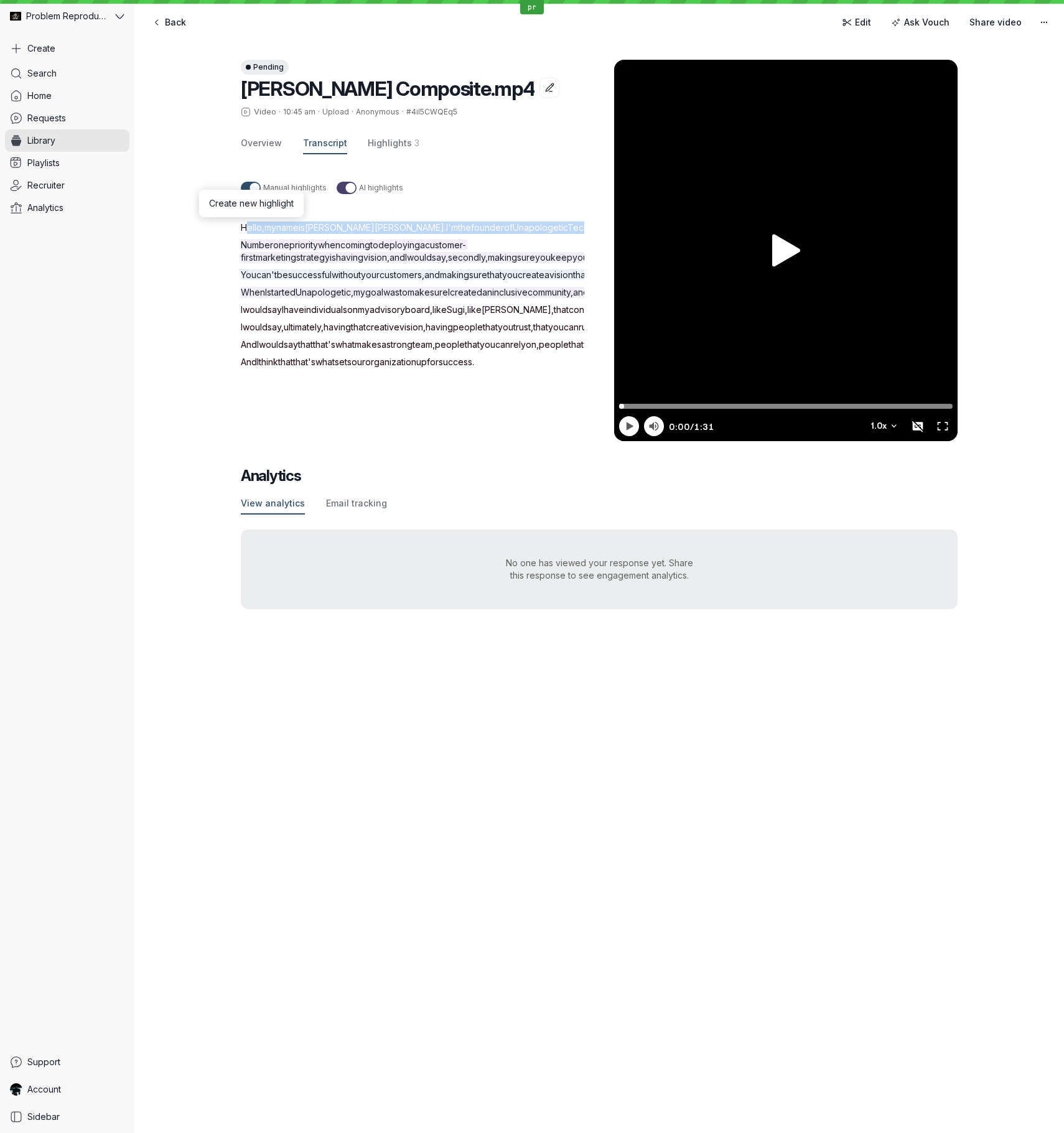
click at [254, 226] on span "Hello" at bounding box center [251, 227] width 21 height 11
click at [254, 226] on span "Hello" at bounding box center [251, 227] width 21 height 11
click at [195, 228] on div "Pending [PERSON_NAME] Composite.mp4 Video · 10:45 am · Upload · Anonymous · #4i…" at bounding box center [599, 334] width 930 height 599
click at [550, 207] on div "Anonymous" at bounding box center [427, 213] width 374 height 12
click at [253, 226] on span "Hello" at bounding box center [251, 227] width 21 height 11
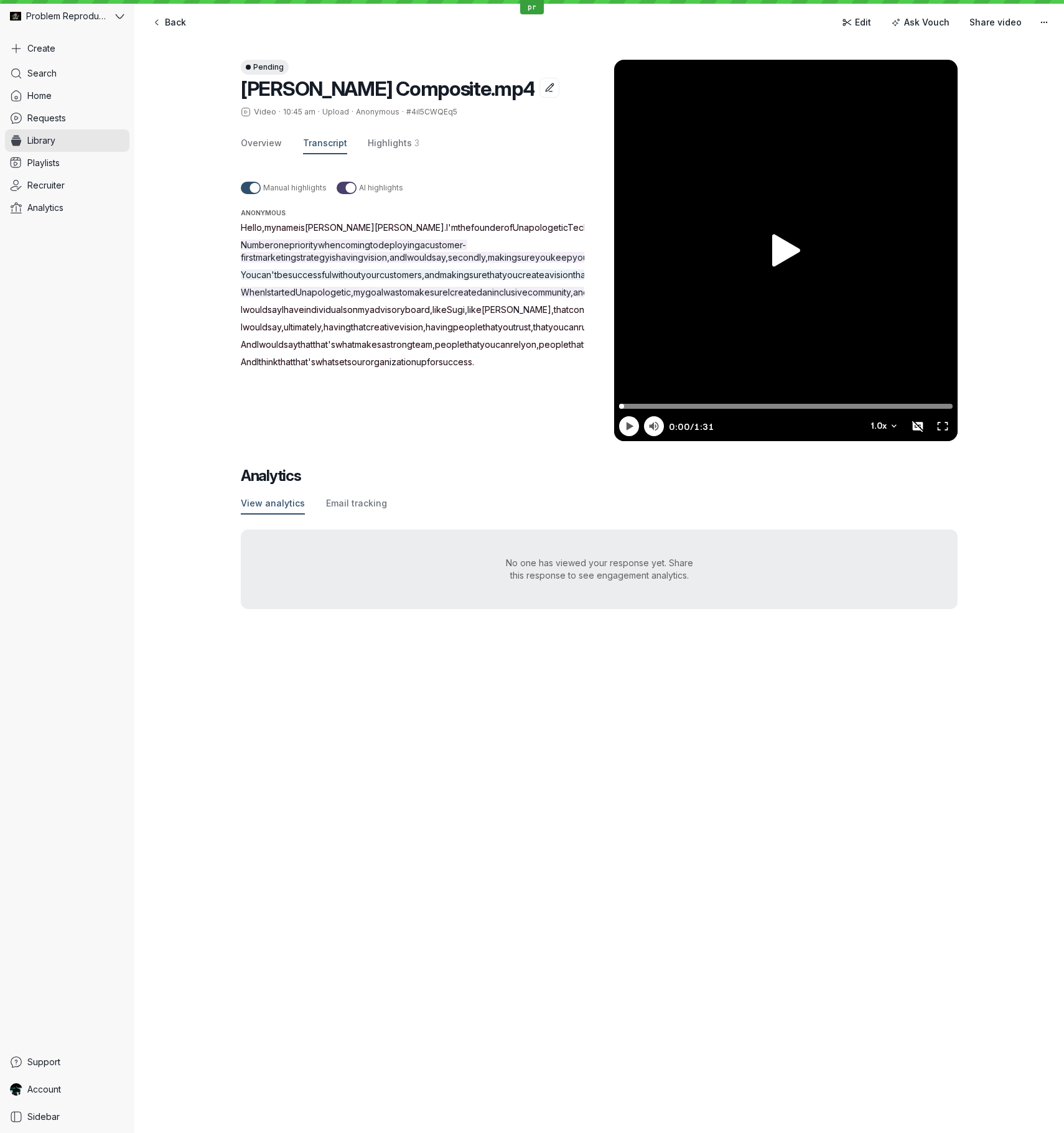
click at [253, 226] on span "Hello" at bounding box center [251, 227] width 21 height 11
click at [536, 190] on div "Manual highlights AI highlights" at bounding box center [427, 188] width 374 height 17
click at [252, 226] on span "Hello" at bounding box center [251, 227] width 21 height 11
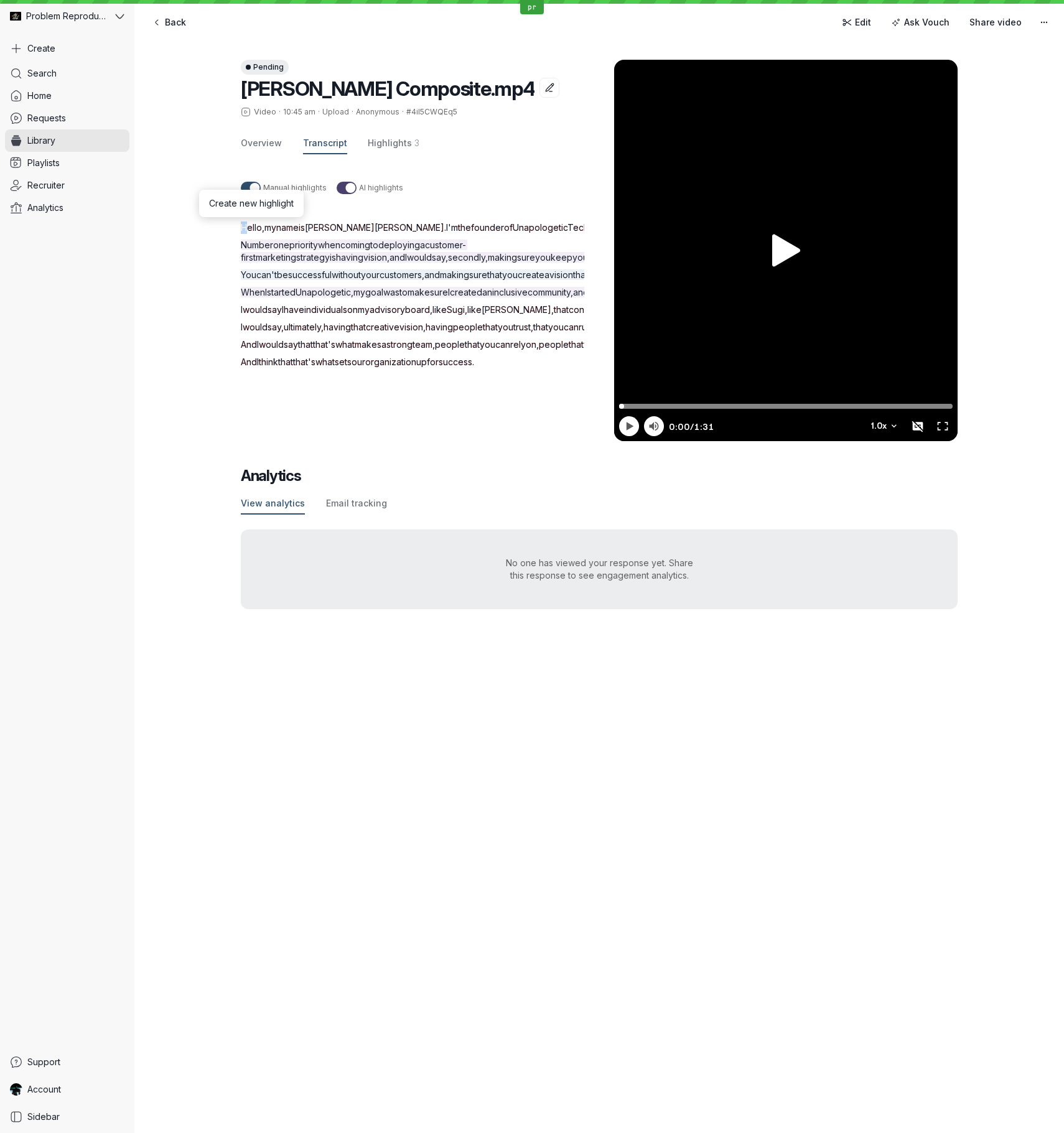
drag, startPoint x: 252, startPoint y: 226, endPoint x: 324, endPoint y: 538, distance: 320.2
click at [322, 368] on div "Hello , my name is [PERSON_NAME] . I'm the founder of Unapologetic Tech . Numbe…" at bounding box center [427, 295] width 374 height 147
click at [540, 201] on div "Manual highlights AI highlights Anonymous Hello , my name is [PERSON_NAME] . I'…" at bounding box center [427, 297] width 374 height 257
click at [181, 250] on div "Pending [PERSON_NAME] Composite.mp4 Video · 10:45 am · Upload · Anonymous · #4i…" at bounding box center [599, 334] width 930 height 599
click at [198, 304] on div "Pending [PERSON_NAME] Composite.mp4 Video · 10:45 am · Upload · Anonymous · #4i…" at bounding box center [599, 334] width 930 height 599
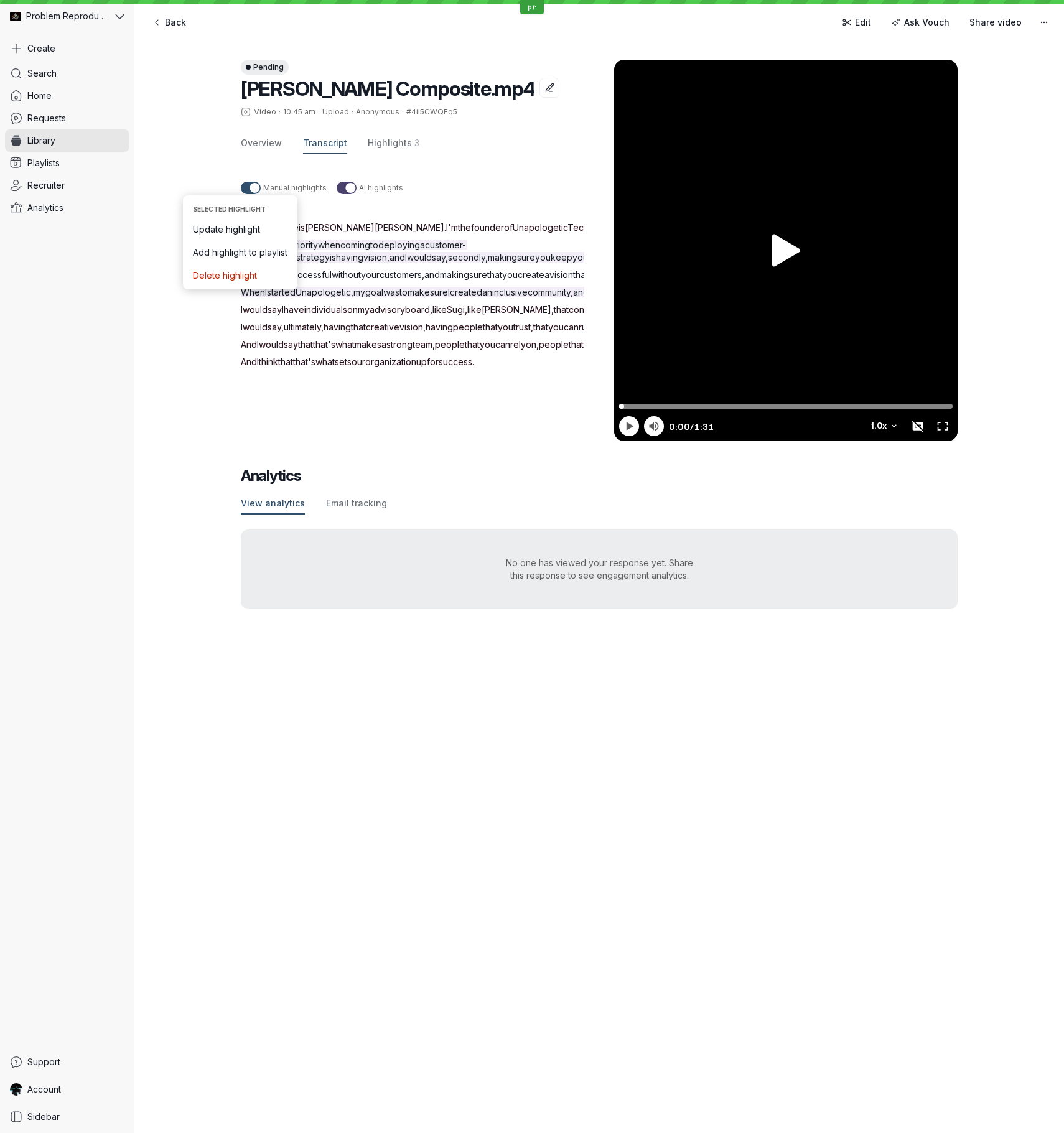
click at [469, 183] on div "Manual highlights AI highlights" at bounding box center [427, 188] width 374 height 17
drag, startPoint x: 241, startPoint y: 227, endPoint x: 263, endPoint y: 226, distance: 22.0
click at [263, 226] on p "Hello , my name is [PERSON_NAME] . I'm the founder of Unapologetic Tech ." at bounding box center [427, 228] width 374 height 12
click at [211, 217] on div "Pending [PERSON_NAME] Composite.mp4 Video · 10:45 am · Upload · Anonymous · #4i…" at bounding box center [599, 334] width 930 height 599
click at [244, 229] on span "Hello" at bounding box center [251, 227] width 21 height 11
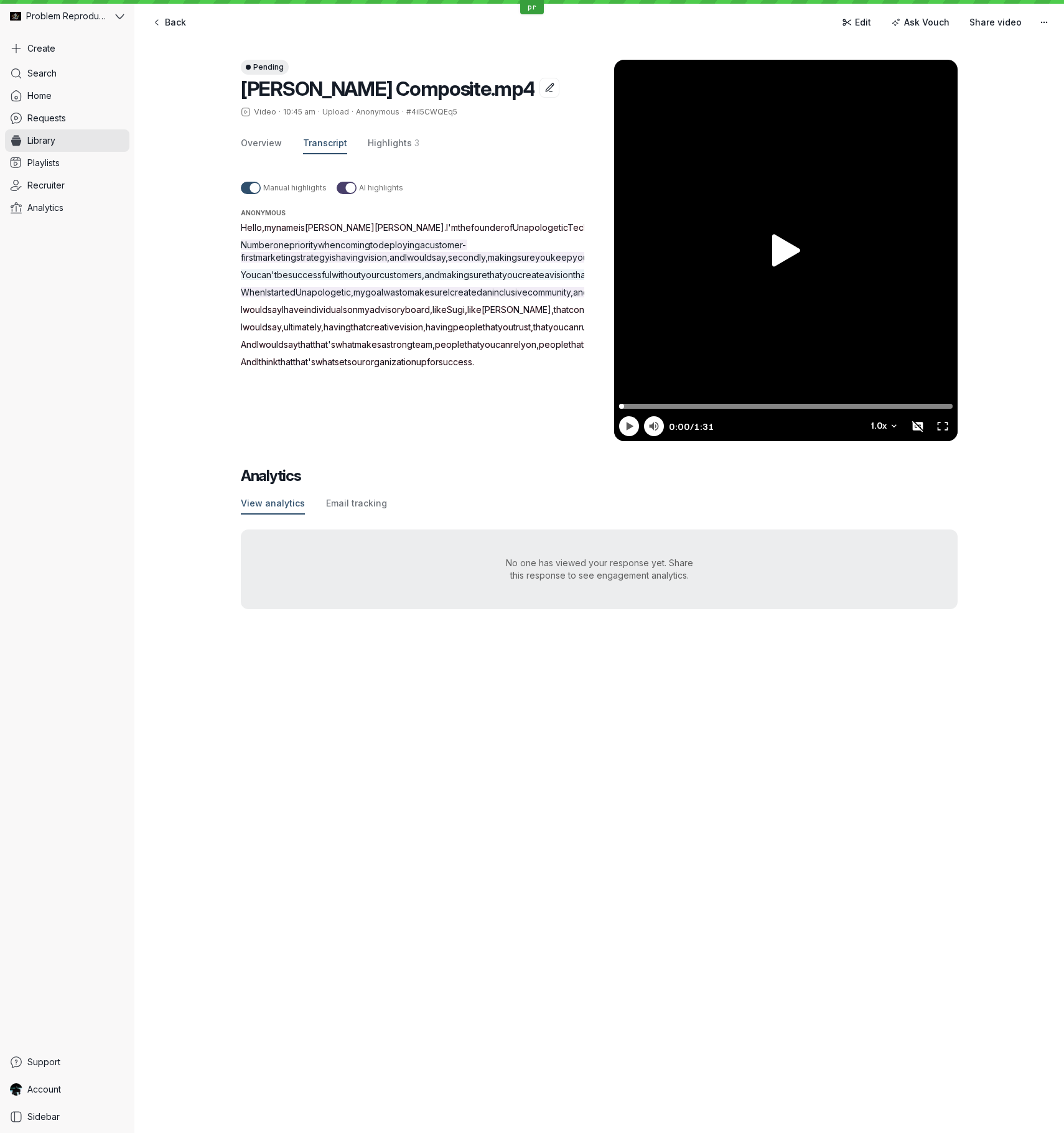
click at [244, 229] on span "Hello" at bounding box center [251, 227] width 21 height 11
click at [252, 228] on span "Hello" at bounding box center [251, 227] width 21 height 11
click at [166, 232] on div "Pending [PERSON_NAME] Composite.mp4 Video · 10:45 am · Upload · Anonymous · #4i…" at bounding box center [599, 334] width 930 height 599
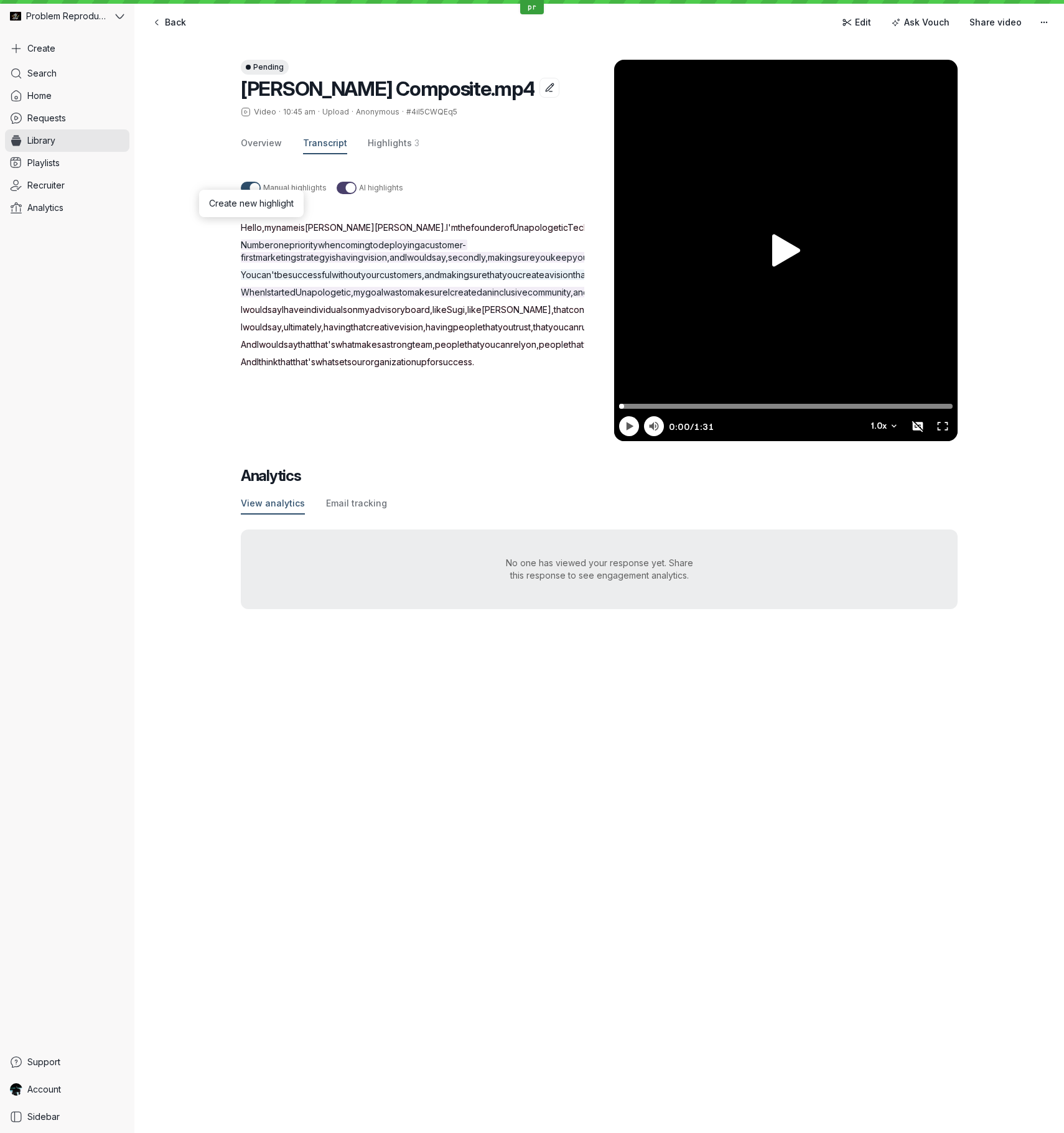
drag, startPoint x: 189, startPoint y: 253, endPoint x: 453, endPoint y: 263, distance: 264.2
click at [190, 253] on div "Pending [PERSON_NAME] Composite.mp4 Video · 10:45 am · Upload · Anonymous · #4i…" at bounding box center [599, 334] width 930 height 599
click at [567, 193] on div "Manual highlights AI highlights" at bounding box center [427, 188] width 374 height 17
click at [257, 229] on span "Hello" at bounding box center [251, 227] width 21 height 11
click at [257, 228] on span "Hello" at bounding box center [251, 227] width 21 height 11
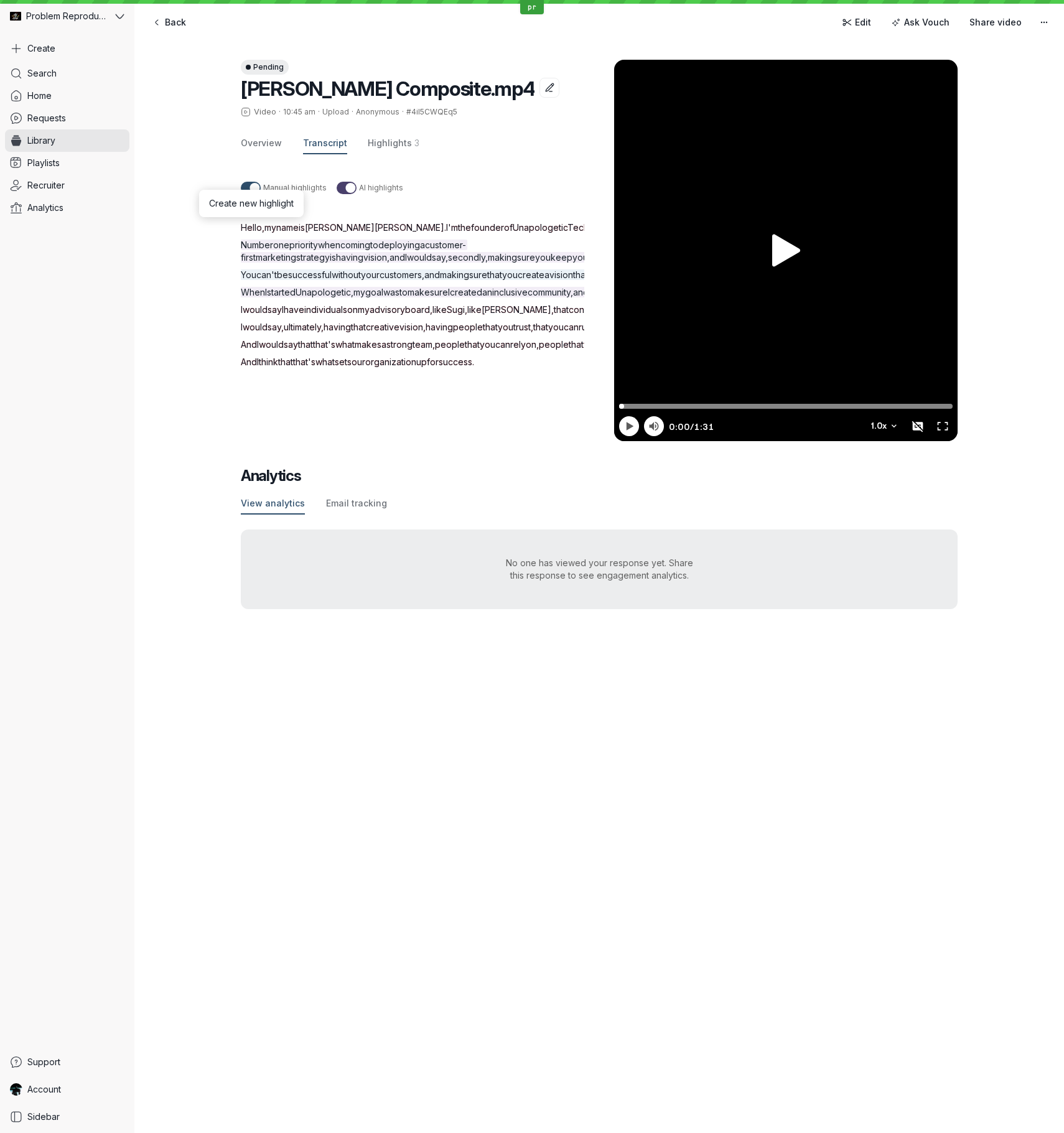
click at [161, 252] on div "Pending [PERSON_NAME] Composite.mp4 Video · 10:45 am · Upload · Anonymous · #4i…" at bounding box center [599, 334] width 930 height 599
click at [453, 195] on div "Manual highlights AI highlights" at bounding box center [427, 188] width 374 height 17
click at [247, 226] on span "Hello" at bounding box center [251, 227] width 21 height 11
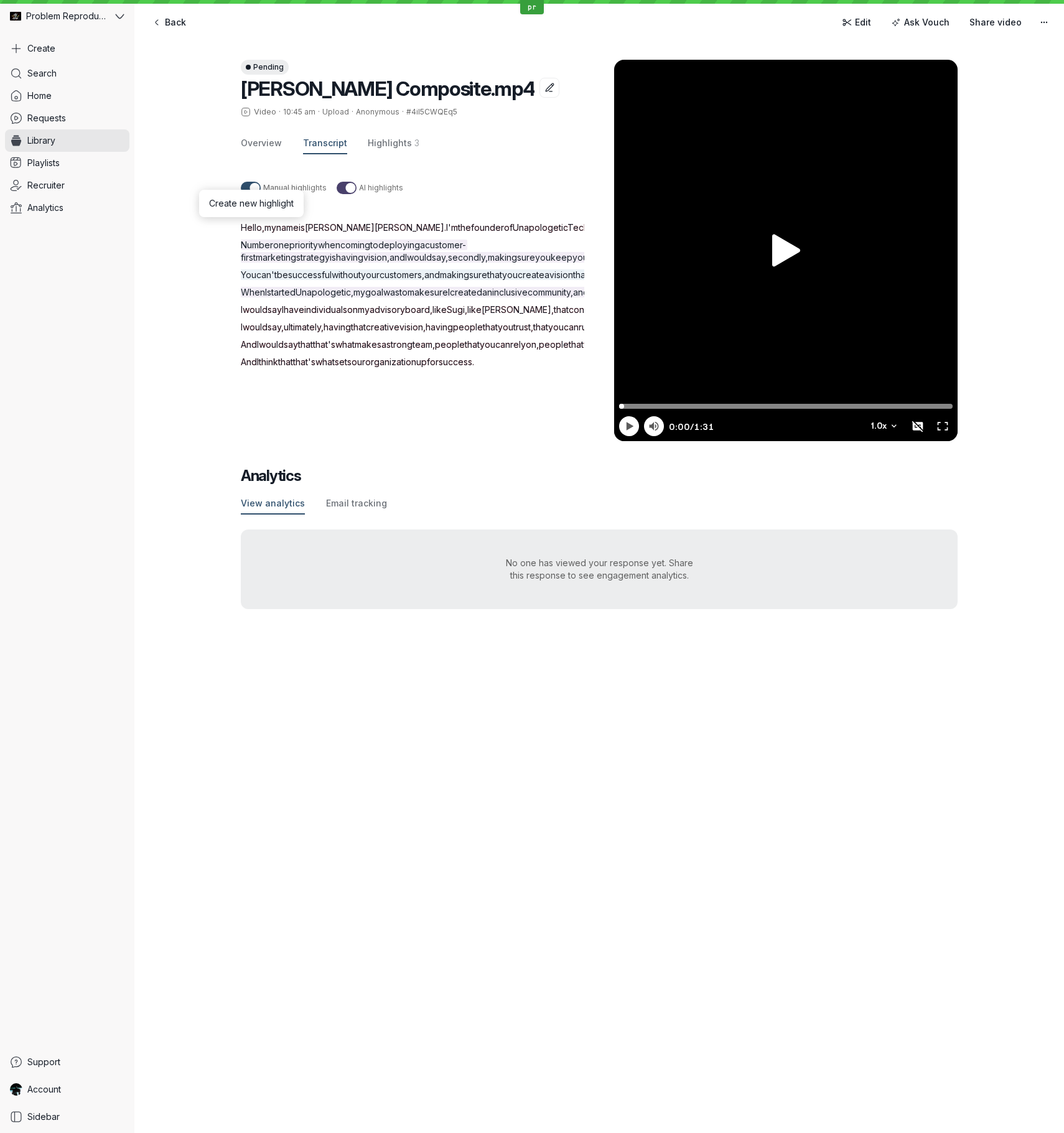
drag, startPoint x: 190, startPoint y: 284, endPoint x: 213, endPoint y: 267, distance: 28.6
click at [190, 284] on div "Pending [PERSON_NAME] Composite.mp4 Video · 10:45 am · Upload · Anonymous · #4i…" at bounding box center [599, 334] width 930 height 599
drag, startPoint x: 512, startPoint y: 196, endPoint x: 475, endPoint y: 198, distance: 37.1
click at [512, 196] on div "Manual highlights AI highlights" at bounding box center [427, 188] width 374 height 17
click at [256, 226] on span "Hello" at bounding box center [251, 227] width 21 height 11
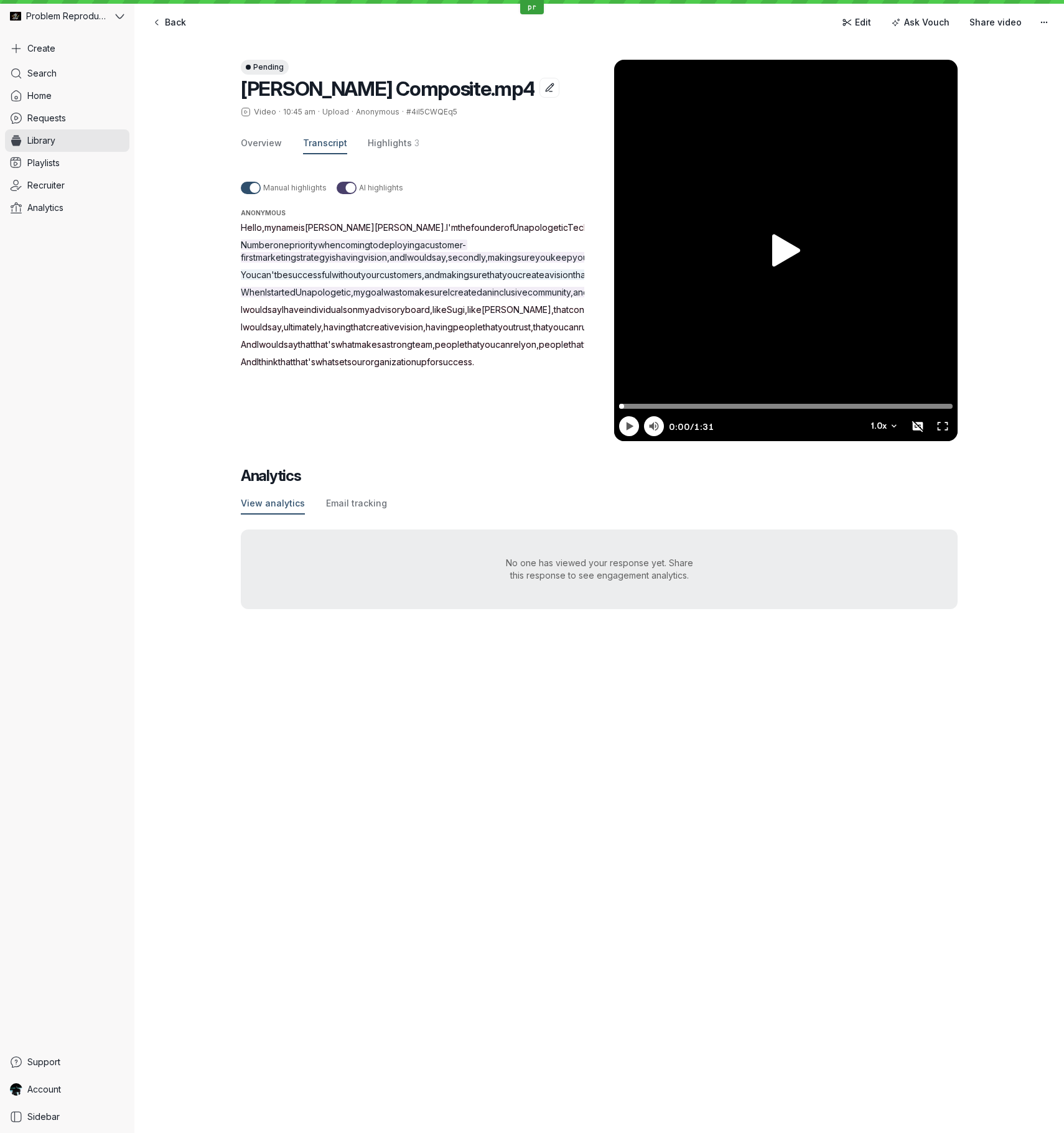
click at [256, 226] on span "Hello" at bounding box center [251, 227] width 21 height 11
click at [912, 441] on div "Pending [PERSON_NAME] Composite.mp4 Video · 10:45 am · Upload · Anonymous · #4i…" at bounding box center [599, 238] width 717 height 407
drag, startPoint x: 241, startPoint y: 227, endPoint x: 262, endPoint y: 227, distance: 21.0
click at [262, 227] on p "Hello , my name is [PERSON_NAME] . I'm the founder of Unapologetic Tech ." at bounding box center [427, 228] width 374 height 12
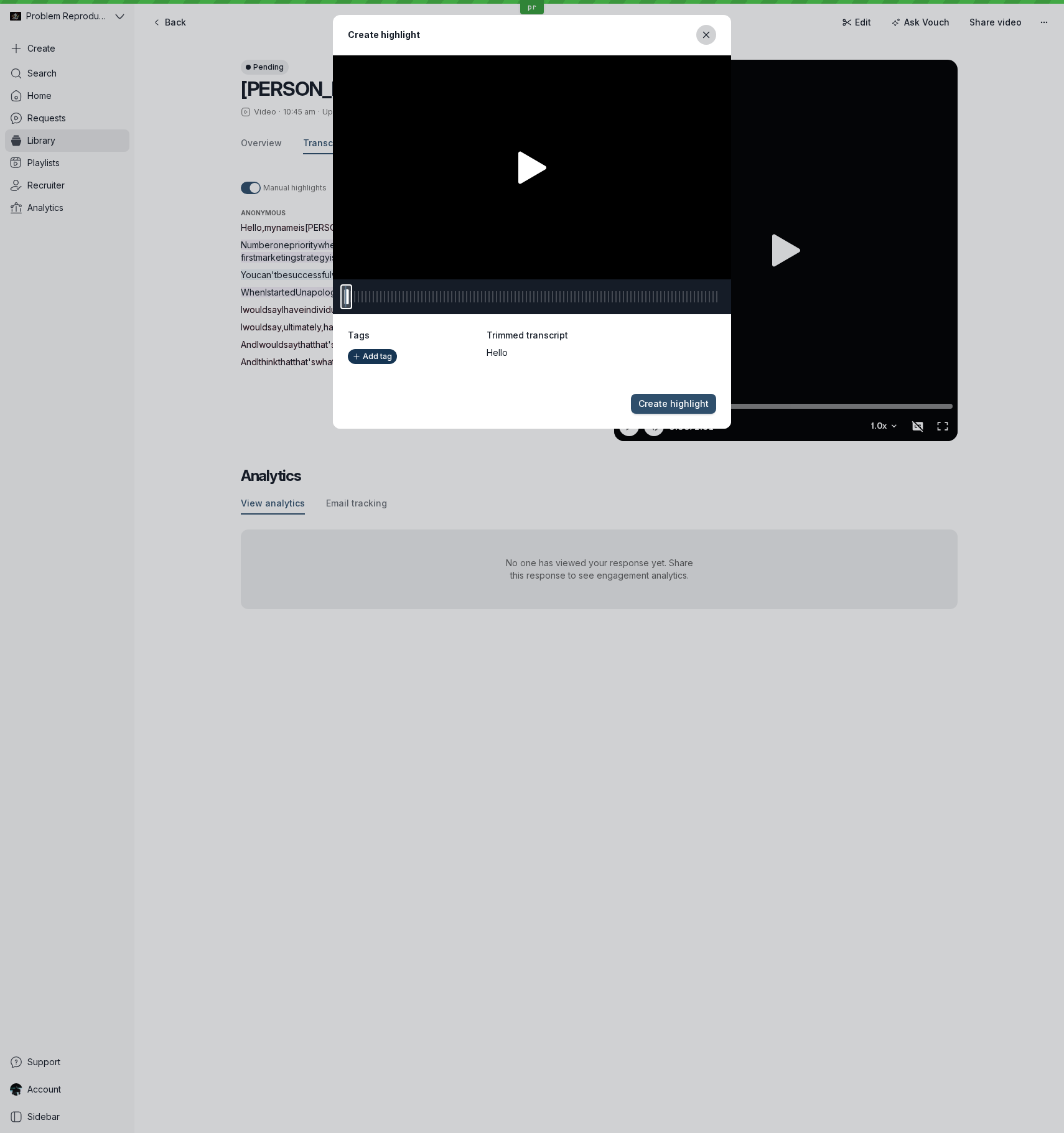
drag, startPoint x: 703, startPoint y: 30, endPoint x: 696, endPoint y: 33, distance: 7.6
click at [703, 30] on icon "Close modal" at bounding box center [707, 35] width 11 height 11
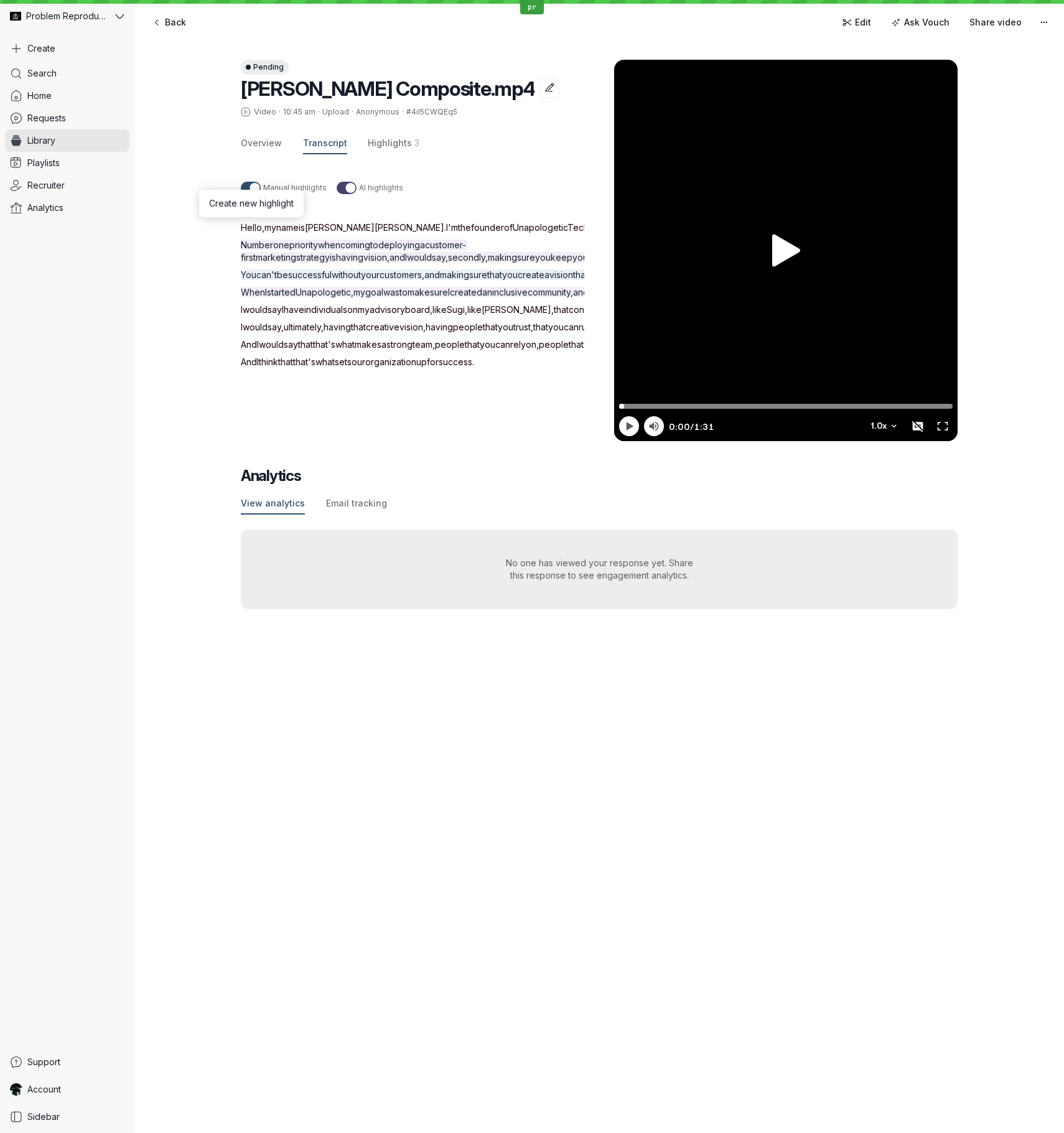
drag, startPoint x: 174, startPoint y: 241, endPoint x: 198, endPoint y: 235, distance: 24.7
click at [174, 241] on div "Pending [PERSON_NAME] Composite.mp4 Video · 10:45 am · Upload · Anonymous · #4i…" at bounding box center [599, 334] width 930 height 599
click at [206, 268] on div "Pending [PERSON_NAME] Composite.mp4 Video · 10:45 am · Upload · Anonymous · #4i…" at bounding box center [599, 334] width 930 height 599
drag, startPoint x: 547, startPoint y: 172, endPoint x: 525, endPoint y: 172, distance: 22.0
click at [546, 172] on div "Manual highlights AI highlights Anonymous Hello , my name is [PERSON_NAME] . I'…" at bounding box center [427, 297] width 374 height 257
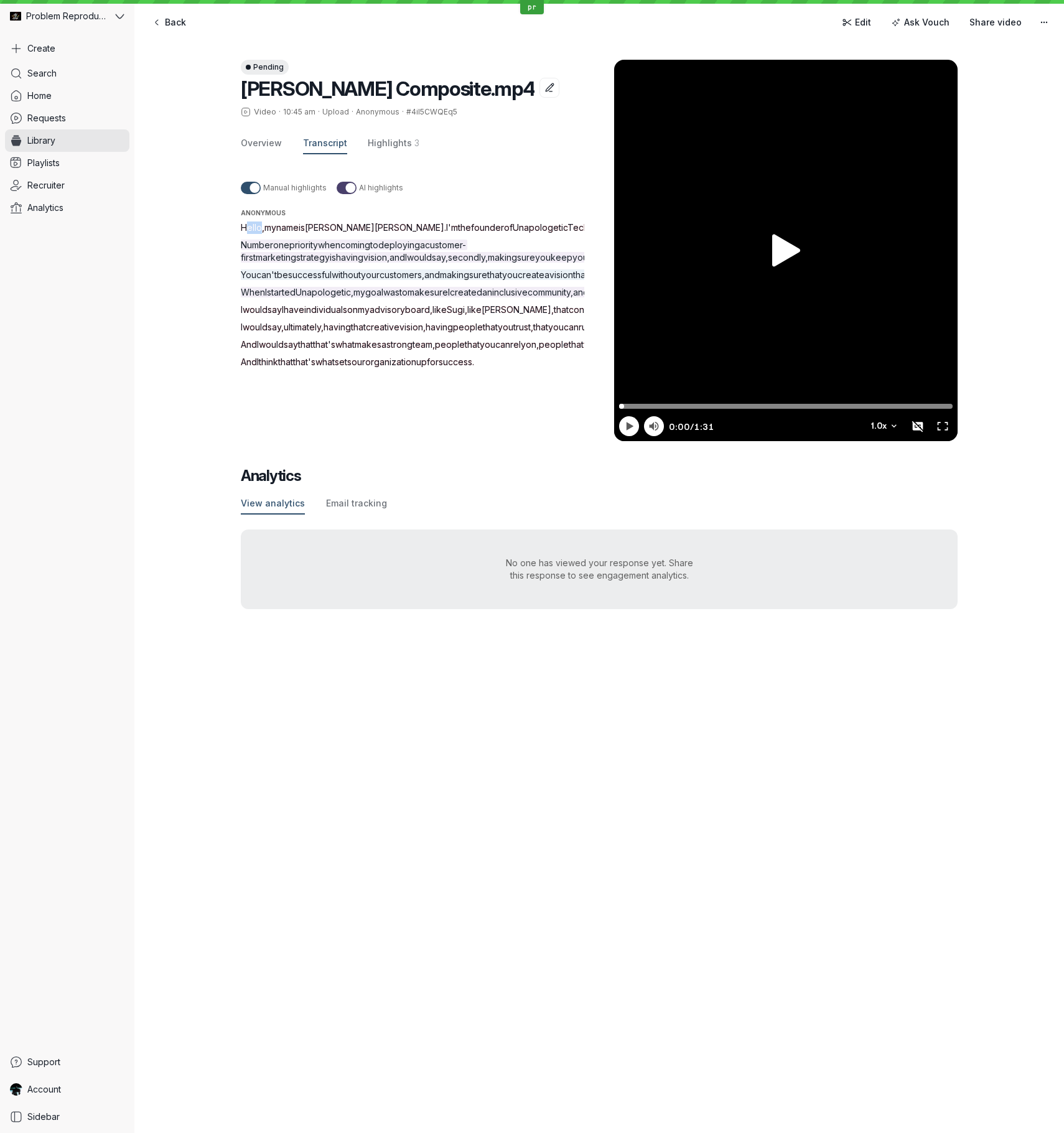
drag, startPoint x: 242, startPoint y: 226, endPoint x: 257, endPoint y: 228, distance: 15.1
click at [257, 226] on span "Hello" at bounding box center [251, 227] width 21 height 11
drag, startPoint x: 405, startPoint y: 226, endPoint x: 420, endPoint y: 227, distance: 15.0
click at [471, 226] on span "founder" at bounding box center [487, 227] width 33 height 11
click at [248, 227] on span "Hello" at bounding box center [251, 227] width 21 height 11
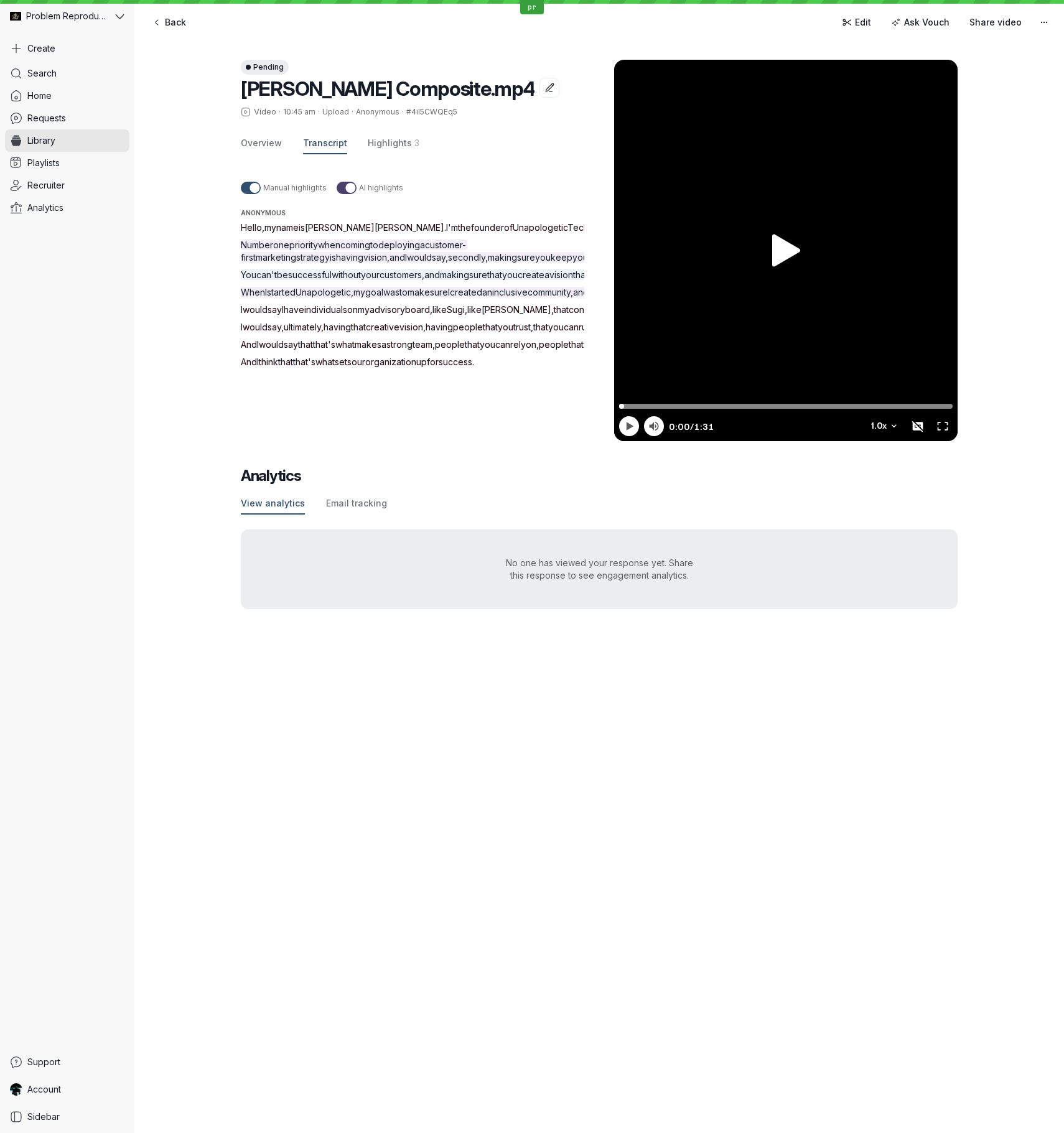
click at [248, 227] on span "Hello" at bounding box center [251, 227] width 21 height 11
click at [351, 332] on span "having" at bounding box center [337, 327] width 27 height 11
drag, startPoint x: 242, startPoint y: 227, endPoint x: 530, endPoint y: 231, distance: 288.0
click at [530, 232] on p "Hello , my name is [PERSON_NAME] . I'm the founder of Unapologetic Tech ." at bounding box center [427, 228] width 374 height 12
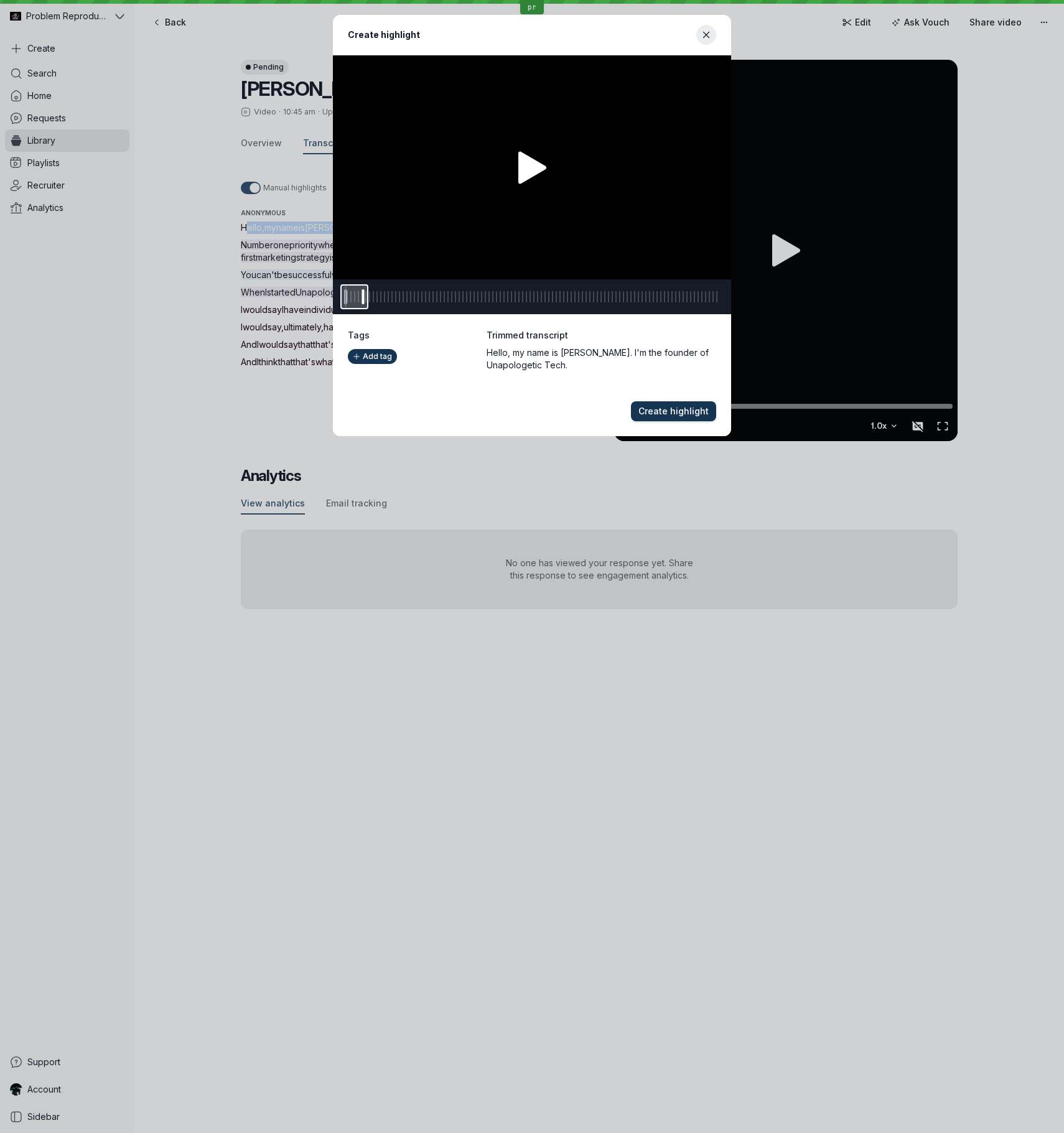
click at [693, 409] on span "Create highlight" at bounding box center [673, 411] width 70 height 12
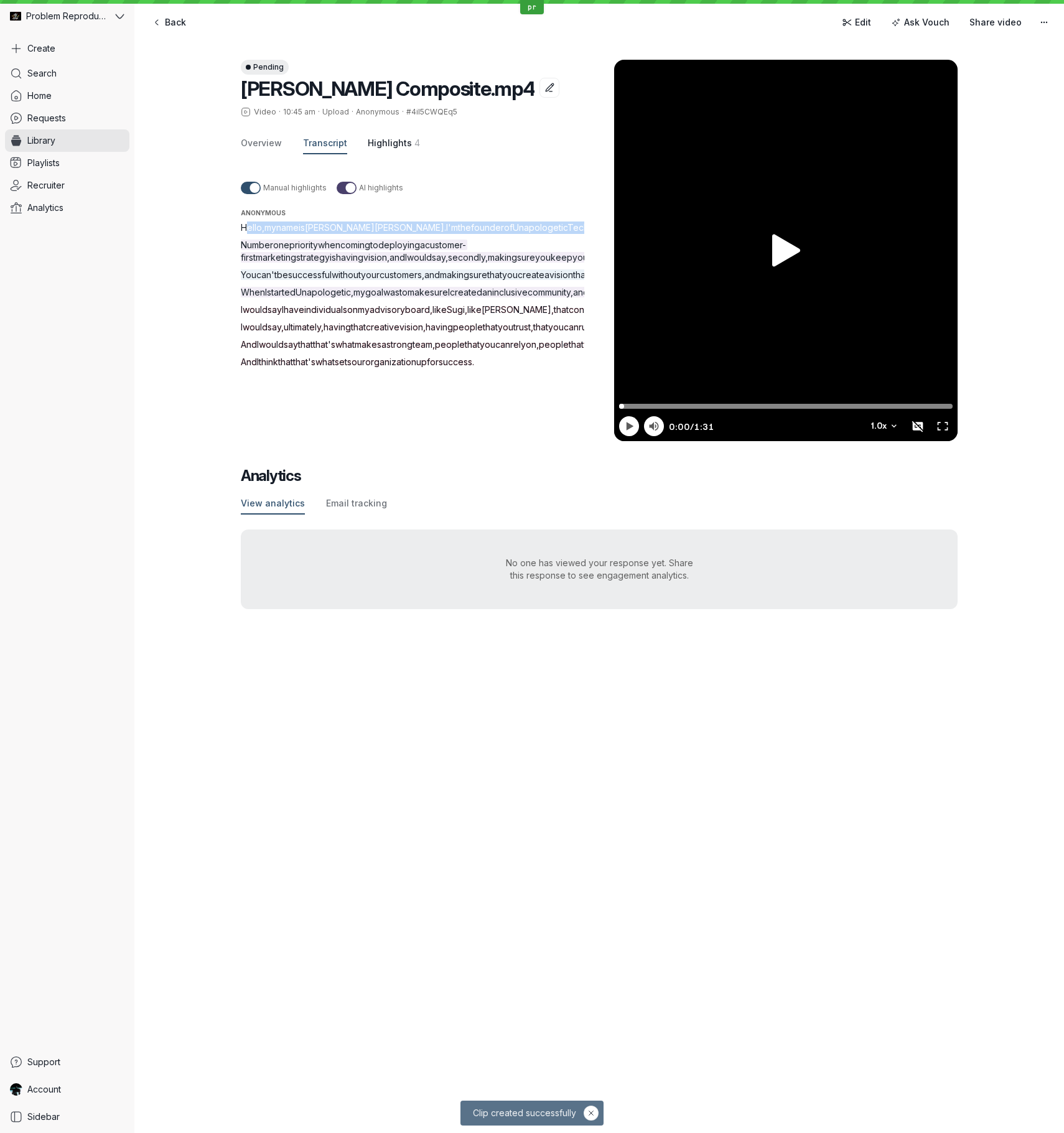
click at [388, 141] on span "Highlights" at bounding box center [389, 143] width 45 height 12
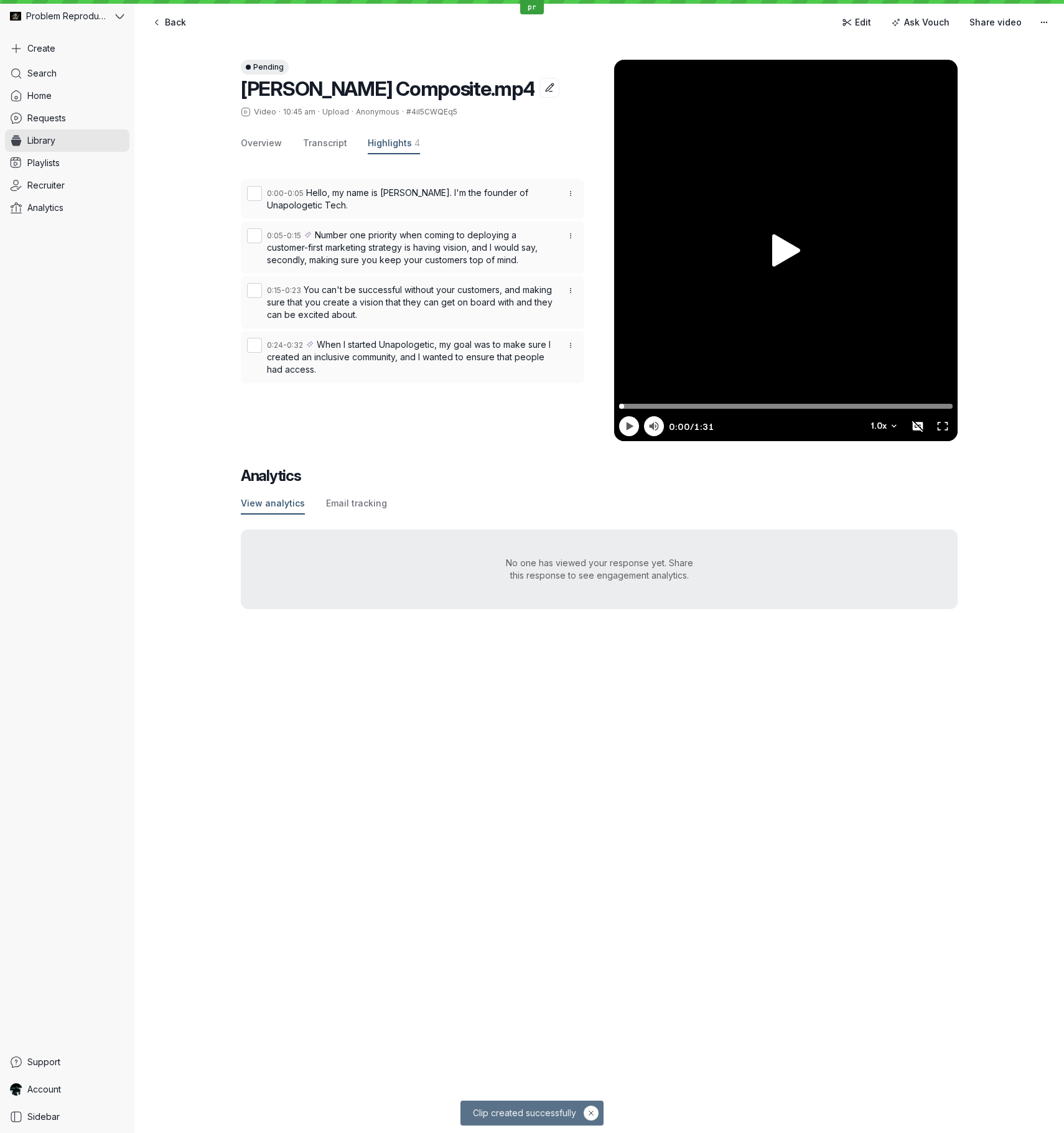
click at [388, 143] on span "Highlights" at bounding box center [389, 143] width 45 height 12
click at [324, 149] on span "Transcript" at bounding box center [325, 143] width 45 height 12
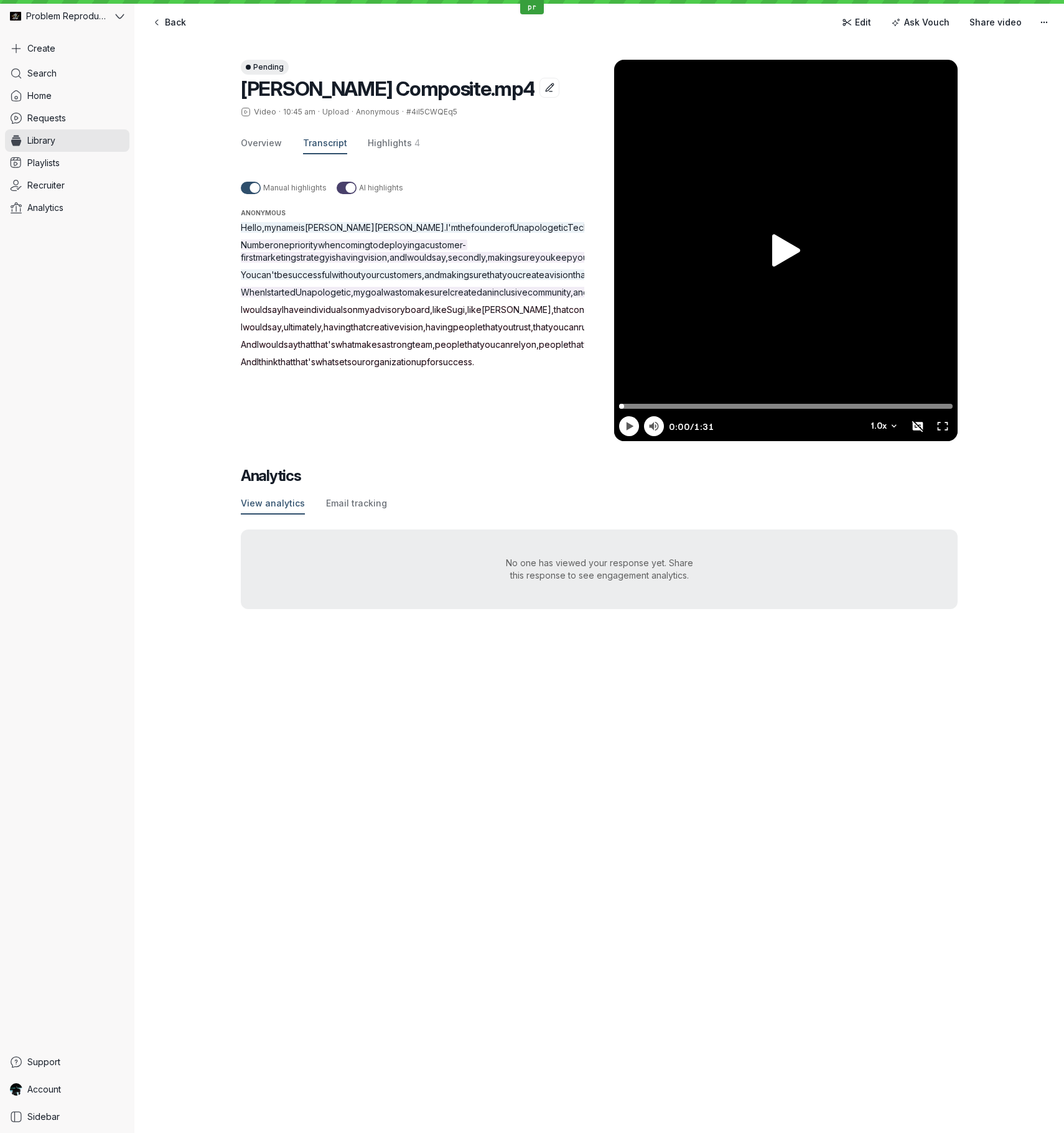
click at [547, 162] on div "Pending [PERSON_NAME] Composite.mp4 Video · 10:45 am · Upload · Anonymous · #4i…" at bounding box center [420, 250] width 358 height 382
